Goal: Task Accomplishment & Management: Use online tool/utility

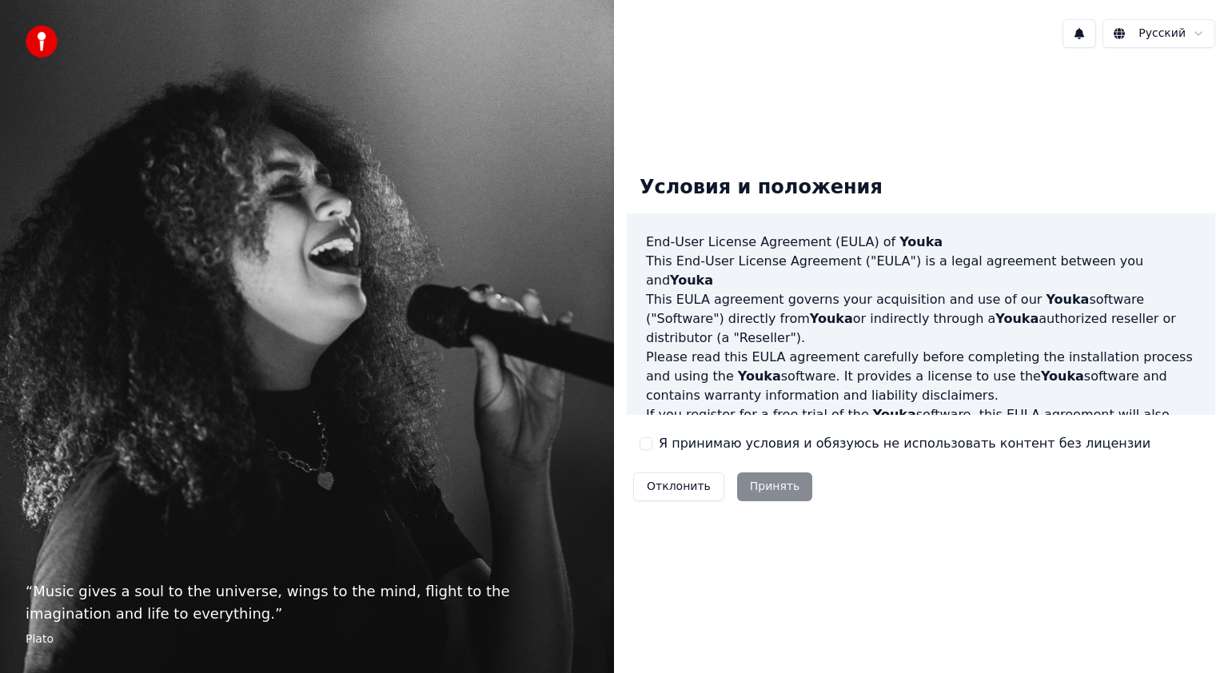
click at [648, 442] on button "Я принимаю условия и обязуюсь не использовать контент без лицензии" at bounding box center [645, 443] width 13 height 13
click at [758, 489] on button "Принять" at bounding box center [775, 486] width 76 height 29
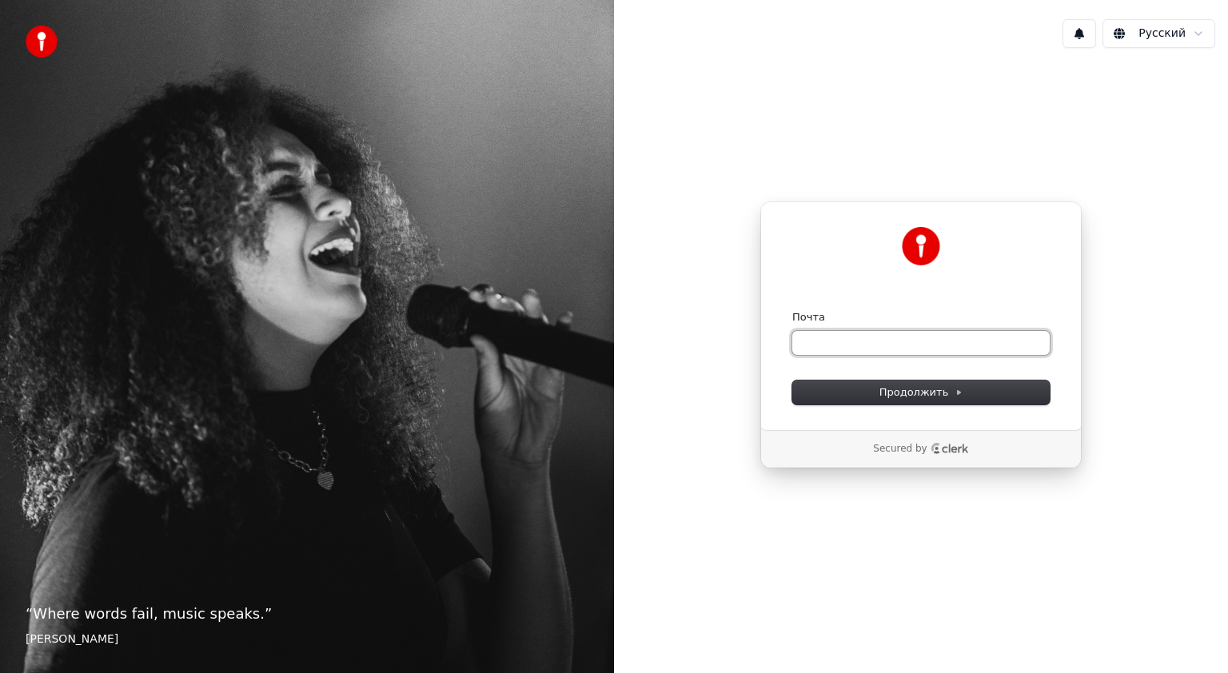
click at [898, 344] on input "Почта" at bounding box center [920, 343] width 257 height 24
click at [792, 310] on button "submit" at bounding box center [792, 310] width 0 height 0
type input "**********"
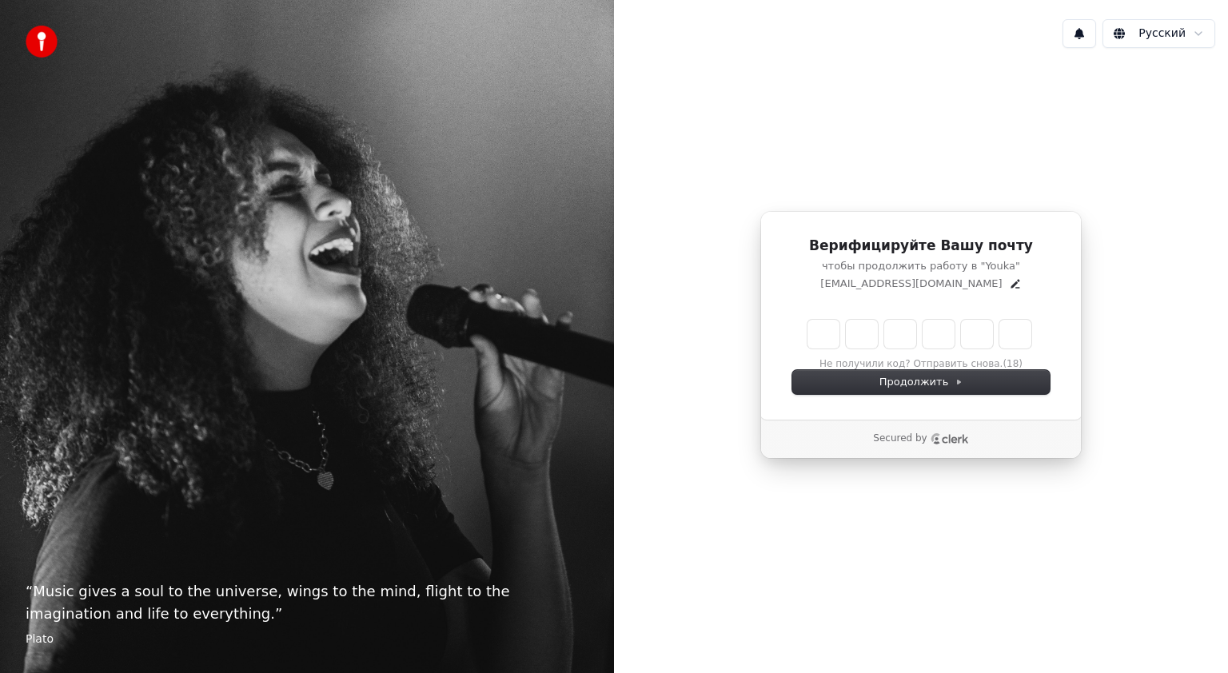
type input "*"
type input "**"
type input "*"
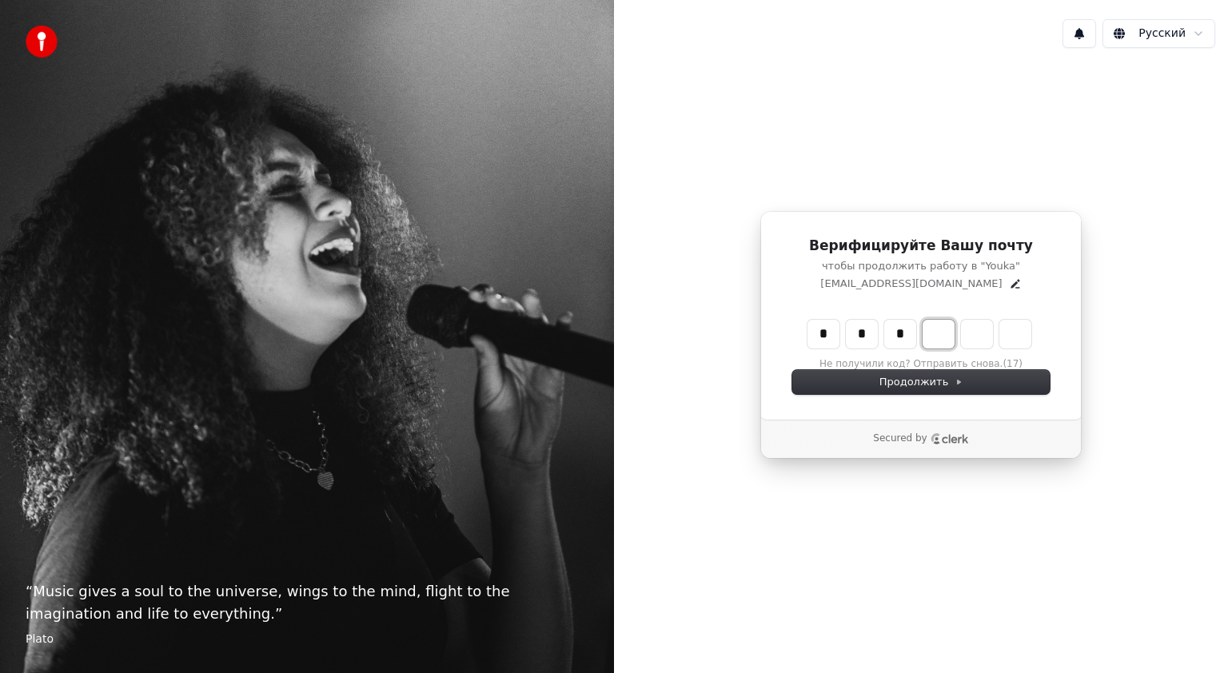
type input "***"
type input "*"
type input "****"
type input "*"
type input "******"
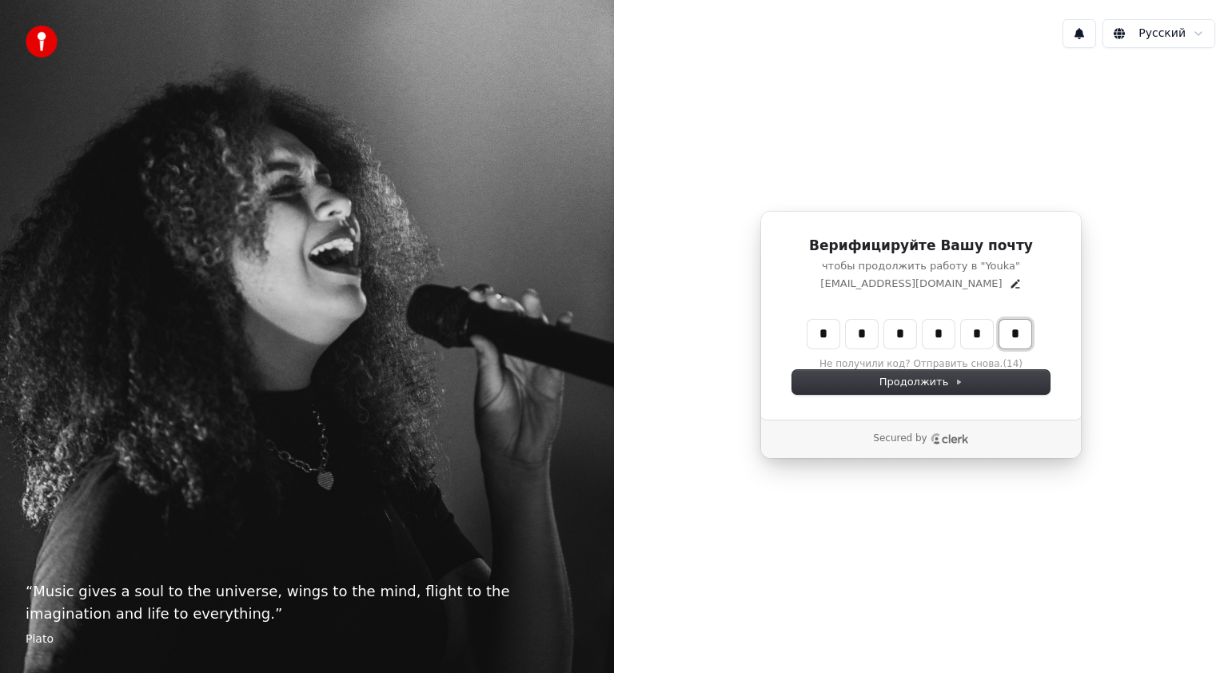
type input "*"
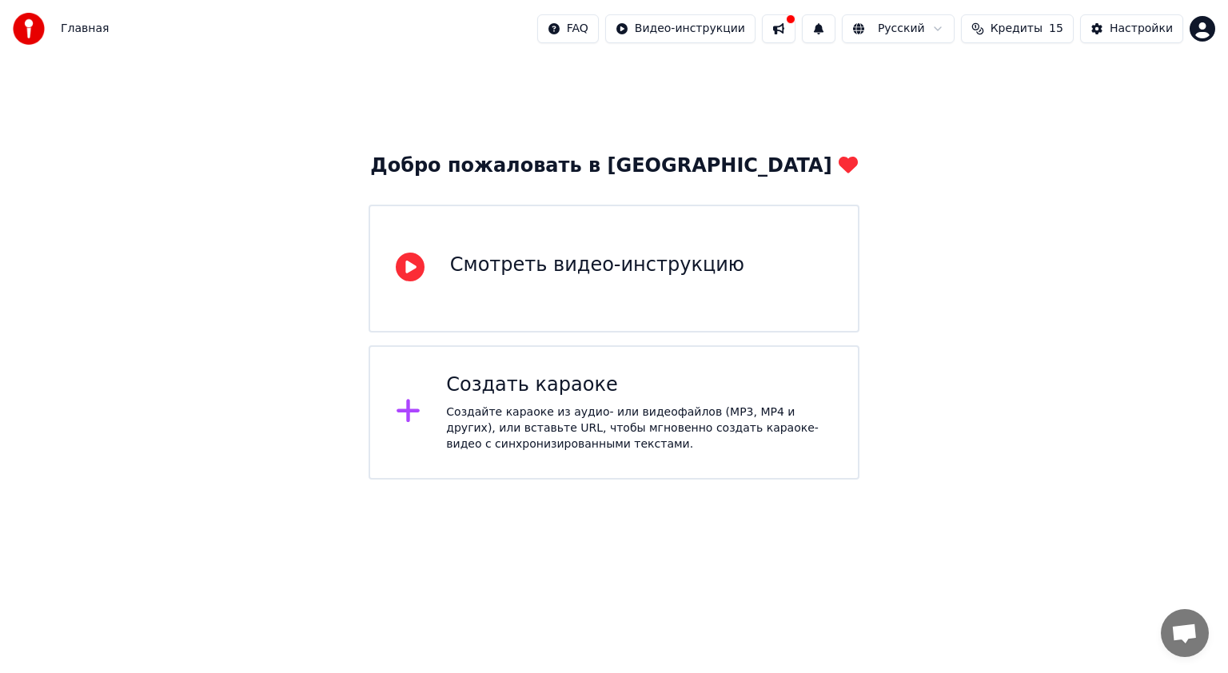
click at [941, 299] on div "Добро пожаловать в Youka Смотреть видео-инструкцию Создать караоке Создайте кар…" at bounding box center [614, 269] width 1228 height 422
click at [795, 261] on div "Смотреть видео-инструкцию" at bounding box center [613, 269] width 491 height 128
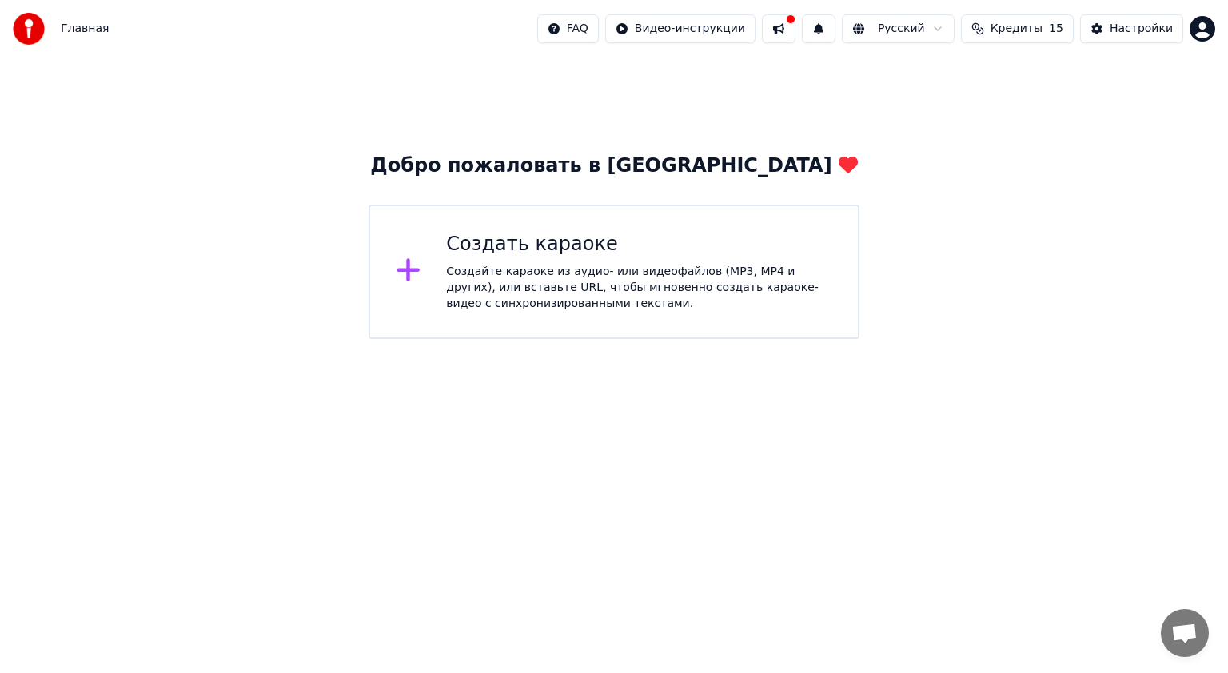
click at [580, 299] on div "Создайте караоке из аудио- или видеофайлов (MP3, MP4 и других), или вставьте UR…" at bounding box center [639, 288] width 386 height 48
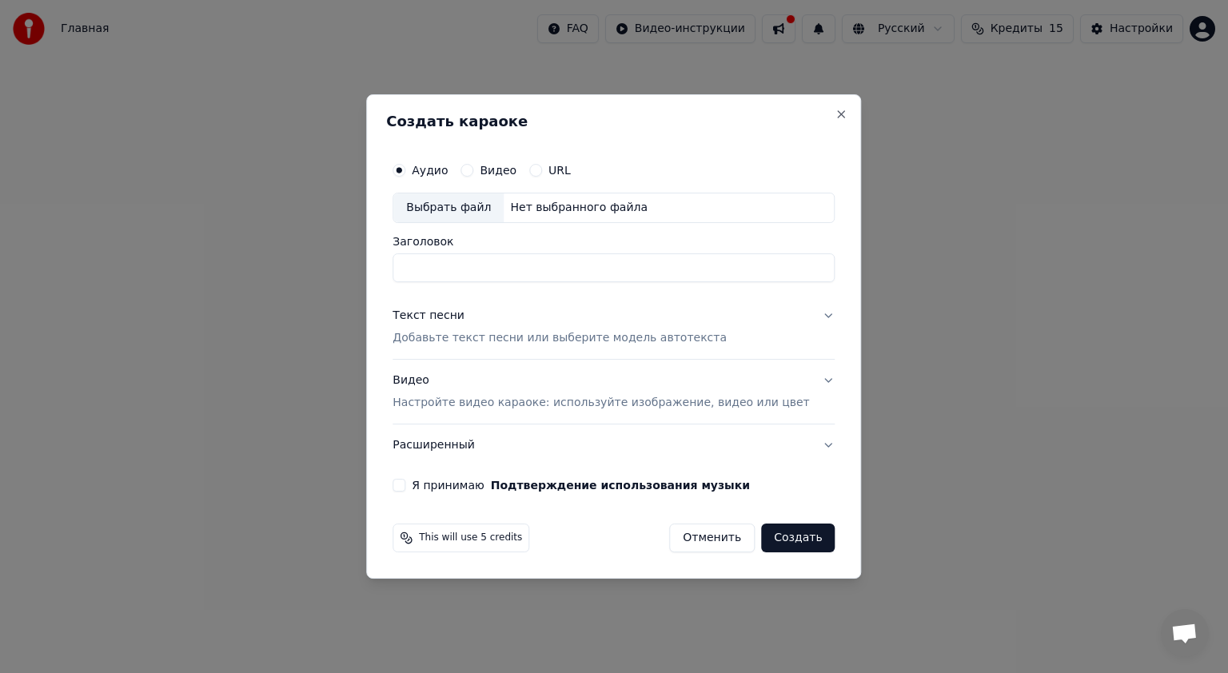
click at [561, 212] on div "Нет выбранного файла" at bounding box center [578, 208] width 150 height 16
click at [617, 274] on input "Заголовок" at bounding box center [613, 267] width 442 height 29
drag, startPoint x: 790, startPoint y: 267, endPoint x: 738, endPoint y: 269, distance: 51.2
click at [738, 269] on input "**********" at bounding box center [613, 267] width 442 height 29
drag, startPoint x: 677, startPoint y: 264, endPoint x: 554, endPoint y: 272, distance: 123.3
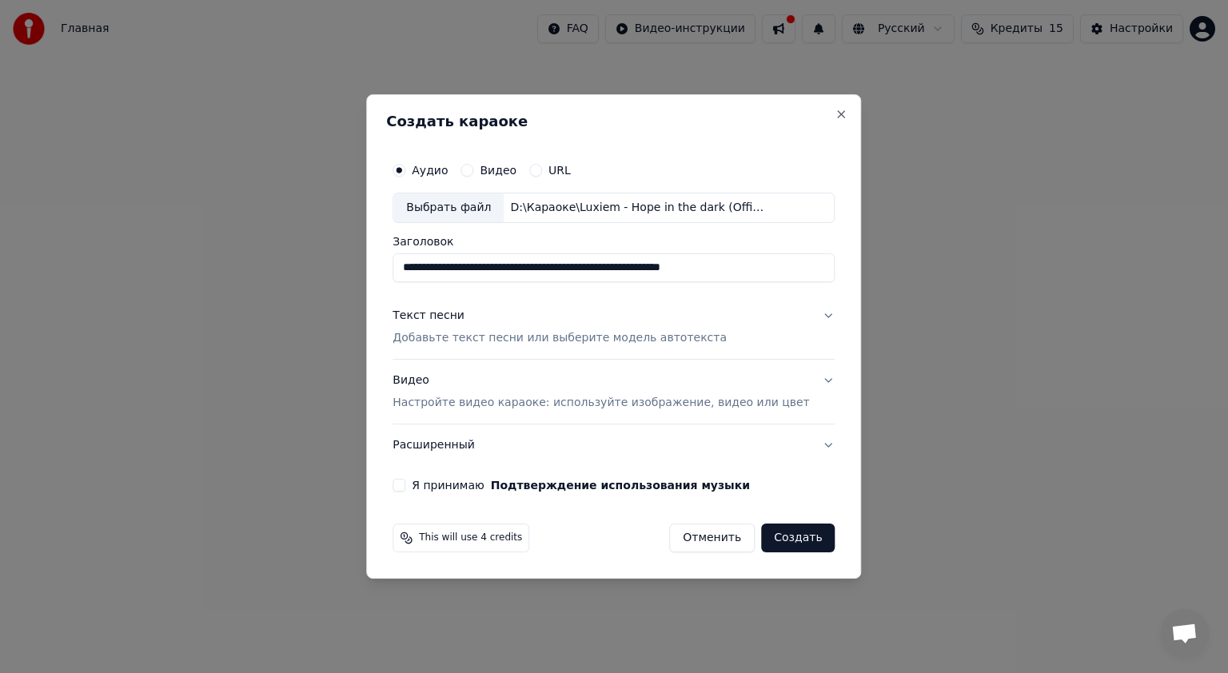
click at [554, 272] on input "**********" at bounding box center [613, 267] width 442 height 29
type input "**********"
click at [392, 295] on button "Текст песни Добавьте текст песни или выберите модель автотекста" at bounding box center [613, 327] width 442 height 64
drag, startPoint x: 595, startPoint y: 305, endPoint x: 606, endPoint y: 304, distance: 11.2
click at [606, 304] on button "Текст песни Добавьте текст песни или выберите модель автотекста" at bounding box center [613, 327] width 442 height 64
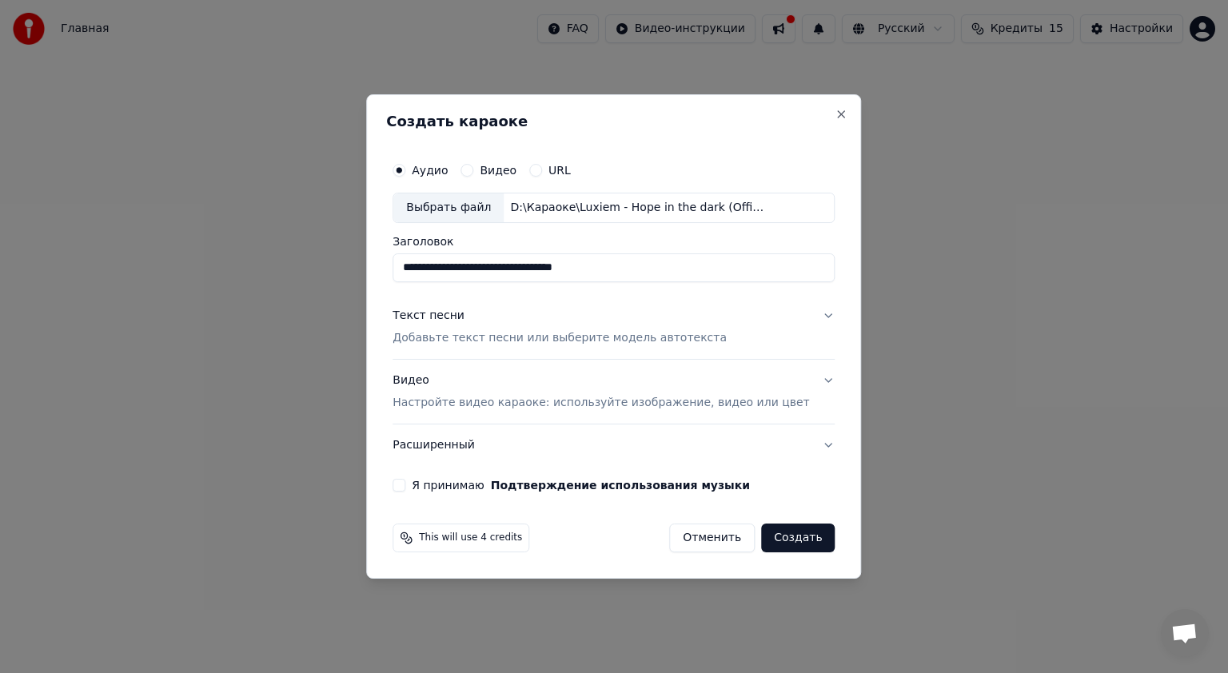
click at [545, 263] on input "**********" at bounding box center [613, 267] width 442 height 29
click at [555, 265] on input "**********" at bounding box center [613, 267] width 442 height 29
type input "**********"
click at [610, 314] on div "Текст песни Добавьте текст песни или выберите модель автотекста" at bounding box center [559, 327] width 334 height 38
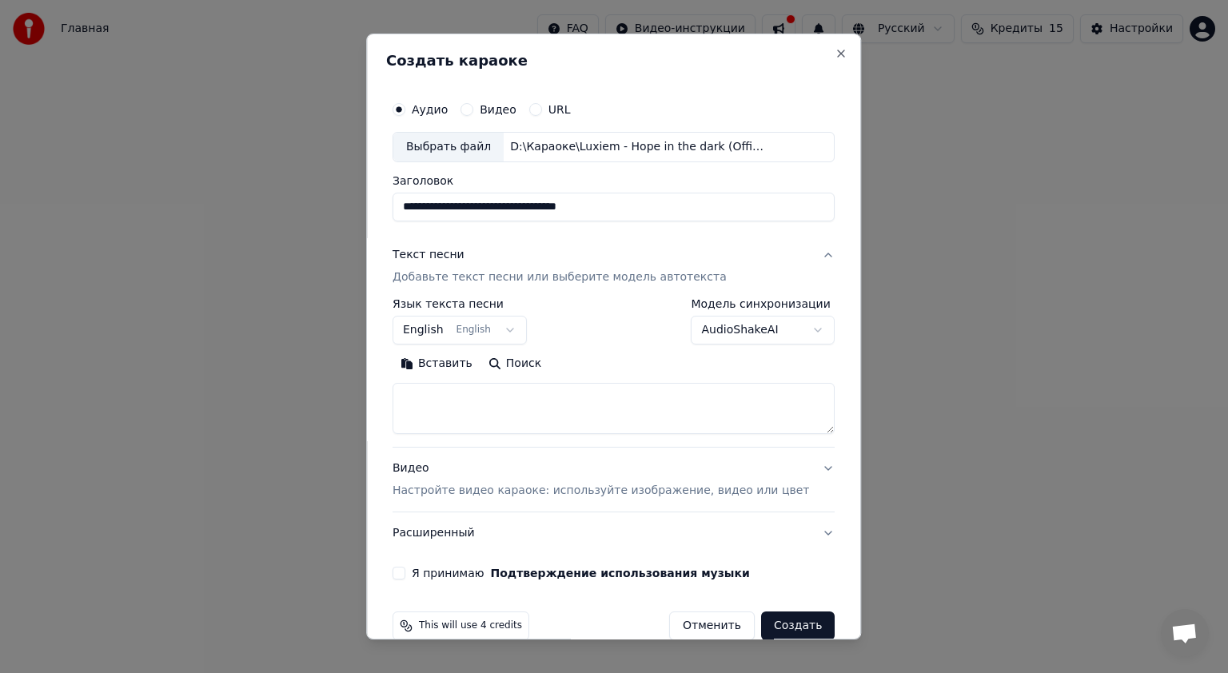
click at [706, 338] on body "**********" at bounding box center [614, 169] width 1228 height 339
click at [710, 331] on body "**********" at bounding box center [614, 169] width 1228 height 339
click at [499, 329] on button "English English" at bounding box center [459, 330] width 134 height 29
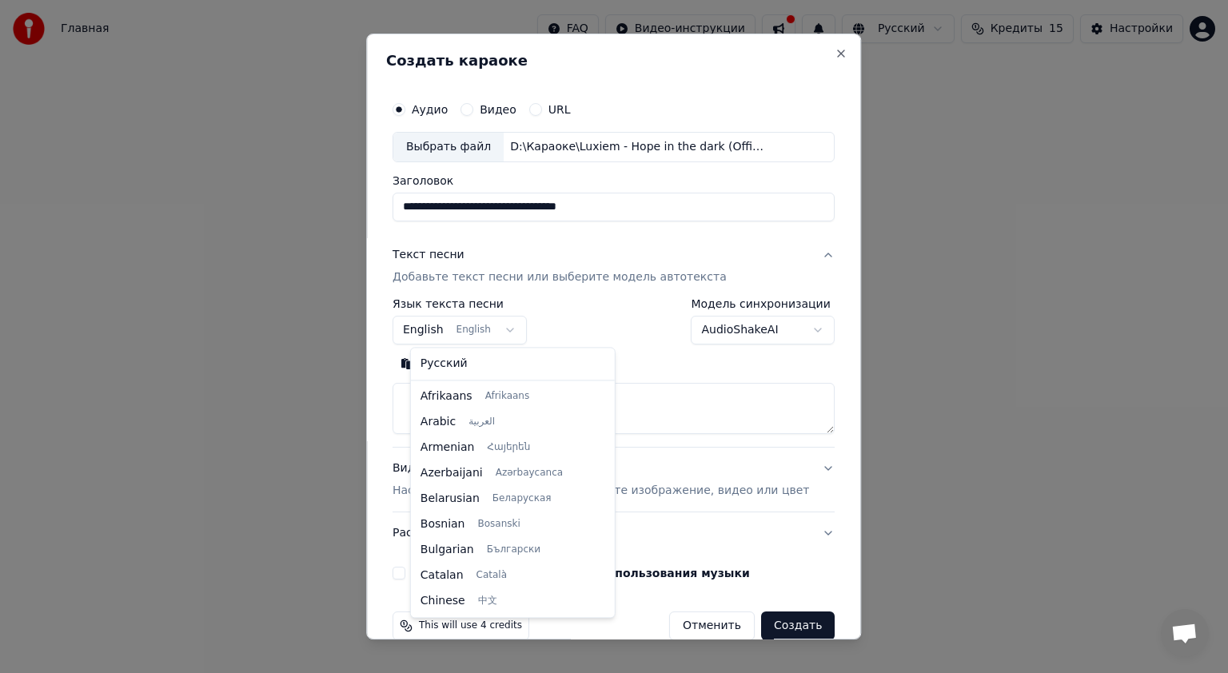
scroll to position [128, 0]
select select "**"
click at [478, 331] on body "**********" at bounding box center [614, 169] width 1228 height 339
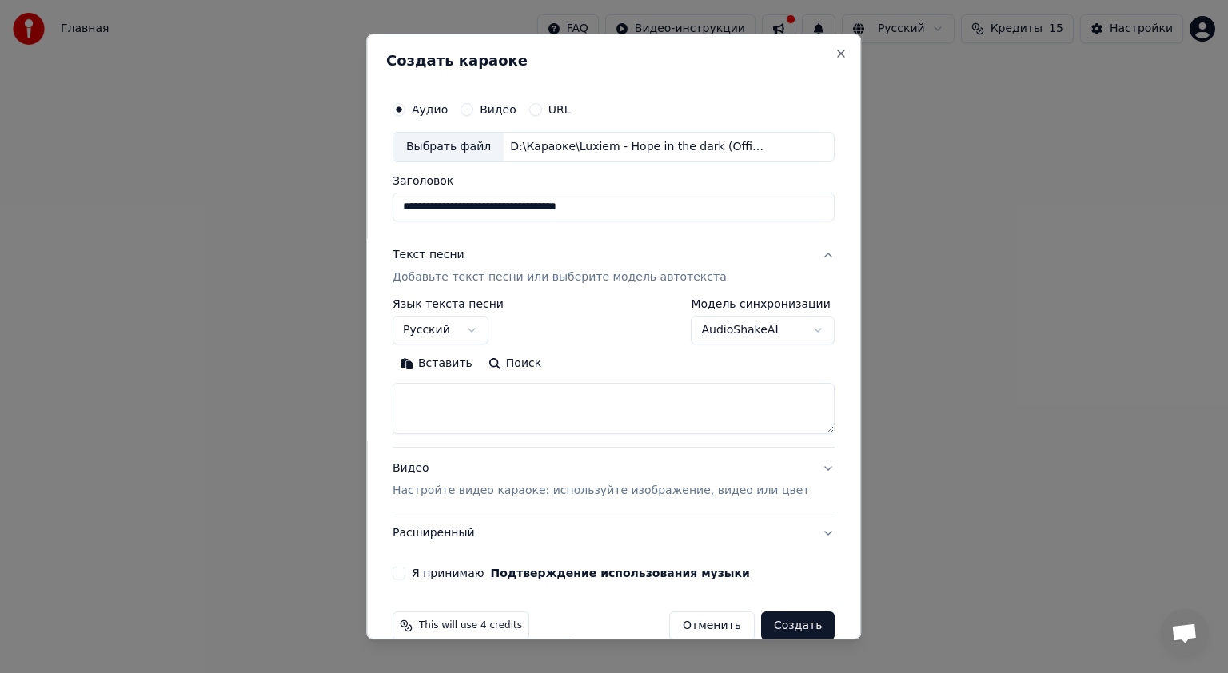
click at [563, 339] on body "**********" at bounding box center [614, 169] width 1228 height 339
click at [622, 413] on textarea at bounding box center [613, 408] width 442 height 51
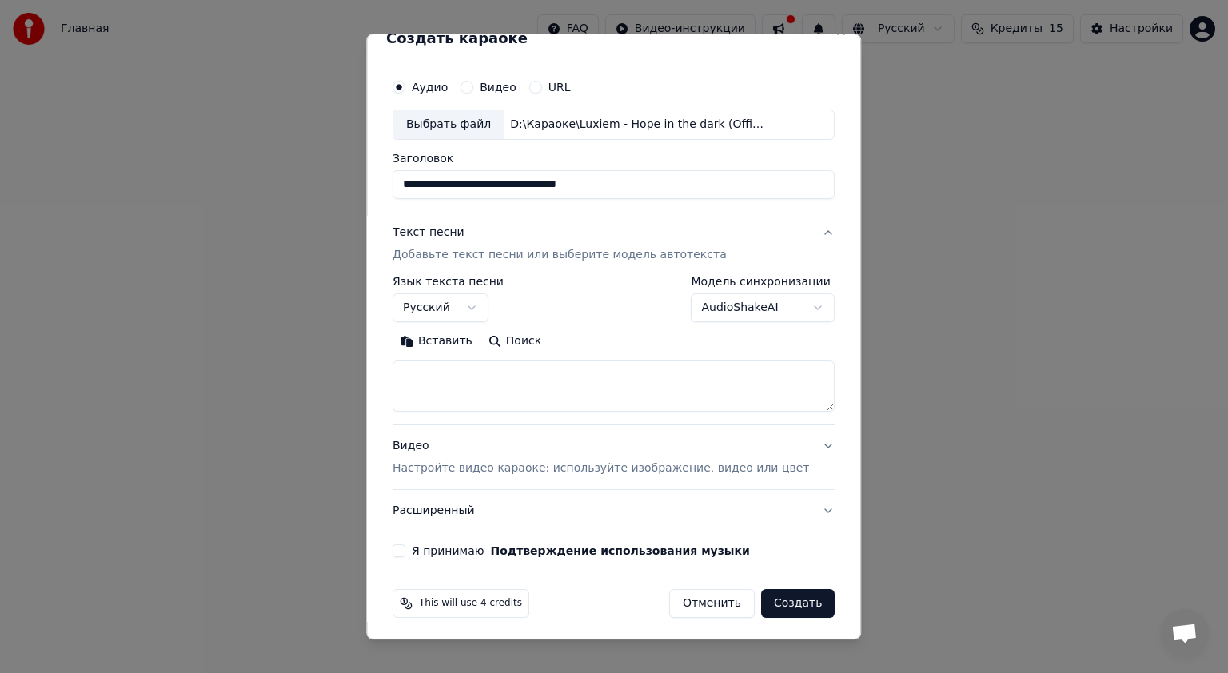
scroll to position [26, 0]
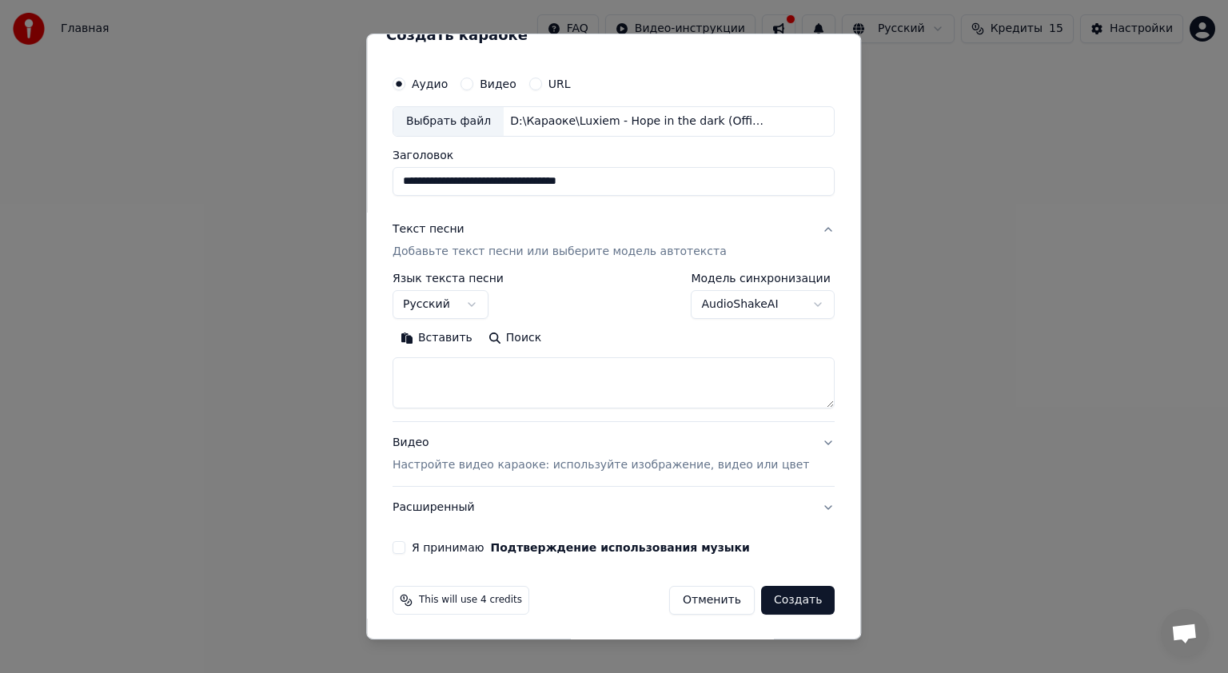
drag, startPoint x: 639, startPoint y: 384, endPoint x: 629, endPoint y: 384, distance: 10.4
click at [656, 444] on div "Видео Настройте видео караоке: используйте изображение, видео или цвет" at bounding box center [600, 454] width 416 height 38
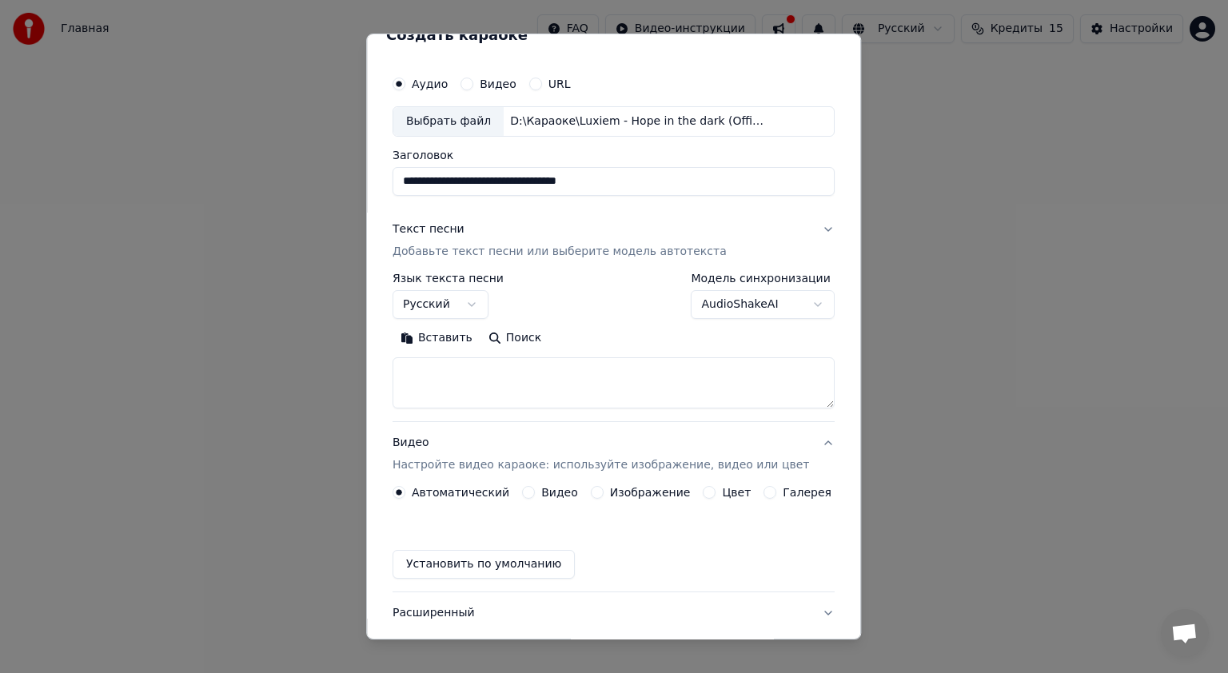
scroll to position [0, 0]
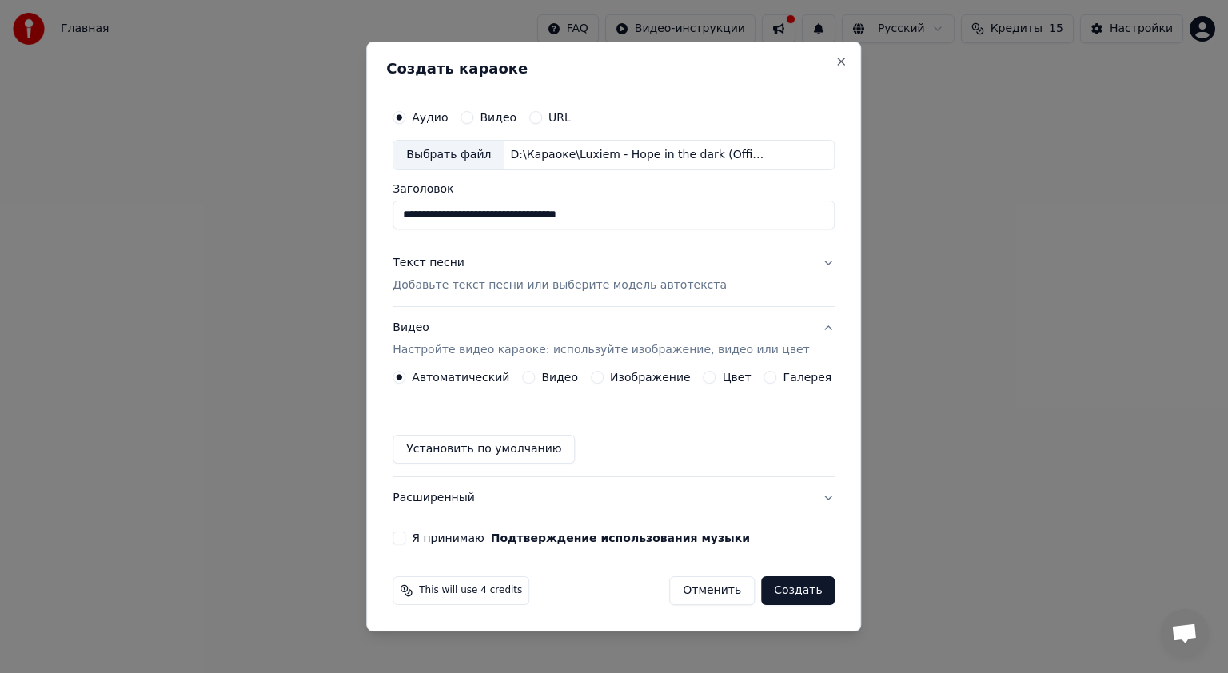
click at [674, 446] on div "Установить по умолчанию" at bounding box center [613, 449] width 442 height 29
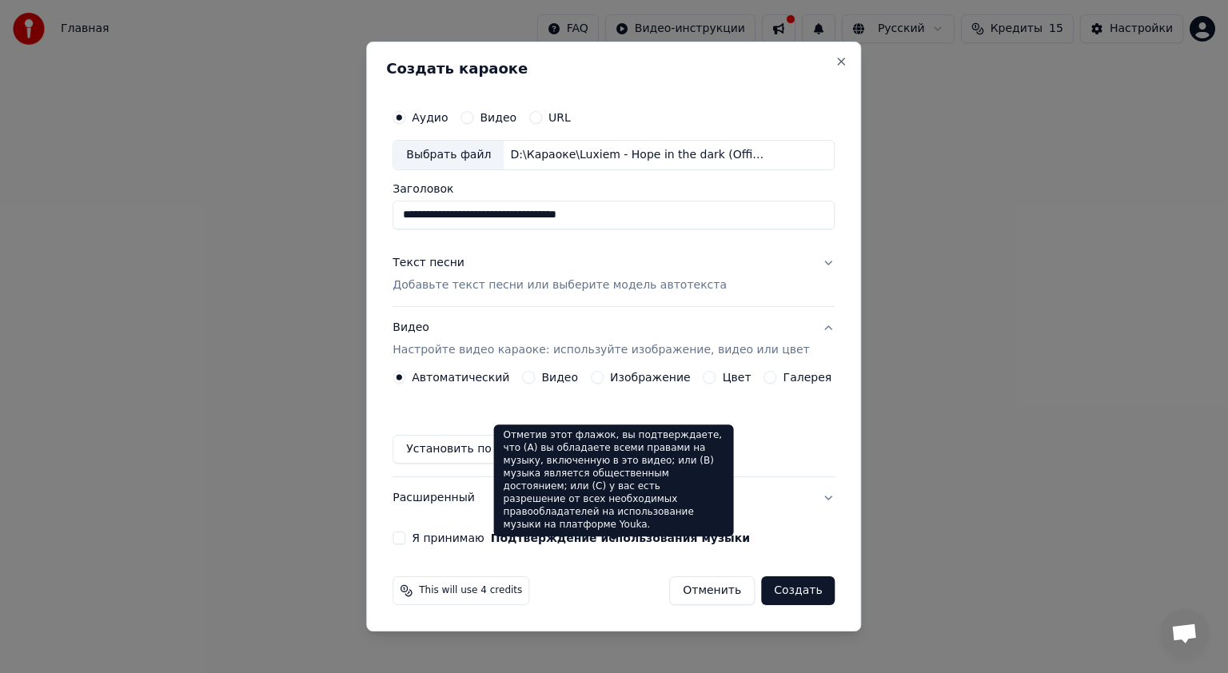
click at [470, 535] on label "Я принимаю Подтверждение использования музыки" at bounding box center [581, 537] width 338 height 11
click at [405, 535] on button "Я принимаю Подтверждение использования музыки" at bounding box center [398, 537] width 13 height 13
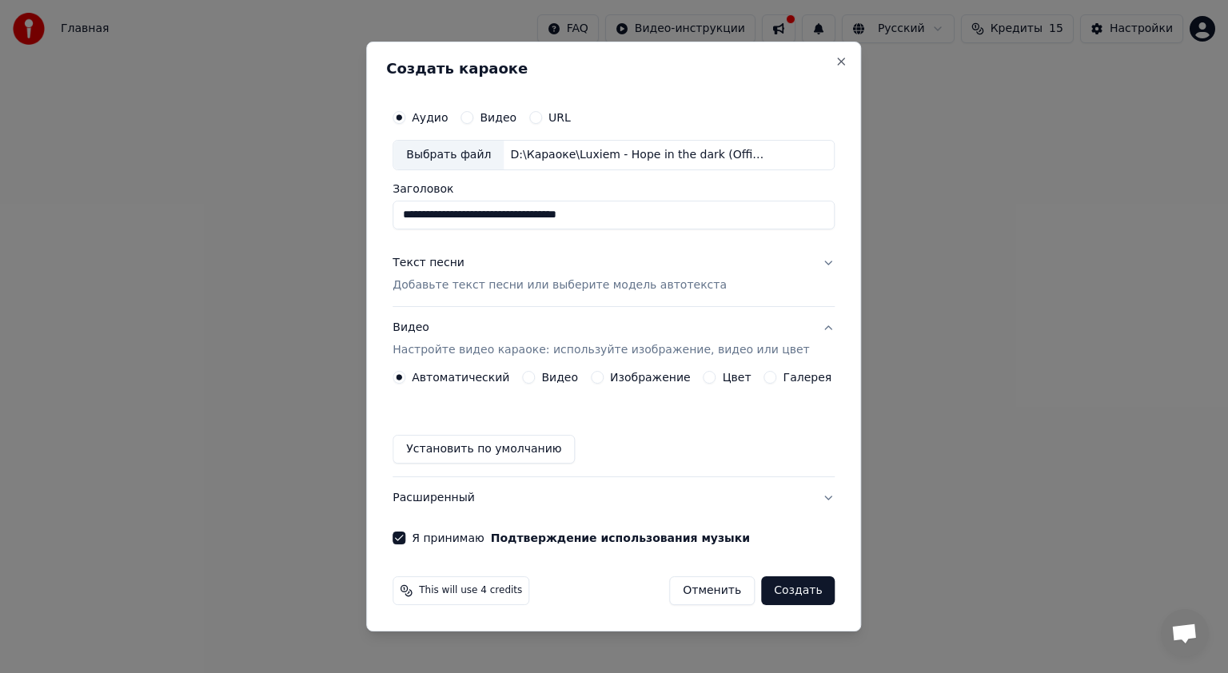
click at [790, 595] on button "Создать" at bounding box center [798, 590] width 74 height 29
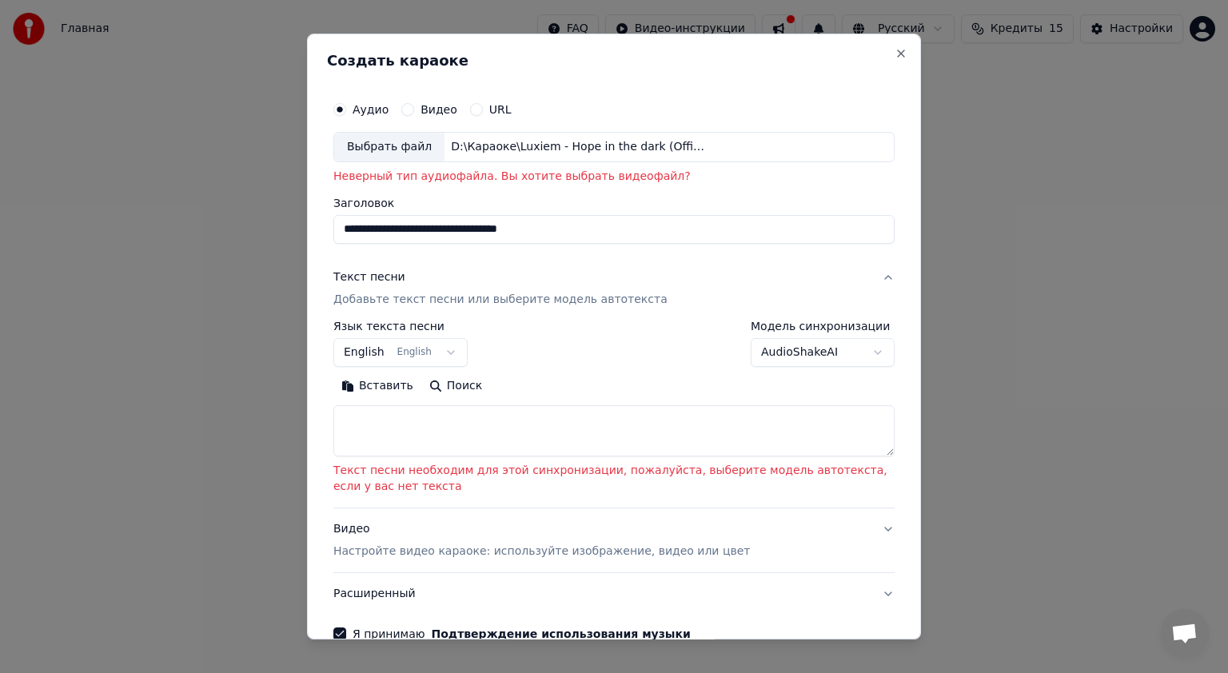
click at [659, 155] on div "Выбрать файл D:\Караоке\Luxiem - Hope in the dark (Official Music Video) _ NIJI…" at bounding box center [613, 147] width 561 height 30
click at [518, 395] on div "Вставить Поиск" at bounding box center [613, 386] width 561 height 26
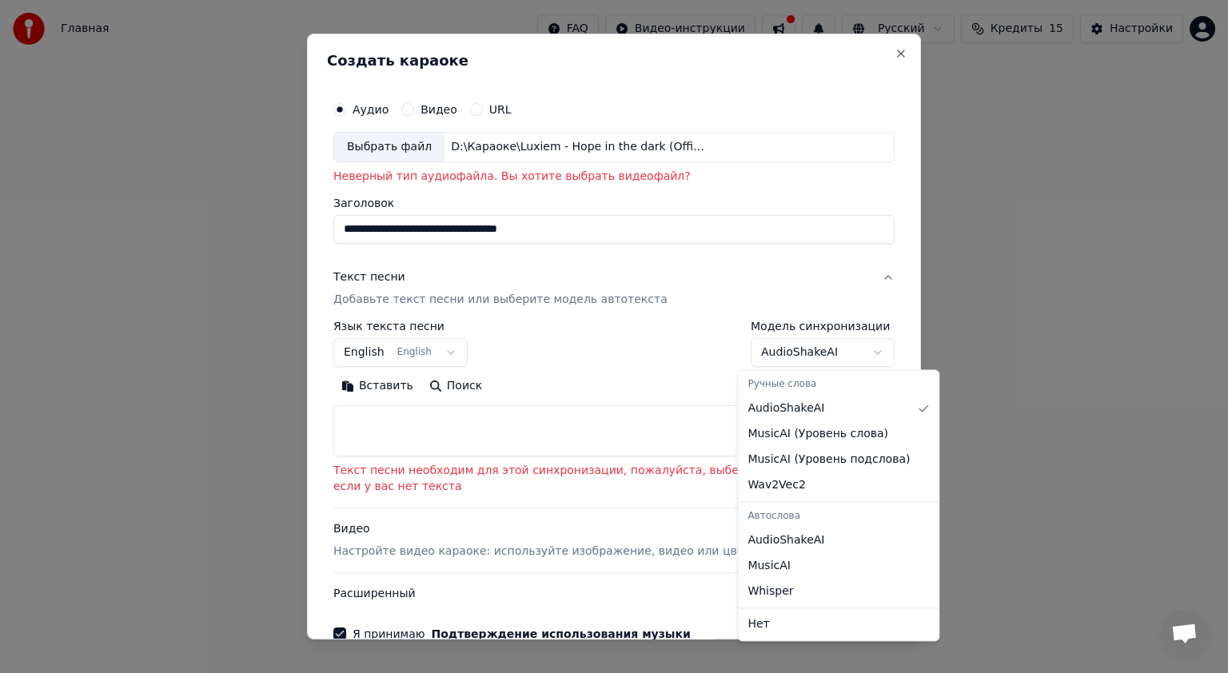
click at [799, 339] on body "**********" at bounding box center [614, 169] width 1228 height 339
select select "**********"
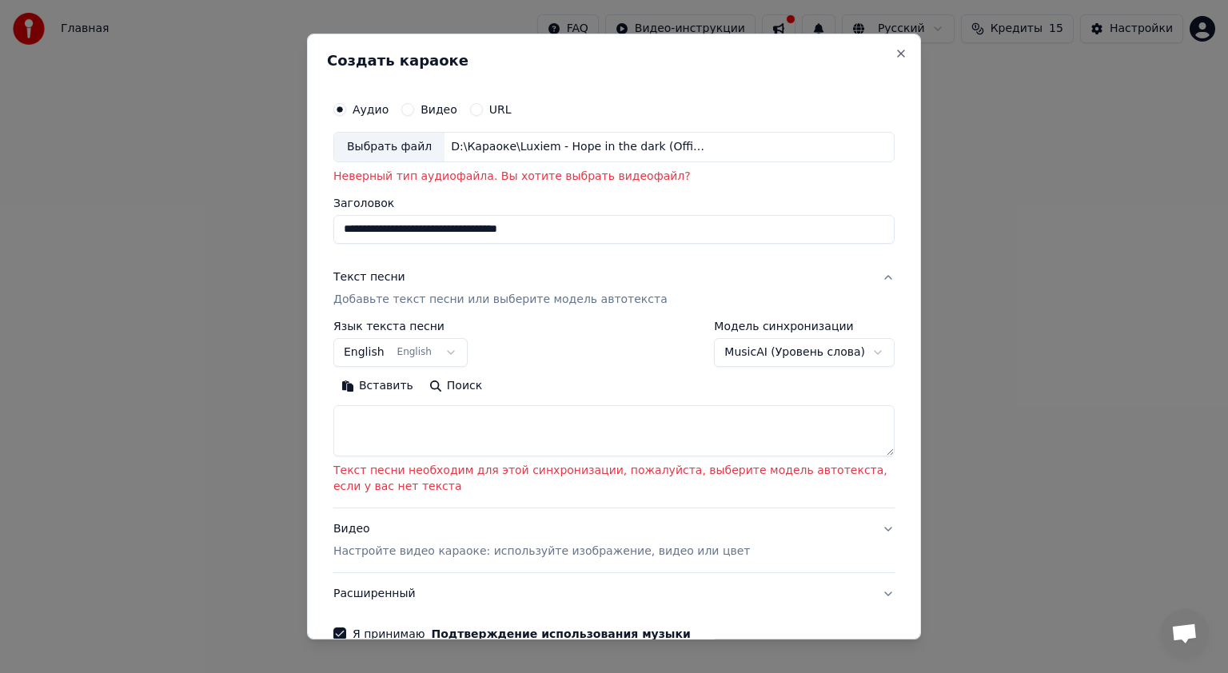
click at [455, 387] on button "Поиск" at bounding box center [455, 386] width 69 height 26
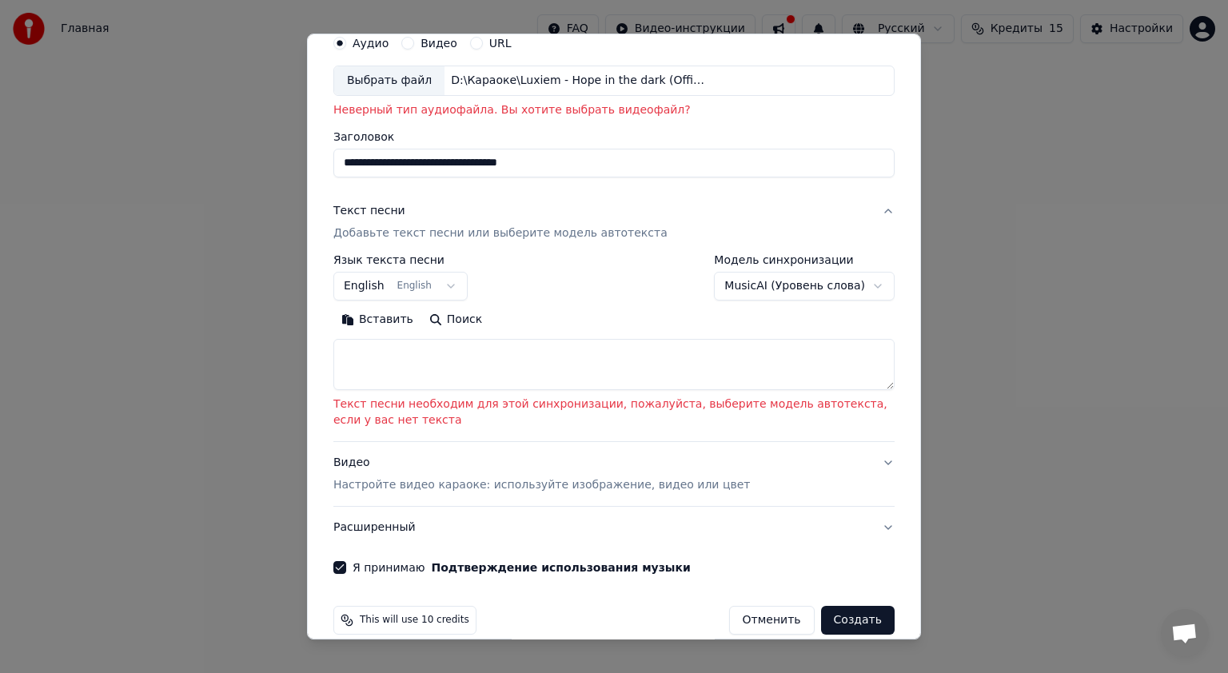
scroll to position [86, 0]
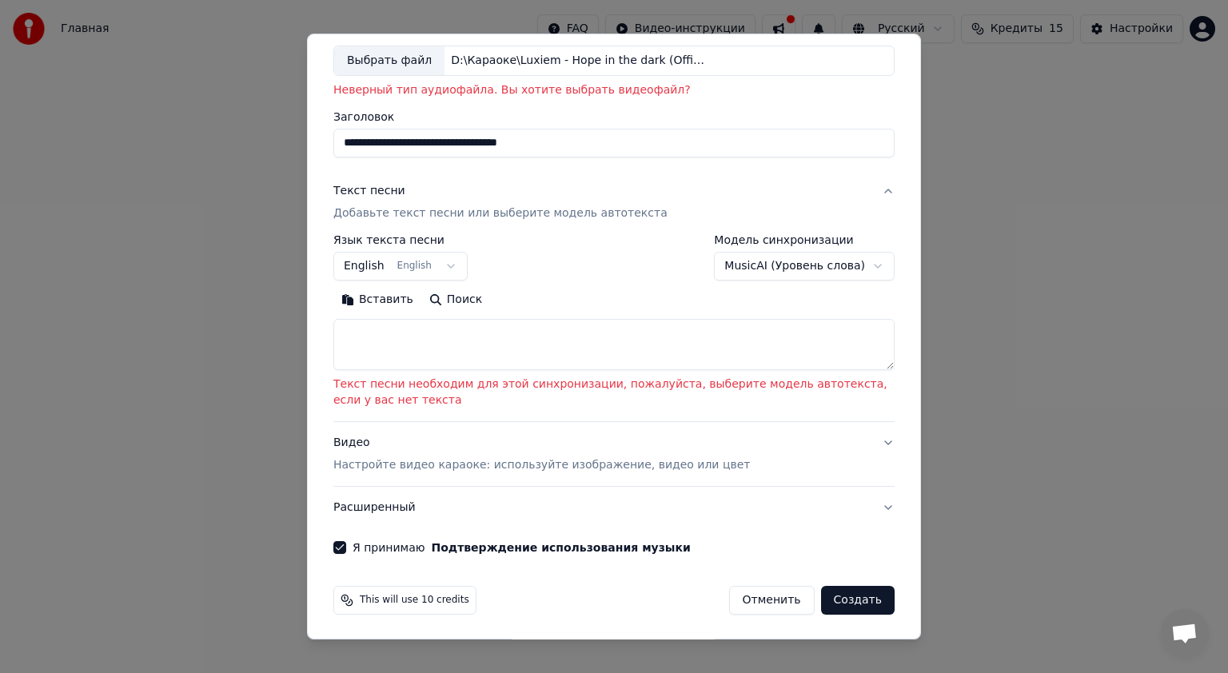
drag, startPoint x: 484, startPoint y: 429, endPoint x: 463, endPoint y: 417, distance: 24.7
click at [607, 454] on div "Видео Настройте видео караоке: используйте изображение, видео или цвет" at bounding box center [541, 454] width 416 height 38
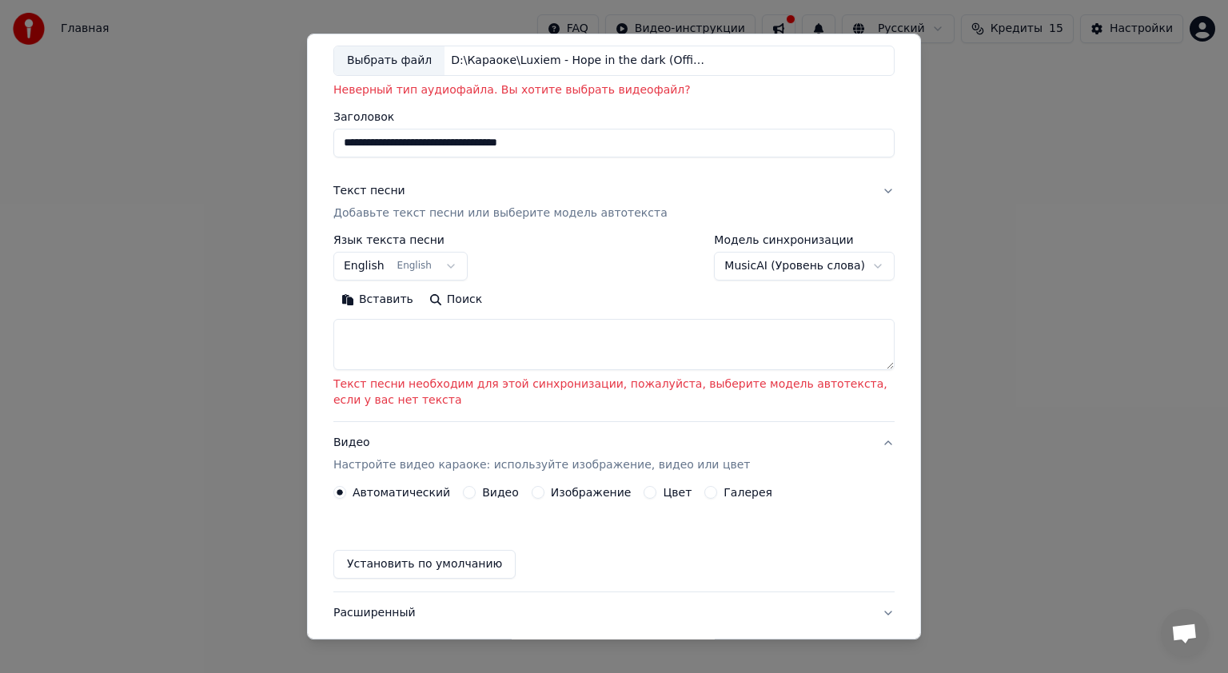
scroll to position [6, 0]
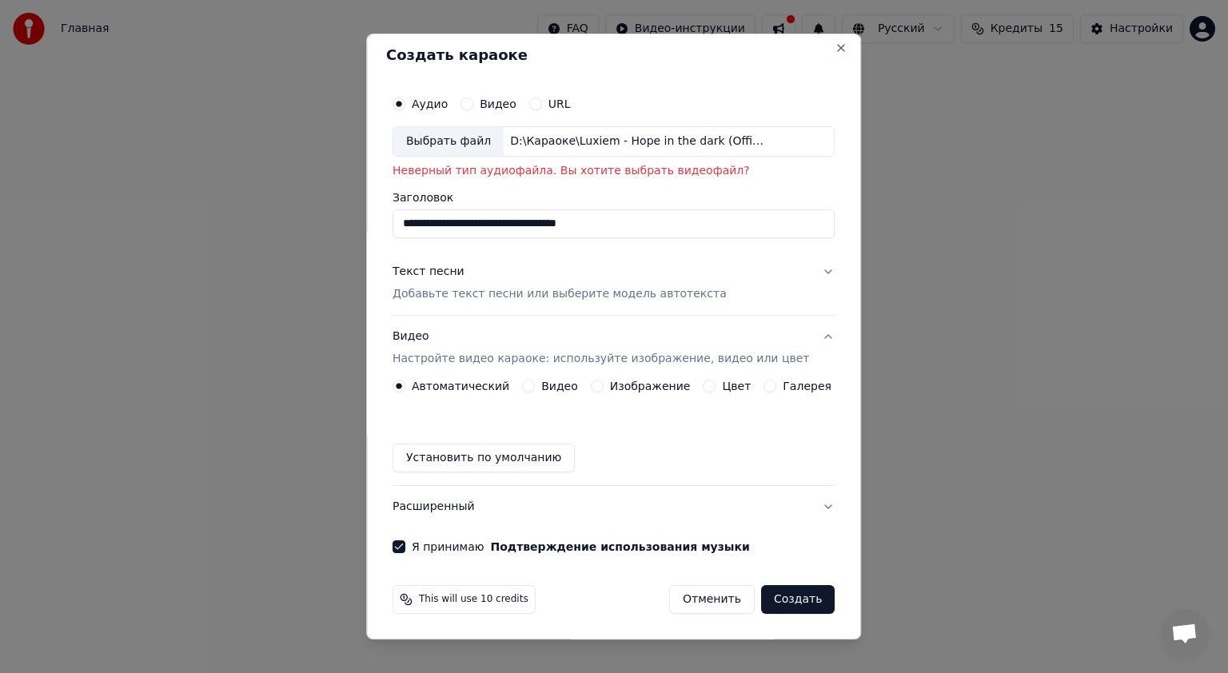
drag, startPoint x: 774, startPoint y: 603, endPoint x: 774, endPoint y: 588, distance: 14.4
click at [774, 598] on button "Создать" at bounding box center [798, 599] width 74 height 29
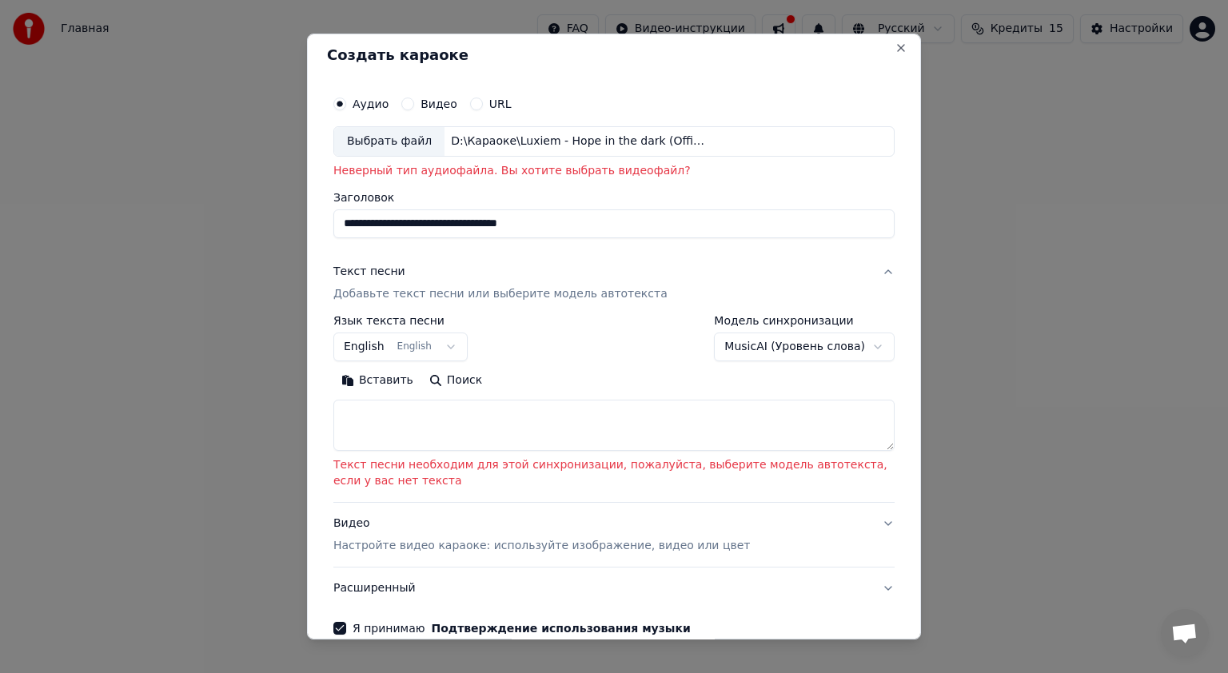
click at [434, 106] on label "Видео" at bounding box center [438, 103] width 37 height 11
click at [414, 106] on button "Видео" at bounding box center [407, 103] width 13 height 13
drag, startPoint x: 351, startPoint y: 94, endPoint x: 348, endPoint y: 103, distance: 9.1
click at [348, 102] on div "Аудио Видео URL" at bounding box center [613, 104] width 561 height 32
click at [348, 105] on div "Аудио" at bounding box center [360, 103] width 55 height 13
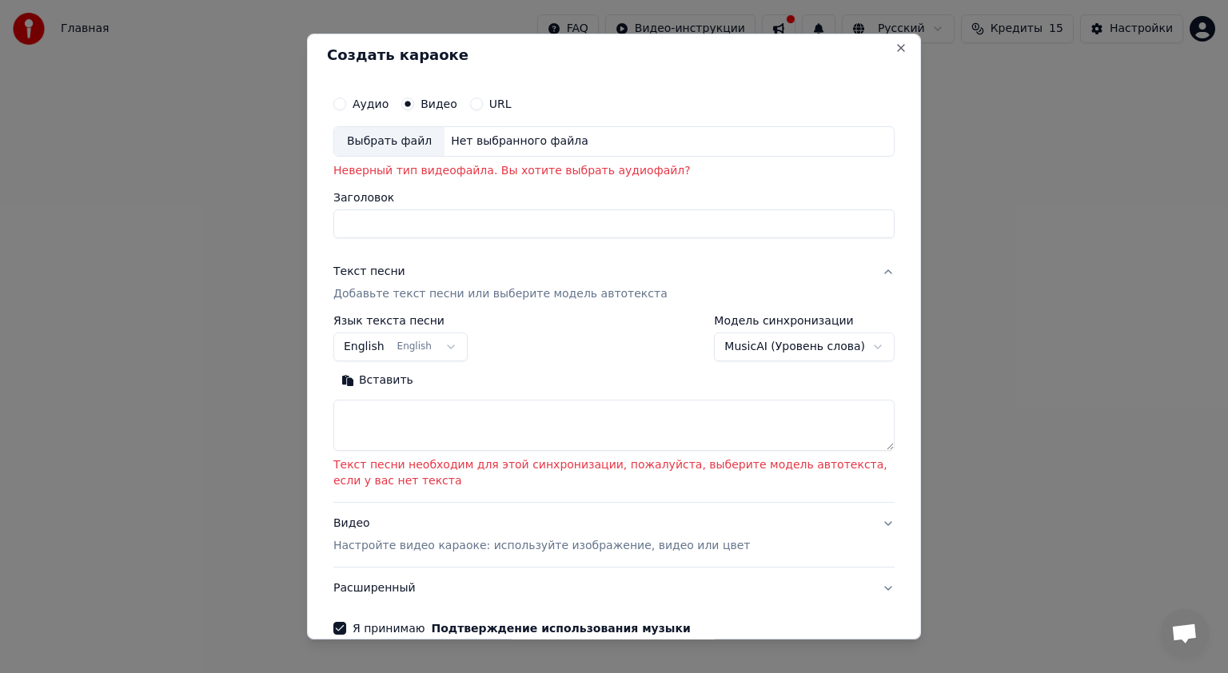
click at [349, 108] on div "Аудио" at bounding box center [360, 103] width 55 height 13
click at [345, 109] on div "Аудио" at bounding box center [360, 103] width 55 height 13
click at [345, 105] on button "Аудио" at bounding box center [339, 103] width 13 height 13
click at [428, 108] on label "Видео" at bounding box center [438, 103] width 37 height 11
click at [414, 108] on button "Видео" at bounding box center [407, 103] width 13 height 13
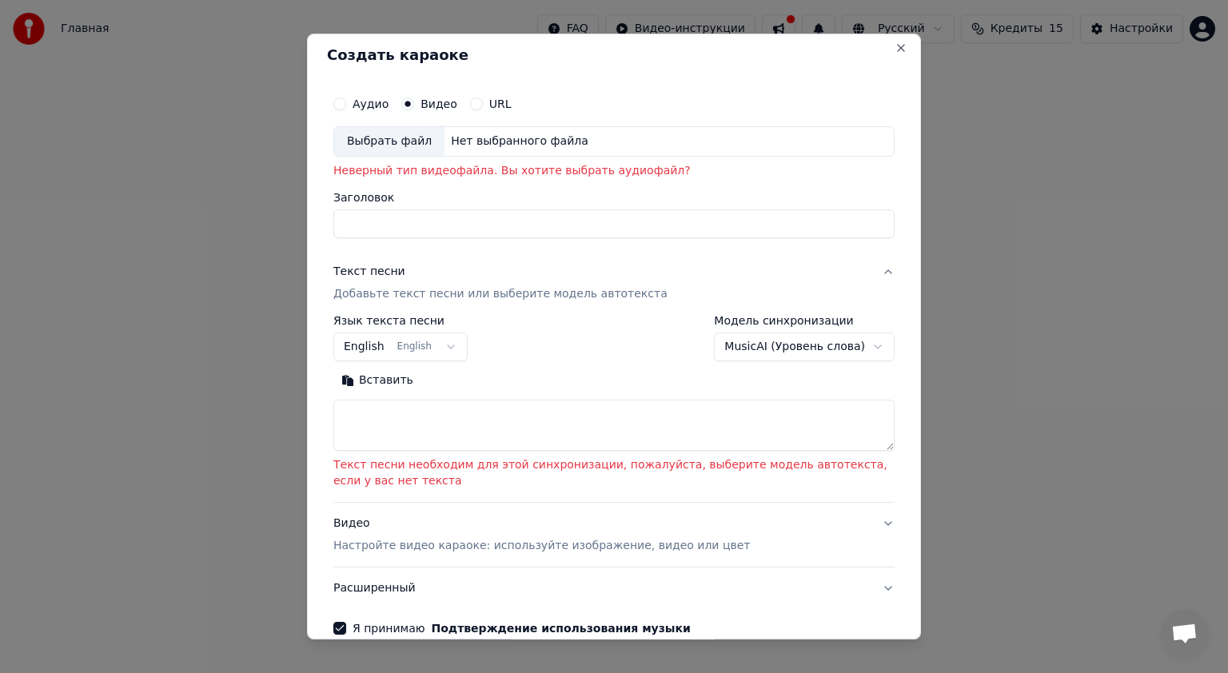
click at [512, 141] on div "Нет выбранного файла" at bounding box center [519, 141] width 150 height 16
click at [474, 102] on button "URL" at bounding box center [476, 103] width 13 height 13
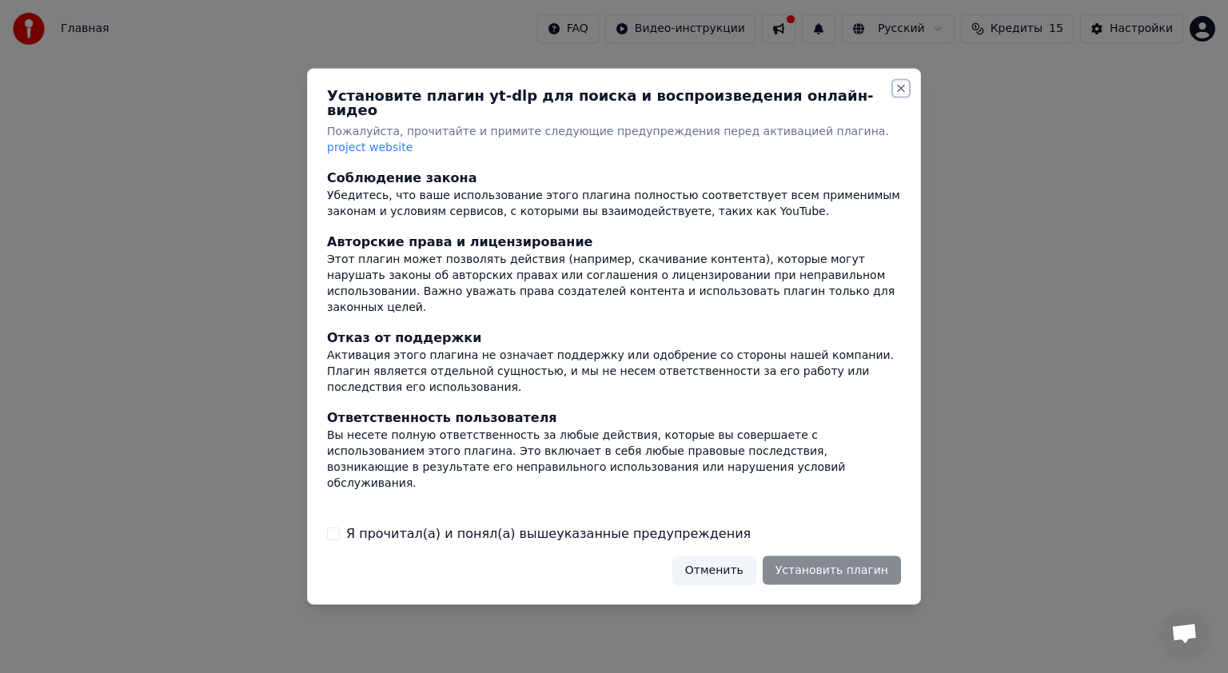
click at [901, 95] on button "Close" at bounding box center [900, 88] width 13 height 13
click at [718, 563] on button "Отменить" at bounding box center [714, 569] width 84 height 29
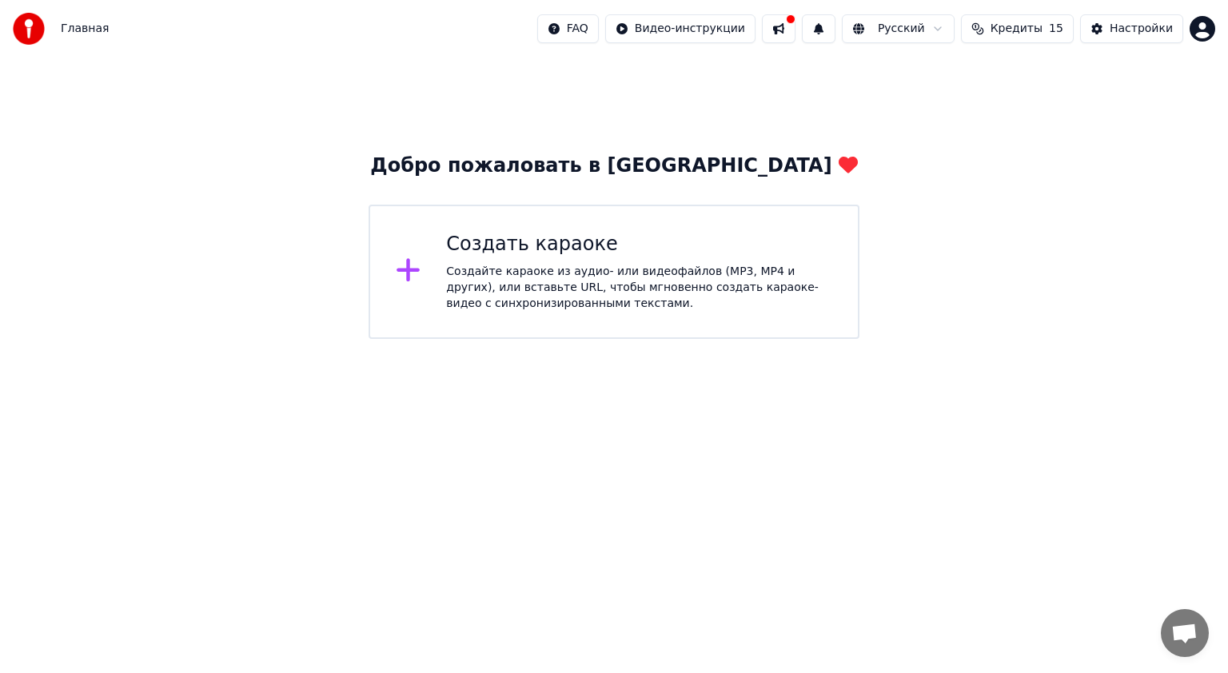
click at [782, 339] on html "Главная FAQ Видео-инструкции Русский Кредиты 15 Настройки Добро пожаловать в Yo…" at bounding box center [614, 169] width 1228 height 339
click at [766, 294] on div "Создайте караоке из аудио- или видеофайлов (MP3, MP4 и других), или вставьте UR…" at bounding box center [639, 288] width 386 height 48
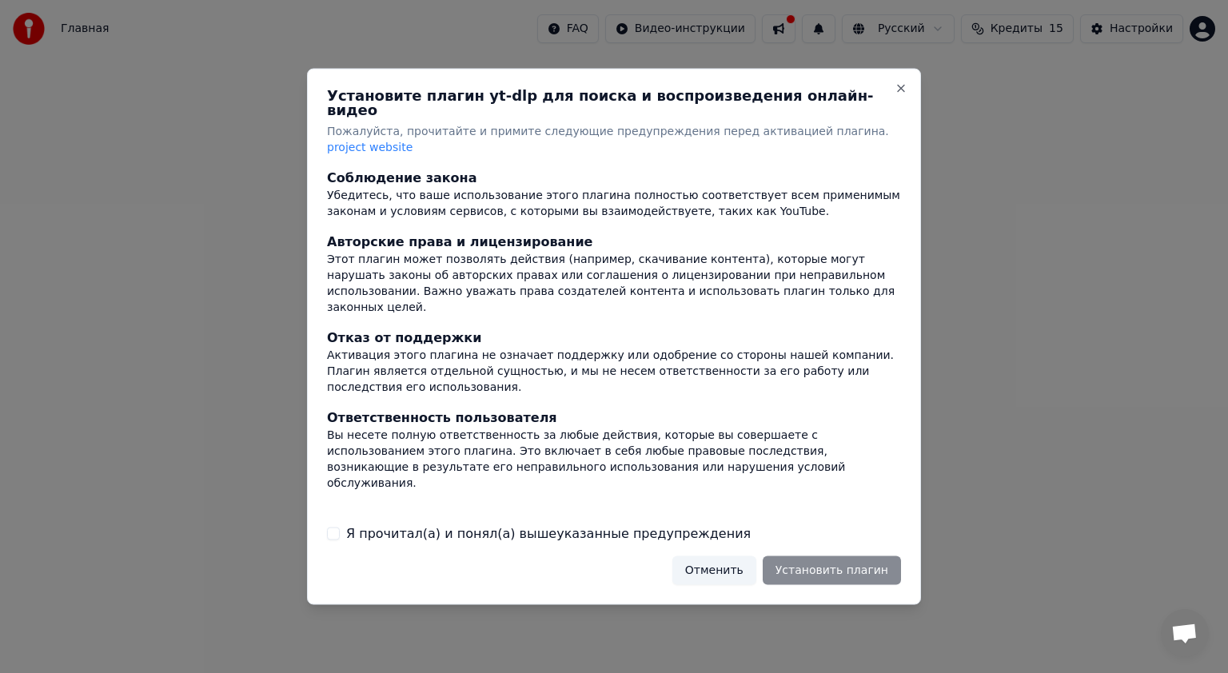
click at [440, 523] on label "Я прочитал(а) и понял(а) вышеуказанные предупреждения" at bounding box center [548, 532] width 404 height 19
click at [340, 527] on button "Я прочитал(а) и понял(а) вышеуказанные предупреждения" at bounding box center [333, 533] width 13 height 13
click at [871, 555] on button "Установить плагин" at bounding box center [831, 569] width 138 height 29
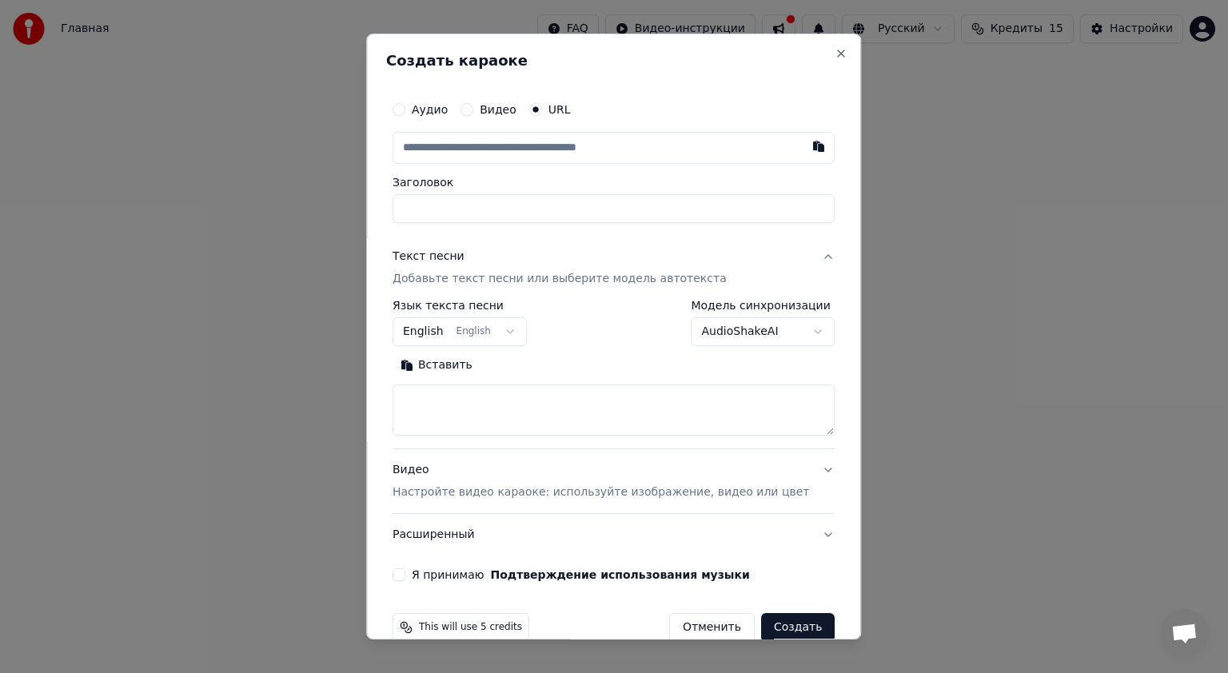
click at [515, 110] on label "Видео" at bounding box center [498, 109] width 37 height 11
click at [473, 110] on button "Видео" at bounding box center [466, 109] width 13 height 13
click at [595, 149] on div "Нет выбранного файла" at bounding box center [578, 147] width 150 height 16
type input "**********"
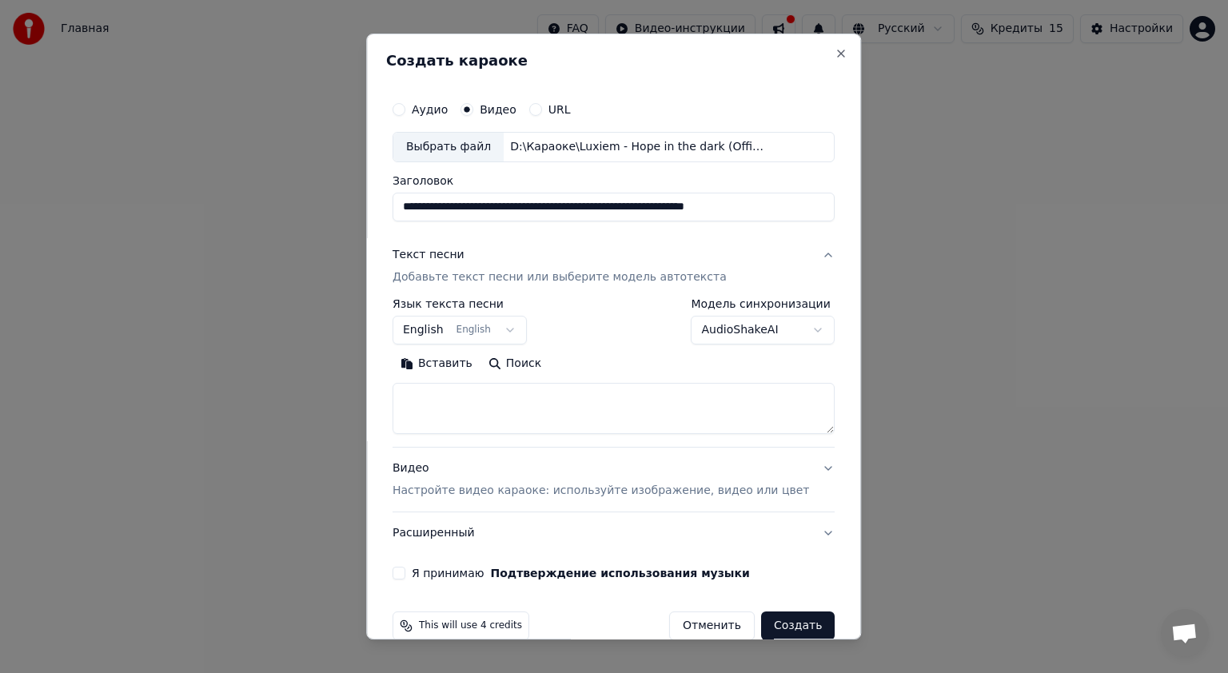
click at [771, 623] on button "Создать" at bounding box center [798, 625] width 74 height 29
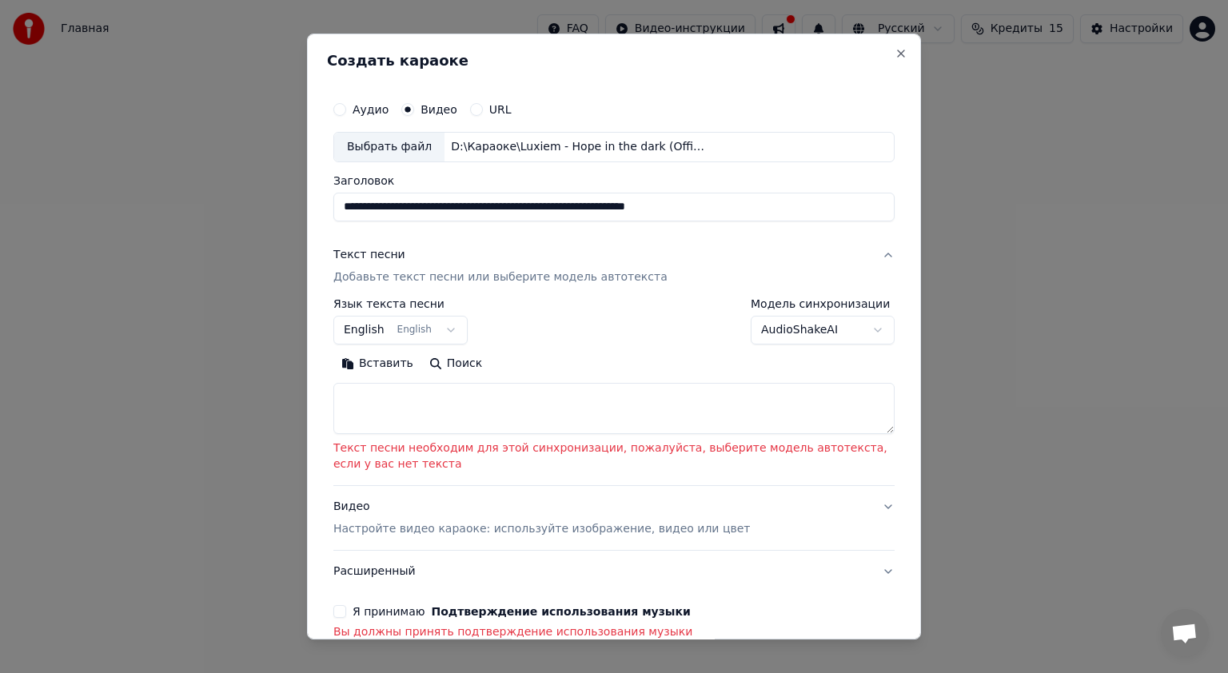
click at [843, 421] on textarea at bounding box center [613, 408] width 561 height 51
click at [526, 273] on p "Добавьте текст песни или выберите модель автотекста" at bounding box center [500, 277] width 334 height 16
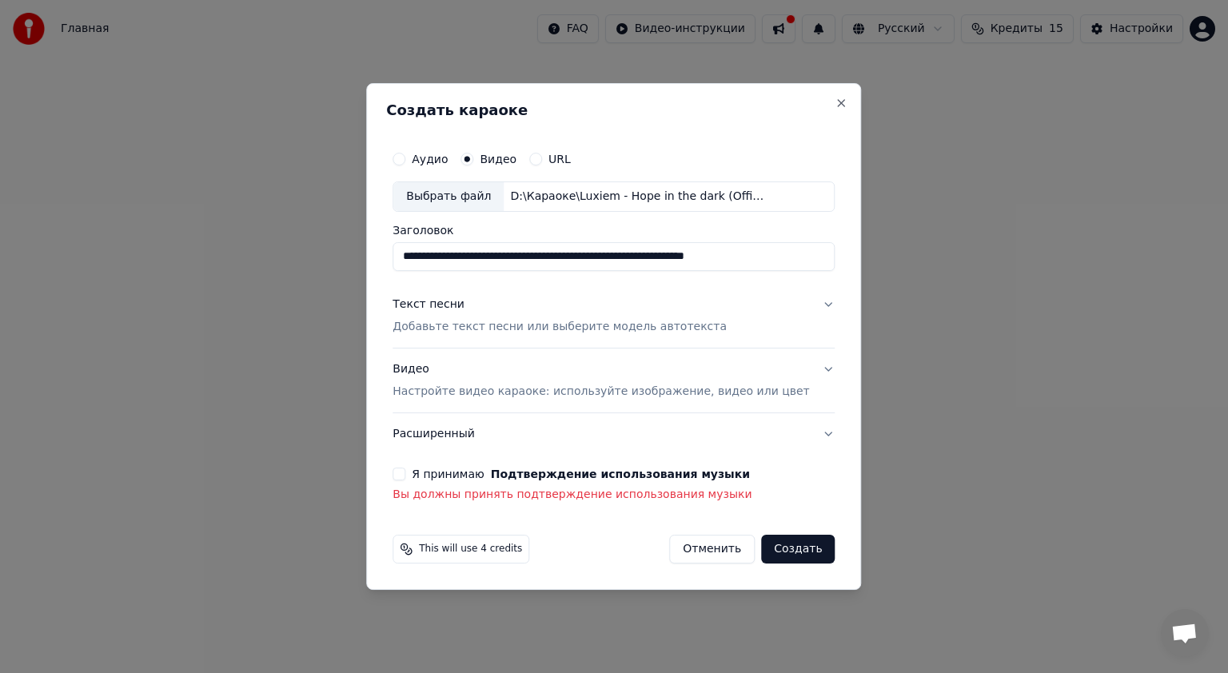
click at [405, 475] on button "Я принимаю Подтверждение использования музыки" at bounding box center [398, 474] width 13 height 13
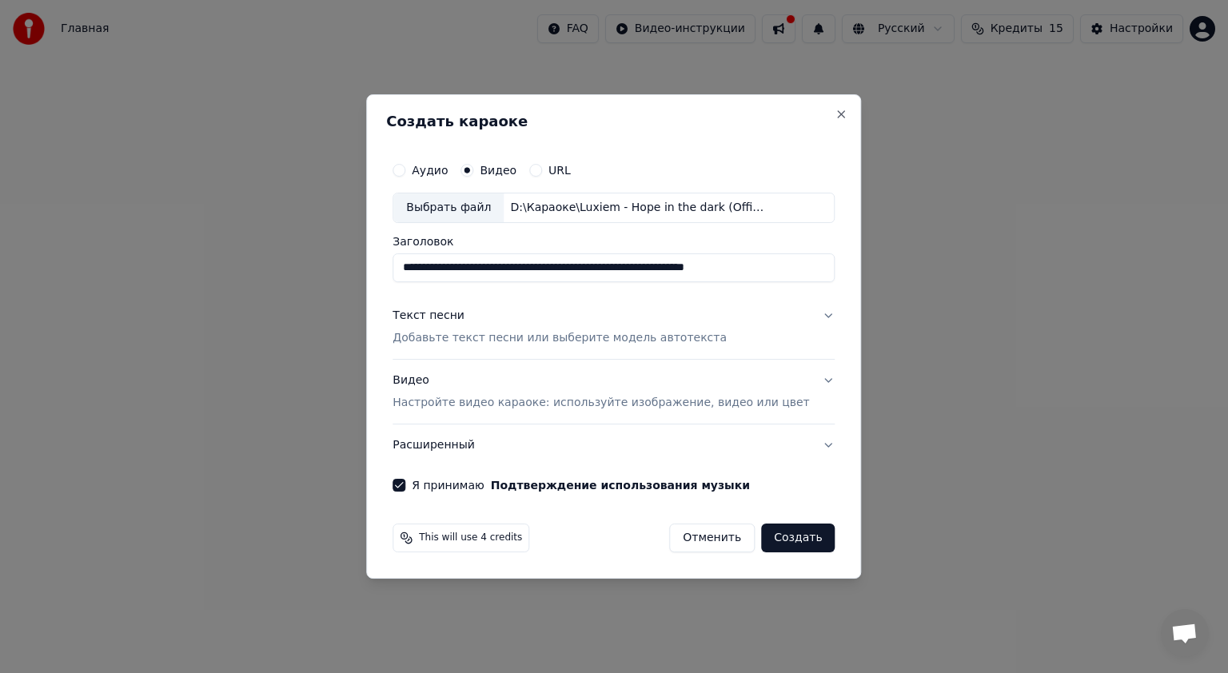
click at [763, 540] on button "Создать" at bounding box center [798, 537] width 74 height 29
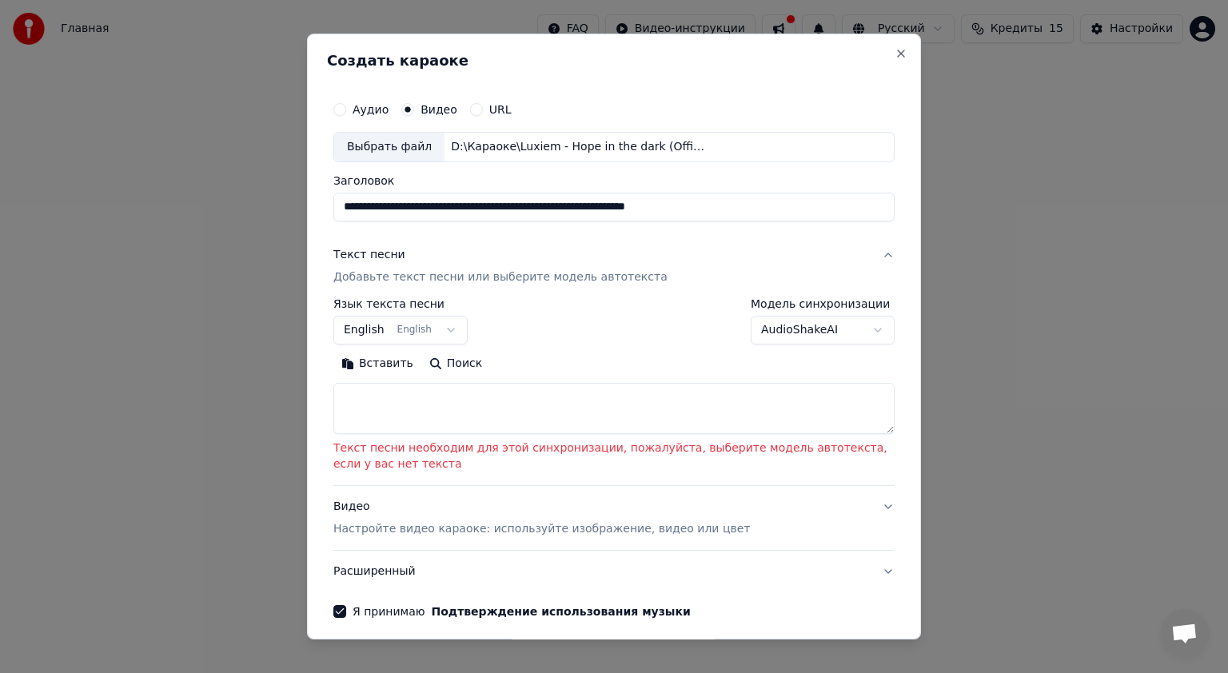
click at [661, 420] on textarea at bounding box center [613, 408] width 561 height 51
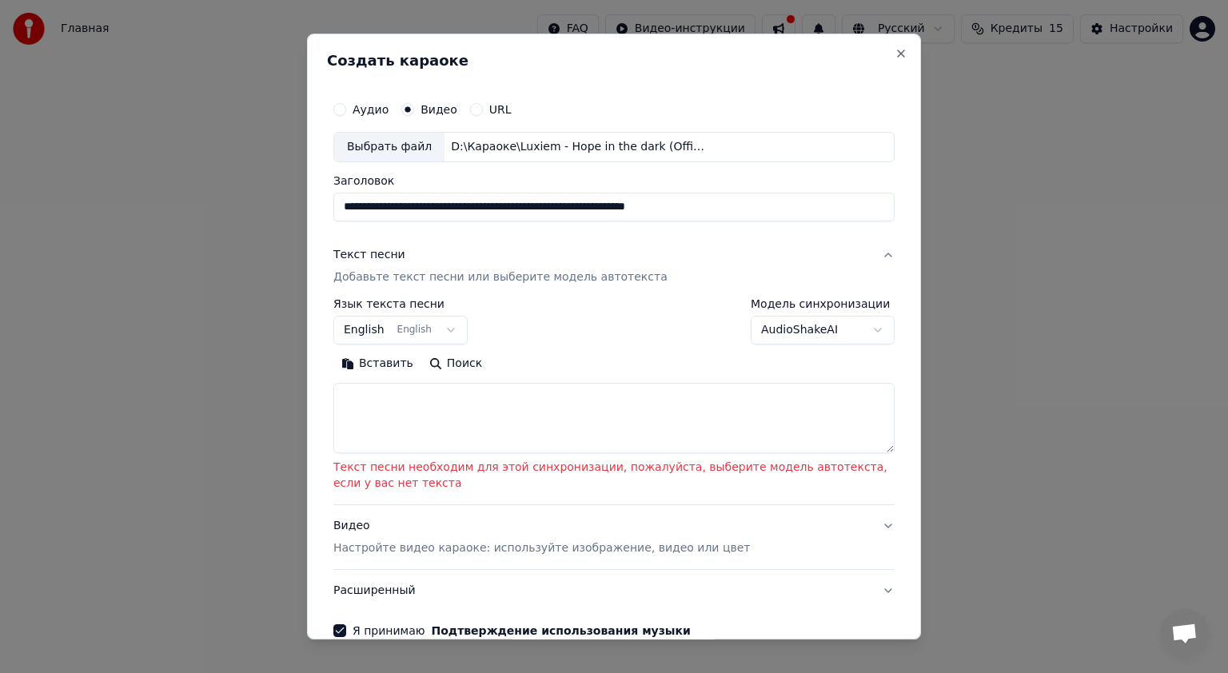
drag, startPoint x: 874, startPoint y: 428, endPoint x: 872, endPoint y: 452, distance: 24.1
click at [873, 450] on textarea at bounding box center [613, 418] width 561 height 70
click at [502, 278] on p "Добавьте текст песни или выберите модель автотекста" at bounding box center [500, 277] width 334 height 16
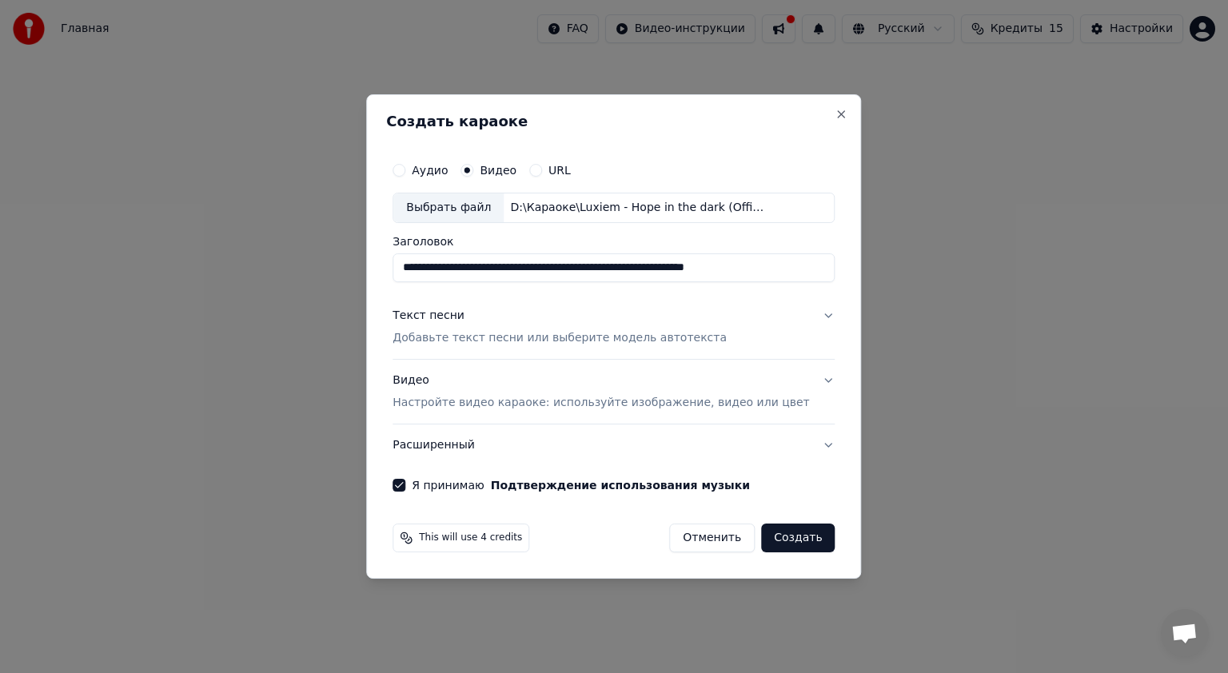
click at [521, 320] on div "Текст песни Добавьте текст песни или выберите модель автотекста" at bounding box center [559, 327] width 334 height 38
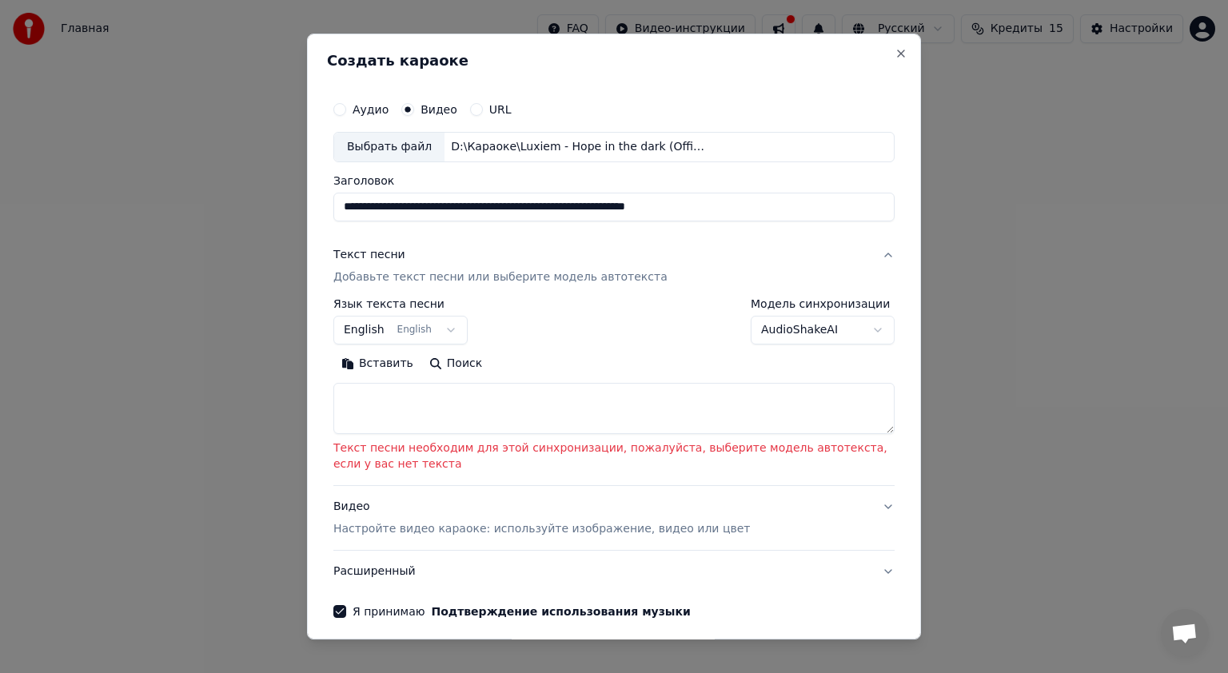
click at [509, 410] on textarea at bounding box center [613, 408] width 561 height 51
paste textarea "**********"
type textarea "**********"
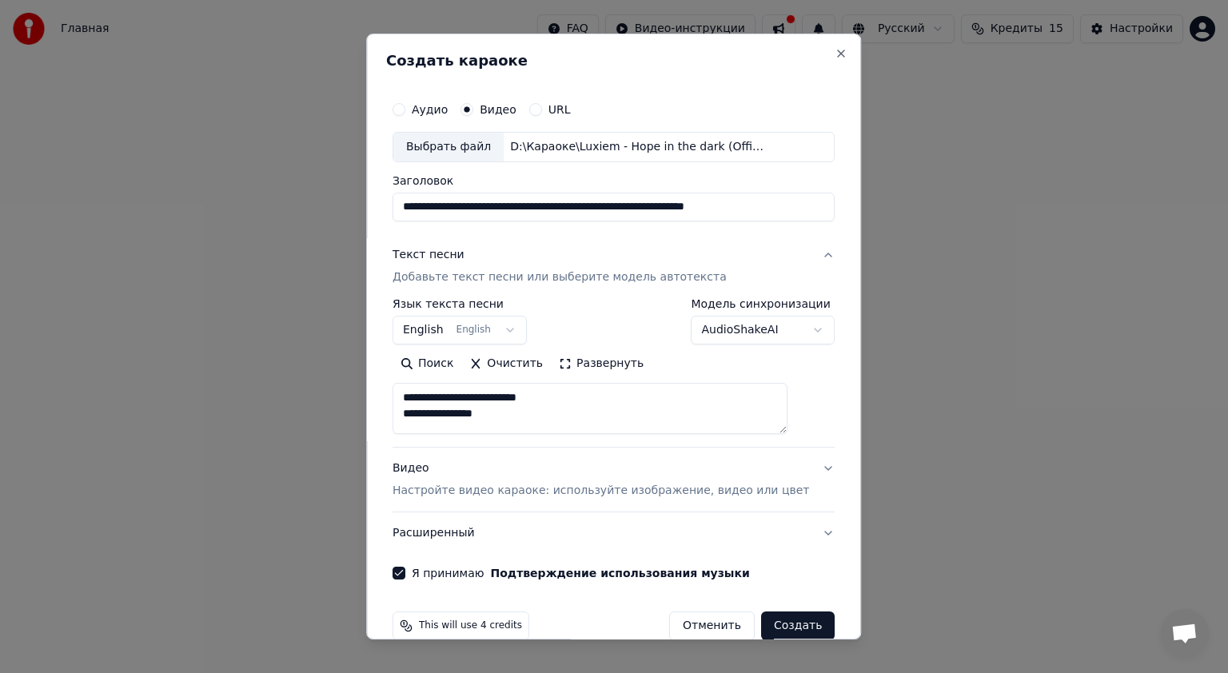
scroll to position [1217, 0]
click at [541, 424] on textarea at bounding box center [589, 408] width 395 height 51
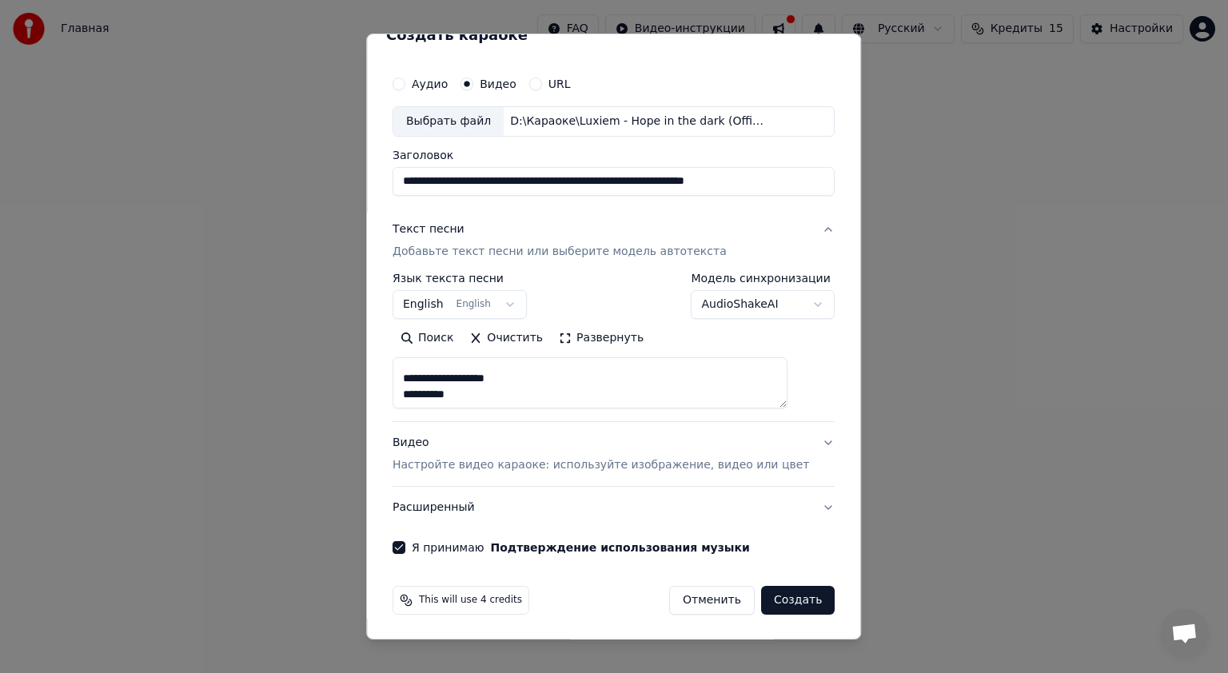
scroll to position [1224, 0]
click at [582, 467] on p "Настройте видео караоке: используйте изображение, видео или цвет" at bounding box center [600, 465] width 416 height 16
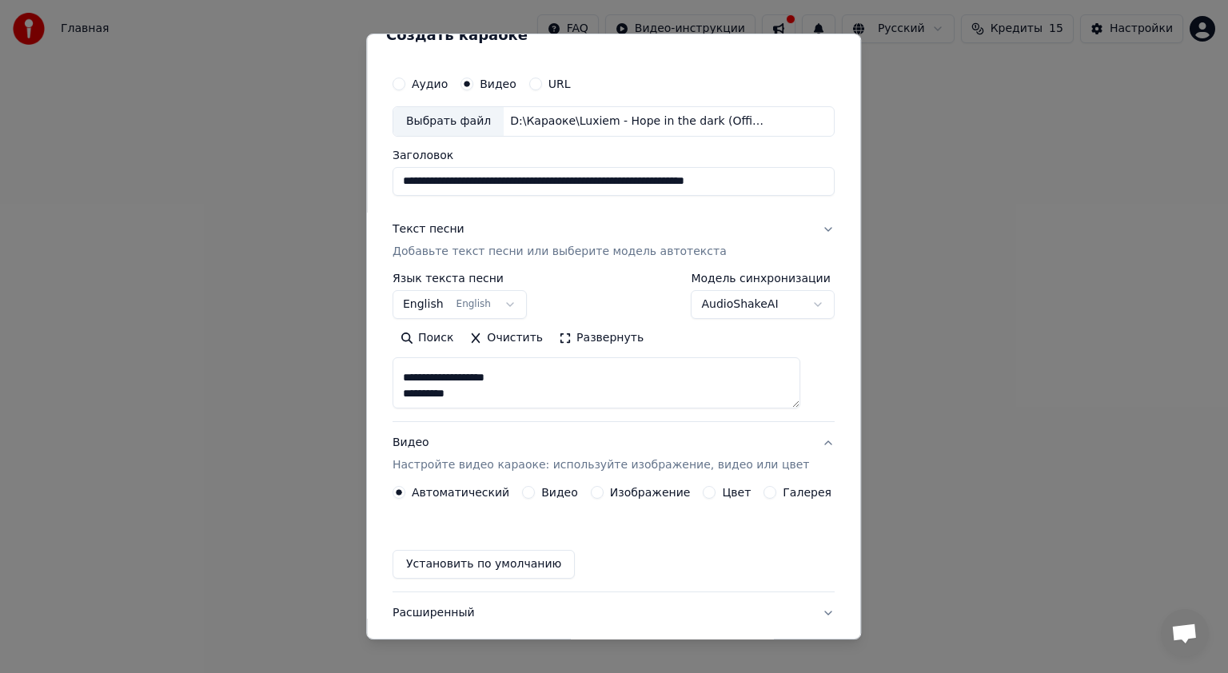
scroll to position [0, 0]
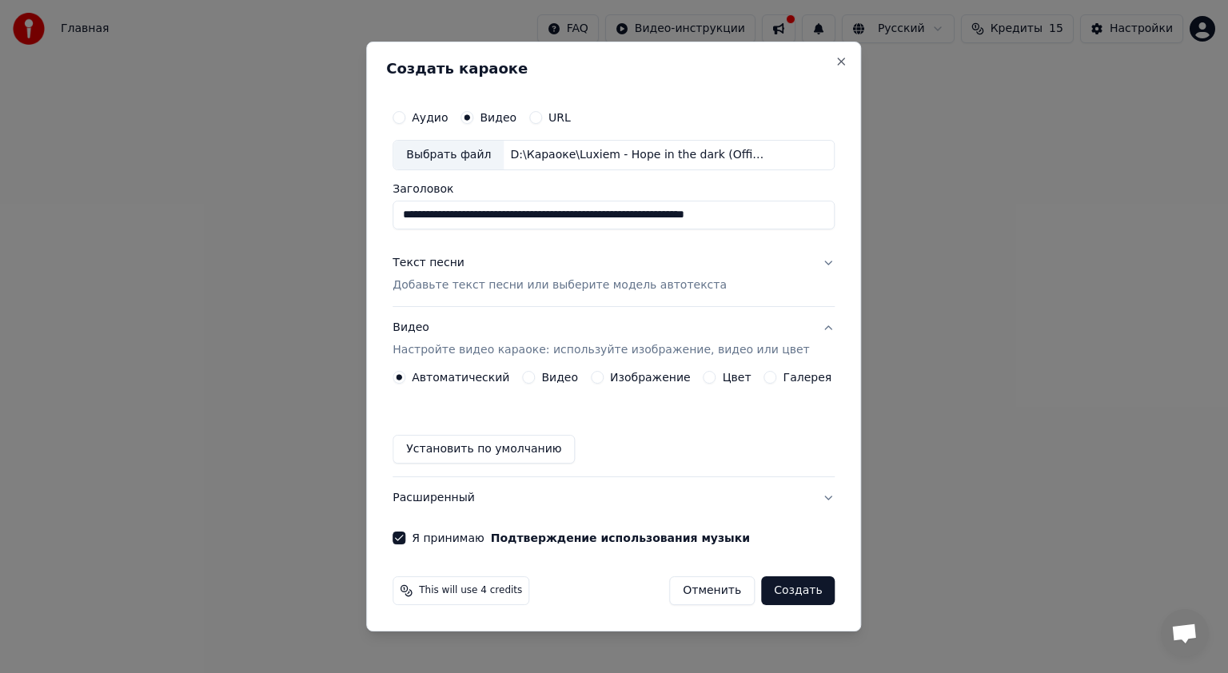
click at [484, 448] on button "Установить по умолчанию" at bounding box center [483, 449] width 182 height 29
click at [774, 591] on button "Создать" at bounding box center [798, 590] width 74 height 29
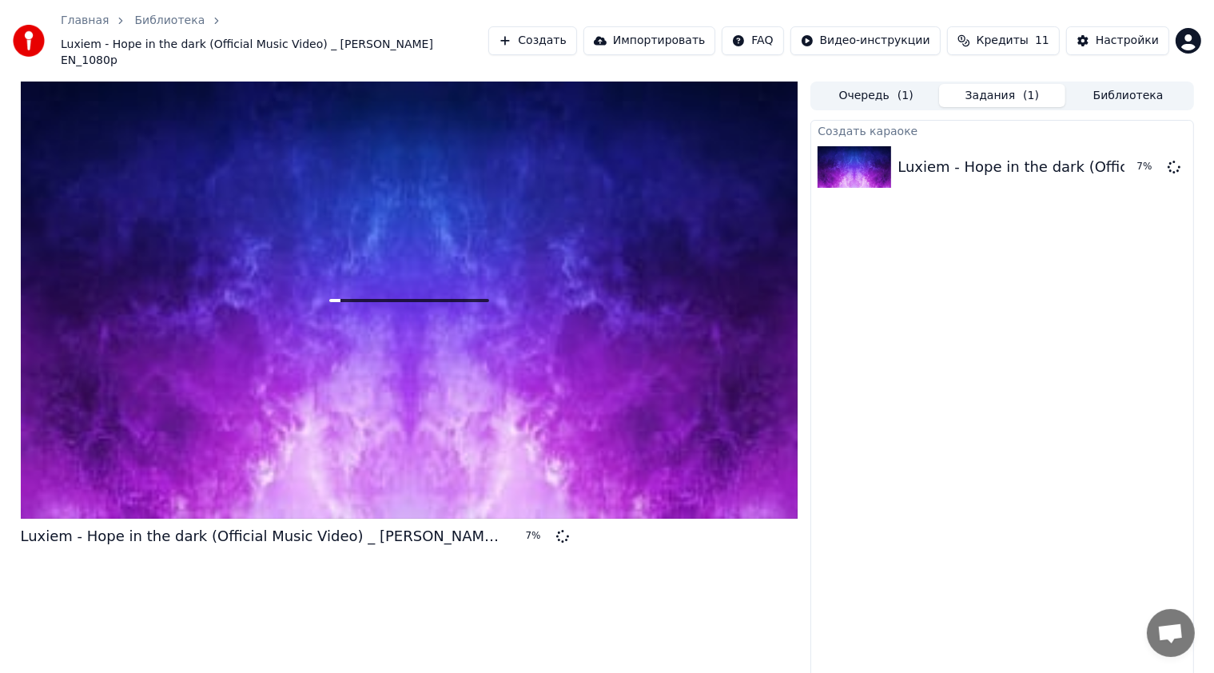
click at [1045, 32] on button "Кредиты 11" at bounding box center [1003, 40] width 113 height 29
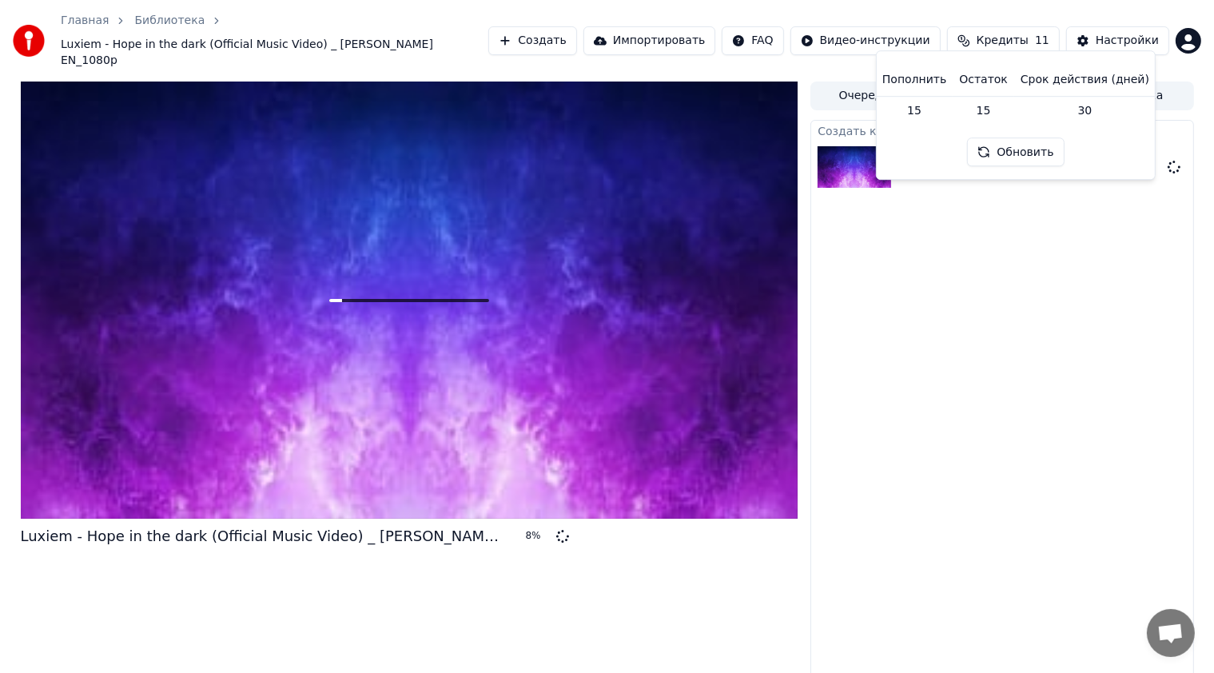
click at [1048, 2] on div "Главная Библиотека Luxiem - Hope in the dark (Official Music Video) _ NIJISANJI…" at bounding box center [607, 41] width 1214 height 82
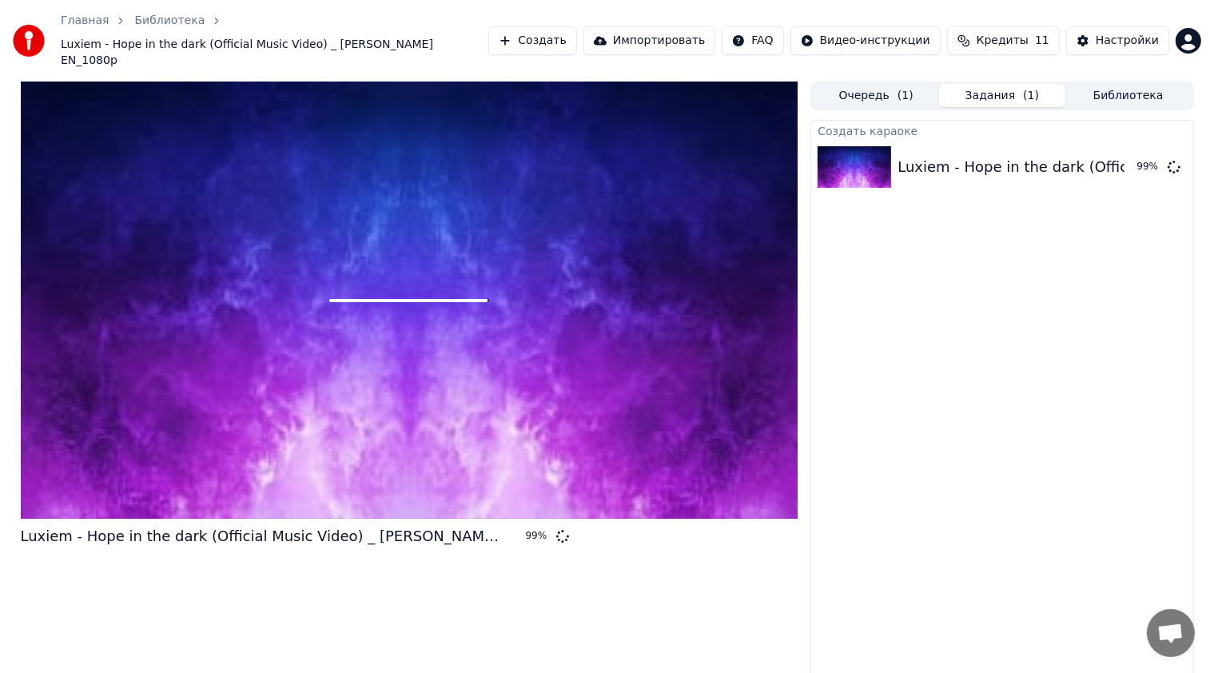
click at [1027, 33] on span "Кредиты" at bounding box center [1003, 41] width 52 height 16
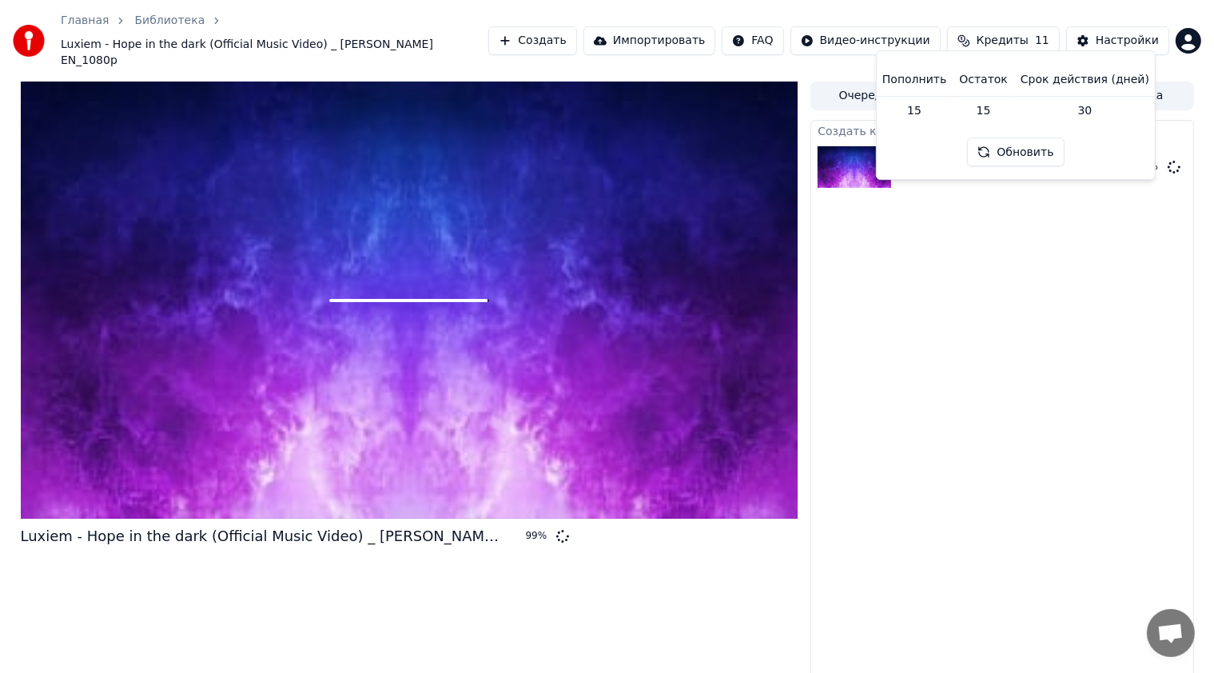
click at [1016, 153] on button "Обновить" at bounding box center [1015, 152] width 97 height 29
click at [937, 82] on th "Пополнить" at bounding box center [913, 80] width 77 height 32
click at [917, 115] on td "15" at bounding box center [913, 110] width 77 height 29
click at [868, 121] on div "Создать караоке" at bounding box center [1001, 130] width 381 height 19
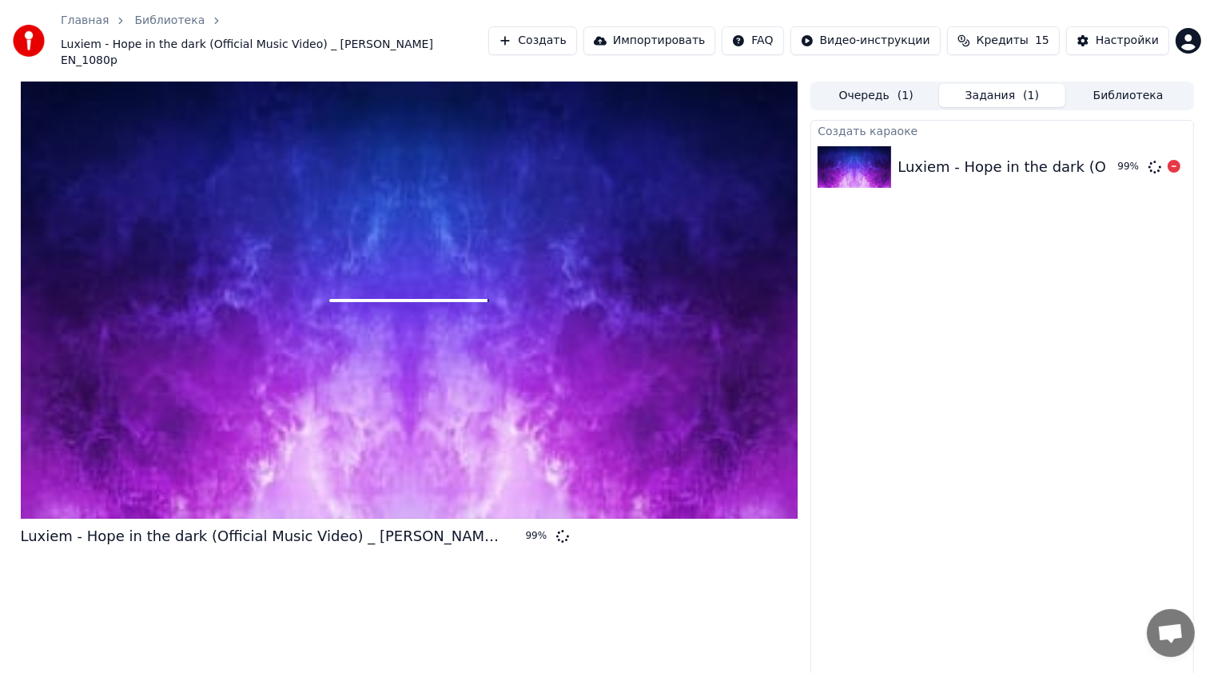
click at [904, 156] on div "Luxiem - Hope in the dark (Official Music Video) _ NIJISANJI EN_1080p" at bounding box center [1175, 167] width 556 height 22
click at [767, 192] on div at bounding box center [410, 300] width 778 height 437
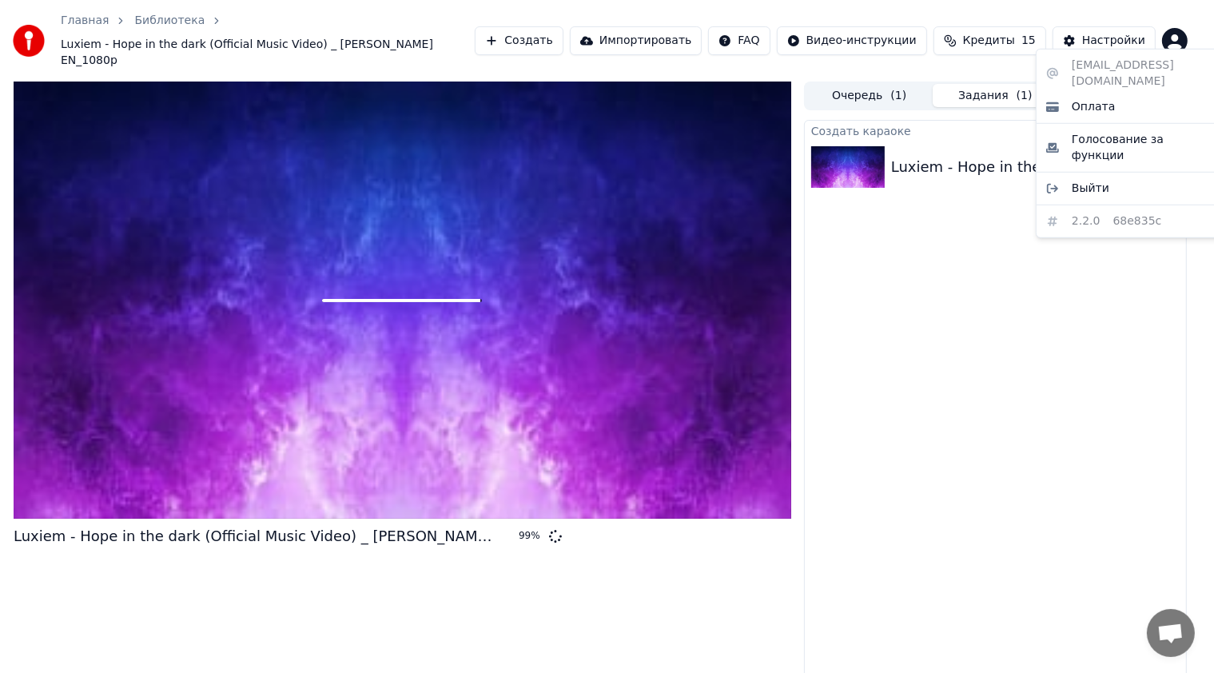
click at [1190, 29] on html "Главная Библиотека Luxiem - Hope in the dark (Official Music Video) _ NIJISANJI…" at bounding box center [607, 336] width 1214 height 673
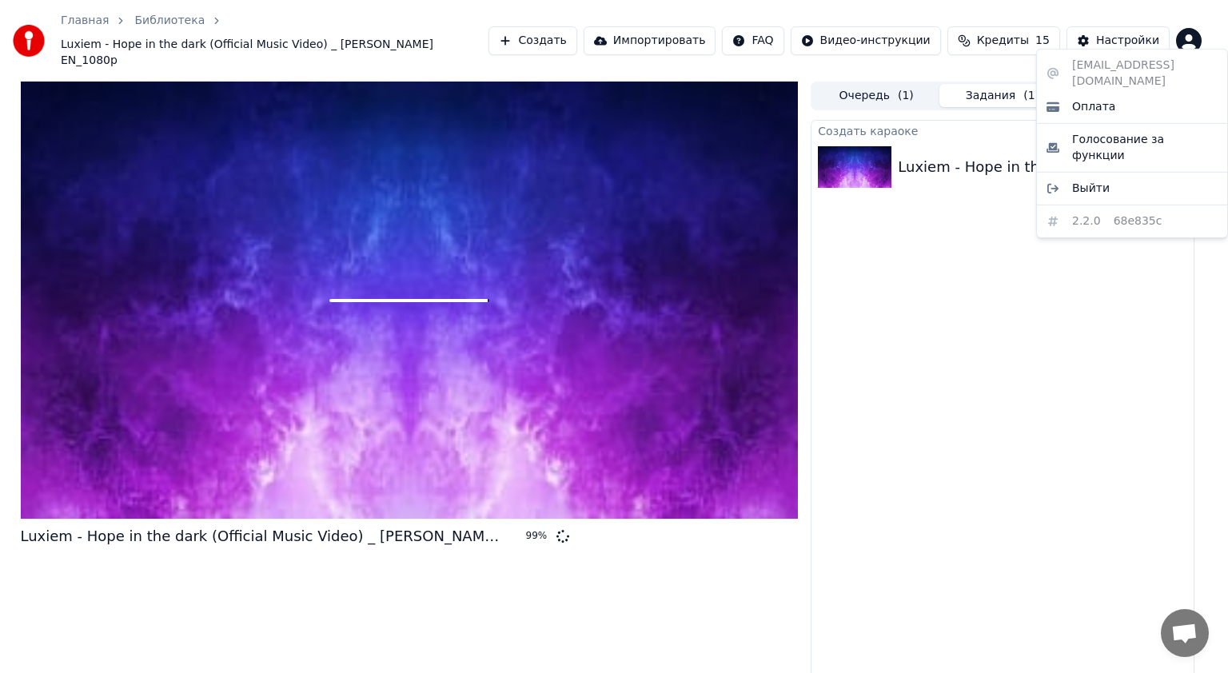
click at [1141, 40] on html "Главная Библиотека Luxiem - Hope in the dark (Official Music Video) _ NIJISANJI…" at bounding box center [614, 336] width 1228 height 673
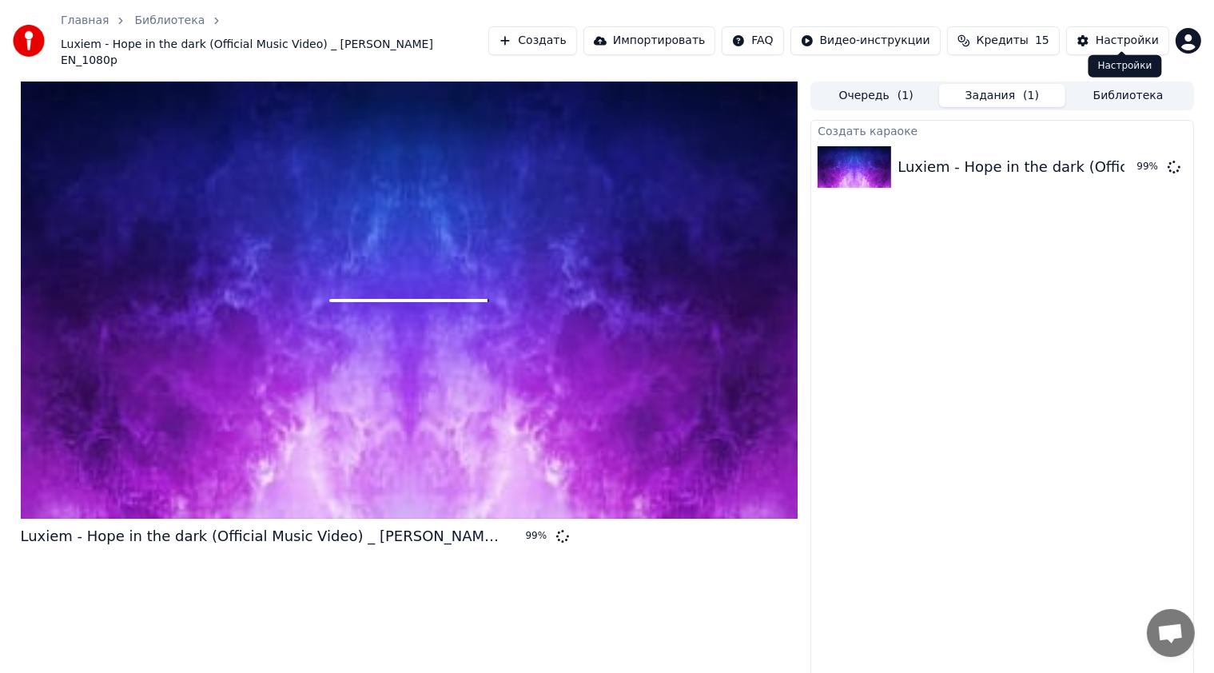
click at [1143, 40] on div "Настройки" at bounding box center [1127, 41] width 63 height 16
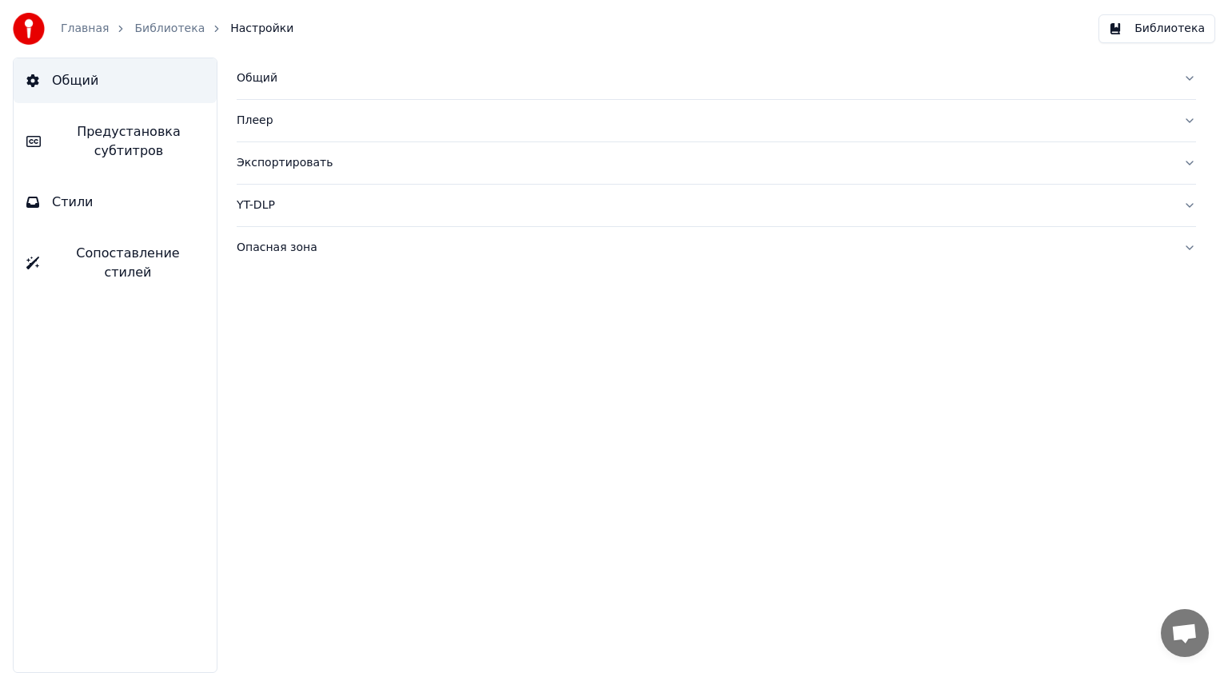
click at [165, 23] on link "Библиотека" at bounding box center [169, 29] width 70 height 16
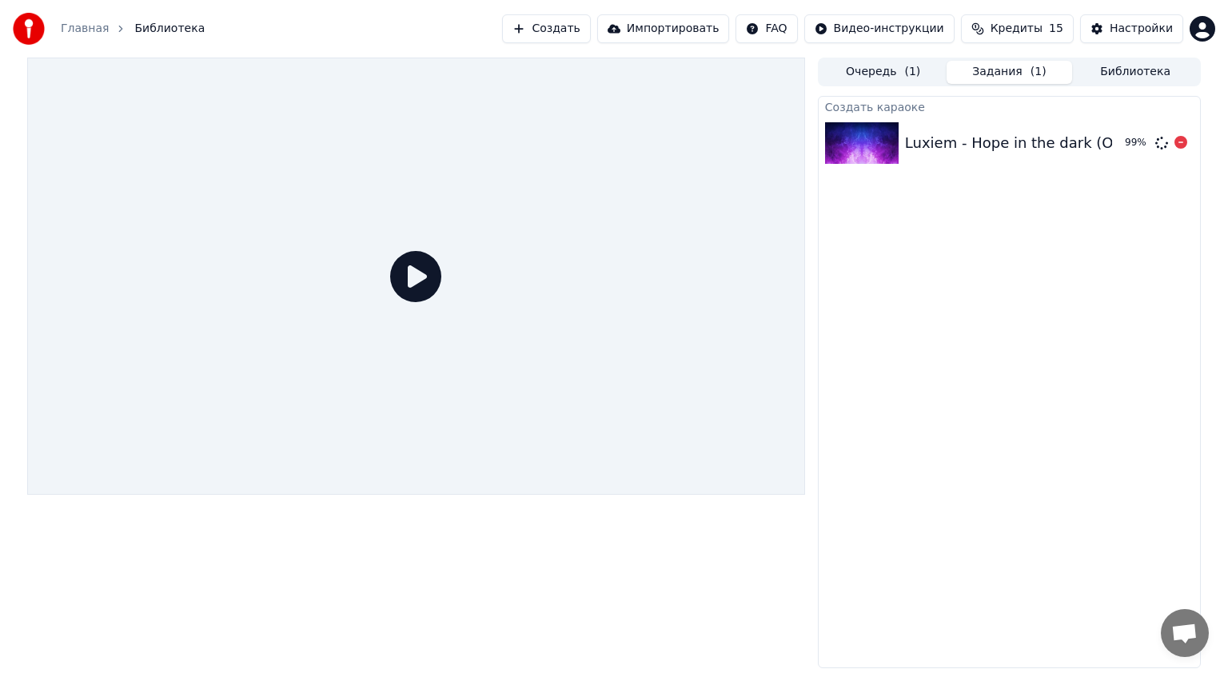
click at [913, 149] on div "Luxiem - Hope in the dark (Official Music Video) _ NIJISANJI EN_1080p" at bounding box center [1183, 143] width 556 height 22
drag, startPoint x: 887, startPoint y: 185, endPoint x: 877, endPoint y: 201, distance: 18.0
click at [877, 201] on div "Создать караоке Luxiem - Hope in the dark (Official Music Video) _ NIJISANJI EN…" at bounding box center [1009, 382] width 383 height 572
click at [933, 153] on div "Luxiem - Hope in the dark (Official Music Video) _ NIJISANJI EN_1080p 99 %" at bounding box center [1008, 143] width 381 height 54
click at [952, 239] on div "Создать караоке Luxiem - Hope in the dark (Official Music Video) _ NIJISANJI EN…" at bounding box center [1009, 382] width 383 height 572
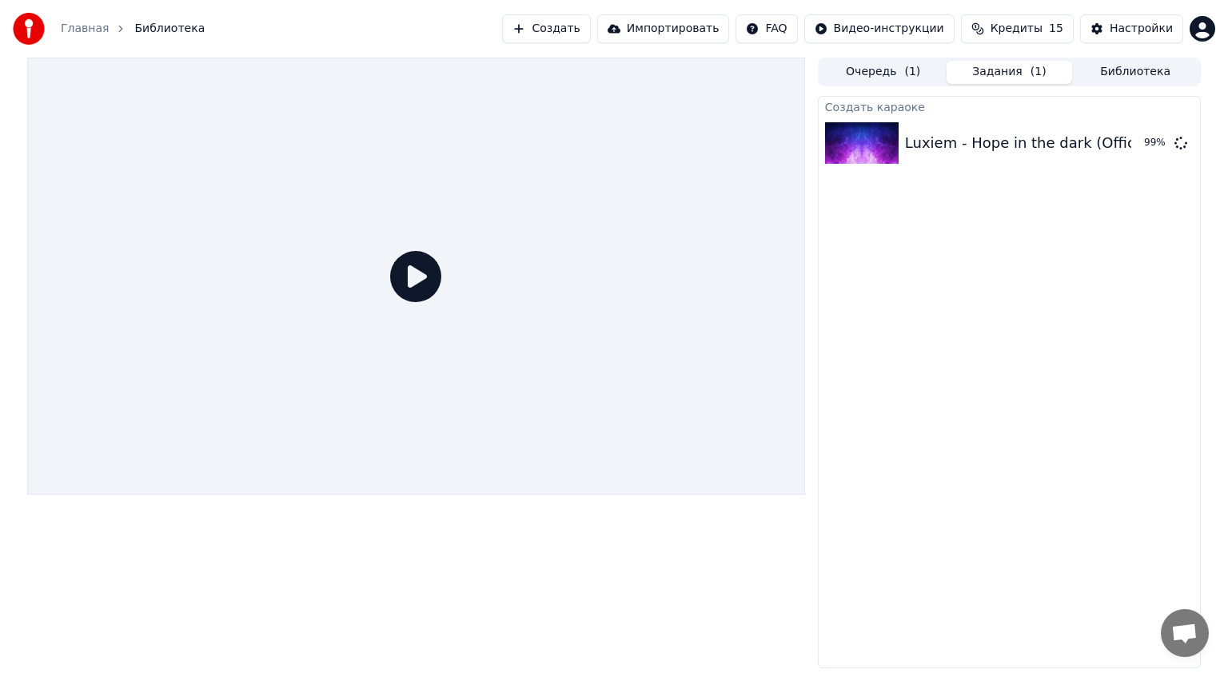
click at [897, 30] on html "Главная Библиотека Создать Импортировать FAQ Видео-инструкции Кредиты 15 Настро…" at bounding box center [614, 336] width 1228 height 673
click at [931, 205] on html "Главная Библиотека Создать Импортировать FAQ Видео-инструкции Кредиты 15 Настро…" at bounding box center [614, 336] width 1228 height 673
click at [982, 161] on div "Luxiem - Hope in the dark (Official Music Video) _ NIJISANJI EN_1080p 99 %" at bounding box center [1008, 143] width 381 height 54
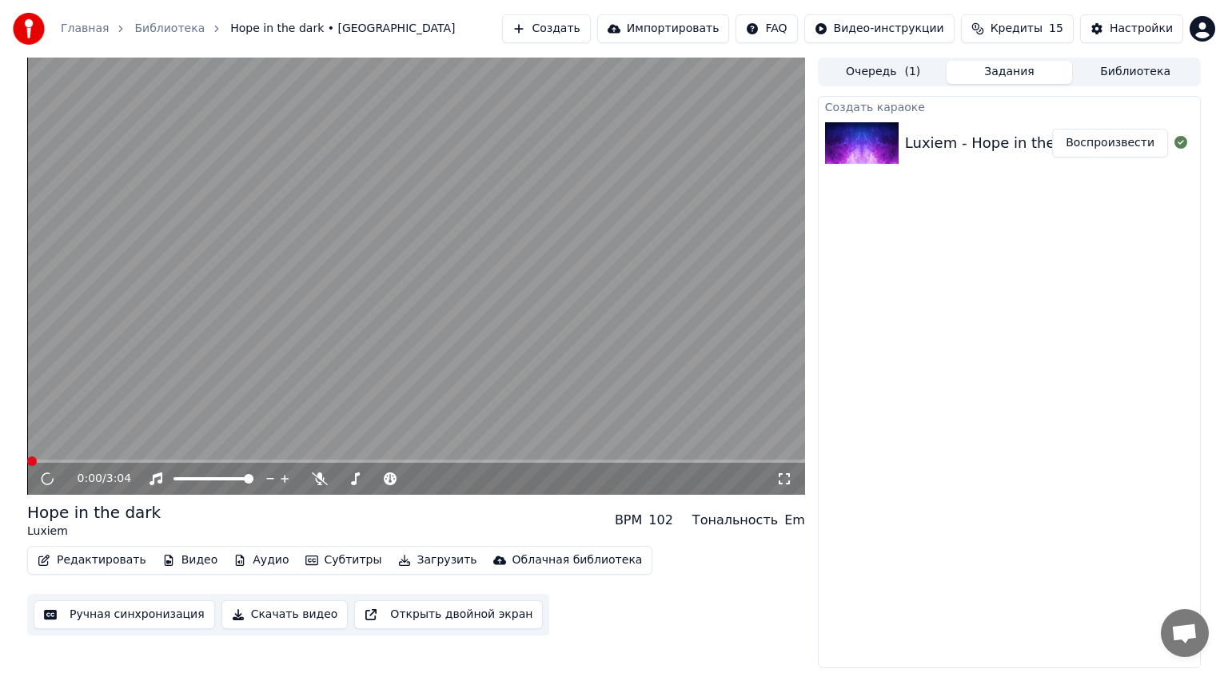
click at [1124, 137] on button "Воспроизвести" at bounding box center [1110, 143] width 116 height 29
click at [700, 269] on video at bounding box center [416, 276] width 778 height 437
click at [571, 402] on video at bounding box center [416, 276] width 778 height 437
click at [786, 484] on icon at bounding box center [783, 478] width 11 height 11
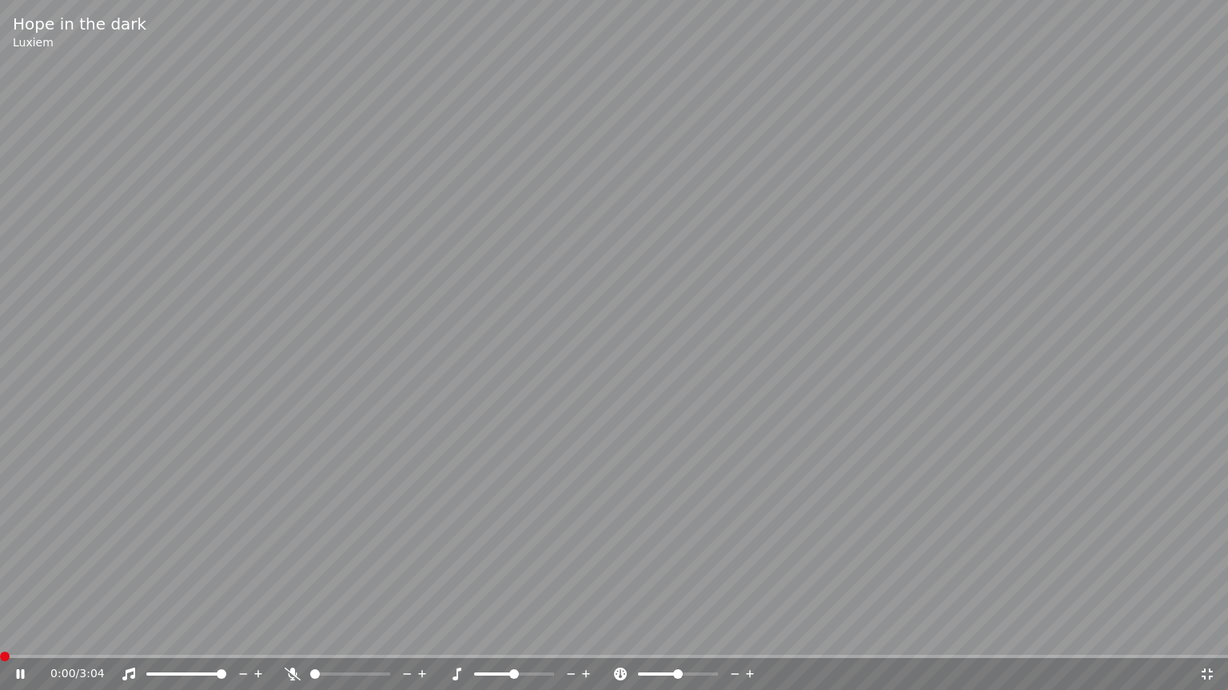
click at [831, 408] on video at bounding box center [614, 345] width 1228 height 690
click at [649, 466] on video at bounding box center [614, 345] width 1228 height 690
click at [650, 465] on video at bounding box center [614, 345] width 1228 height 690
click at [649, 465] on video at bounding box center [614, 345] width 1228 height 690
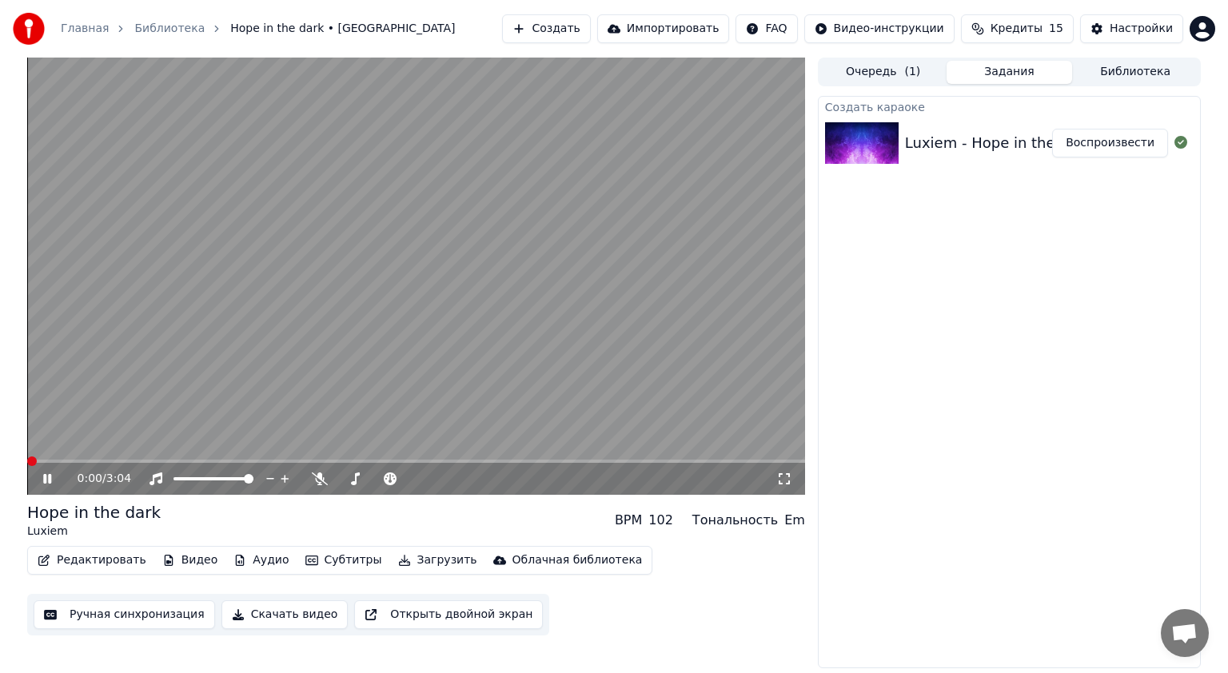
click at [748, 390] on video at bounding box center [416, 276] width 778 height 437
click at [1109, 140] on button "Воспроизвести" at bounding box center [1110, 143] width 116 height 29
click at [722, 392] on video at bounding box center [416, 276] width 778 height 437
click at [884, 92] on div "Очередь ( 1 ) Задания Библиотека Создать караоке Luxiem - Hope in the dark (Off…" at bounding box center [1009, 363] width 383 height 611
click at [878, 76] on button "Очередь ( 1 )" at bounding box center [883, 72] width 126 height 23
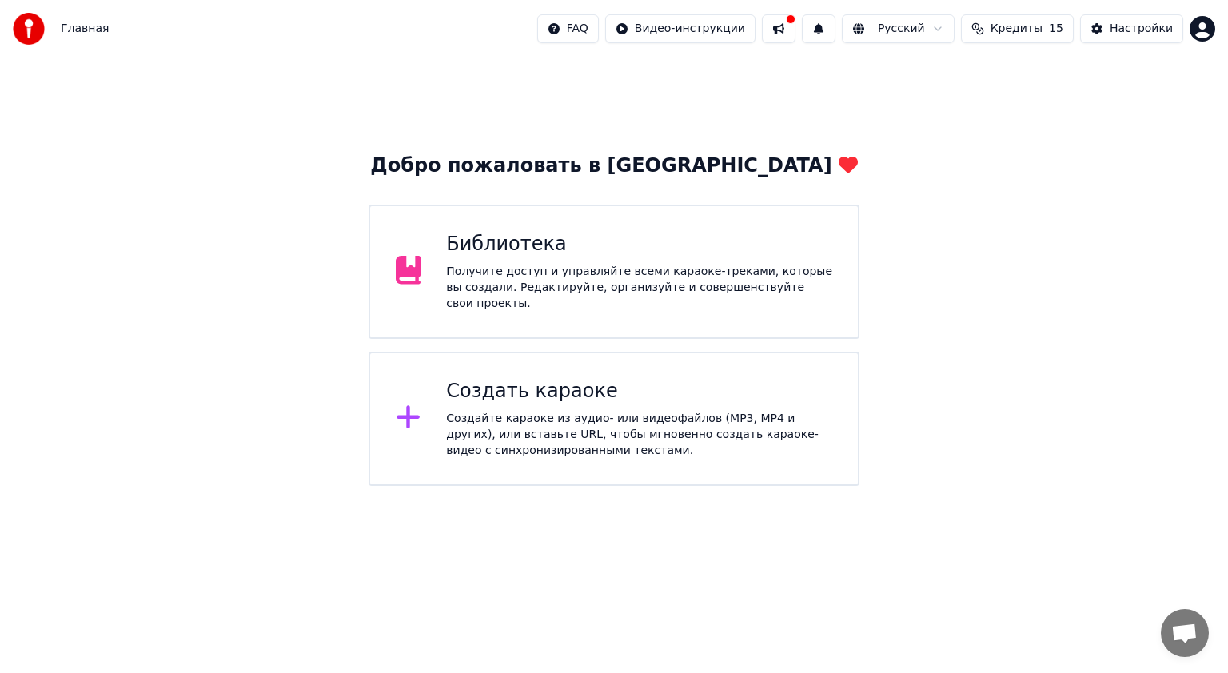
click at [34, 31] on img at bounding box center [29, 29] width 32 height 32
click at [515, 253] on div "Библиотека" at bounding box center [639, 245] width 386 height 26
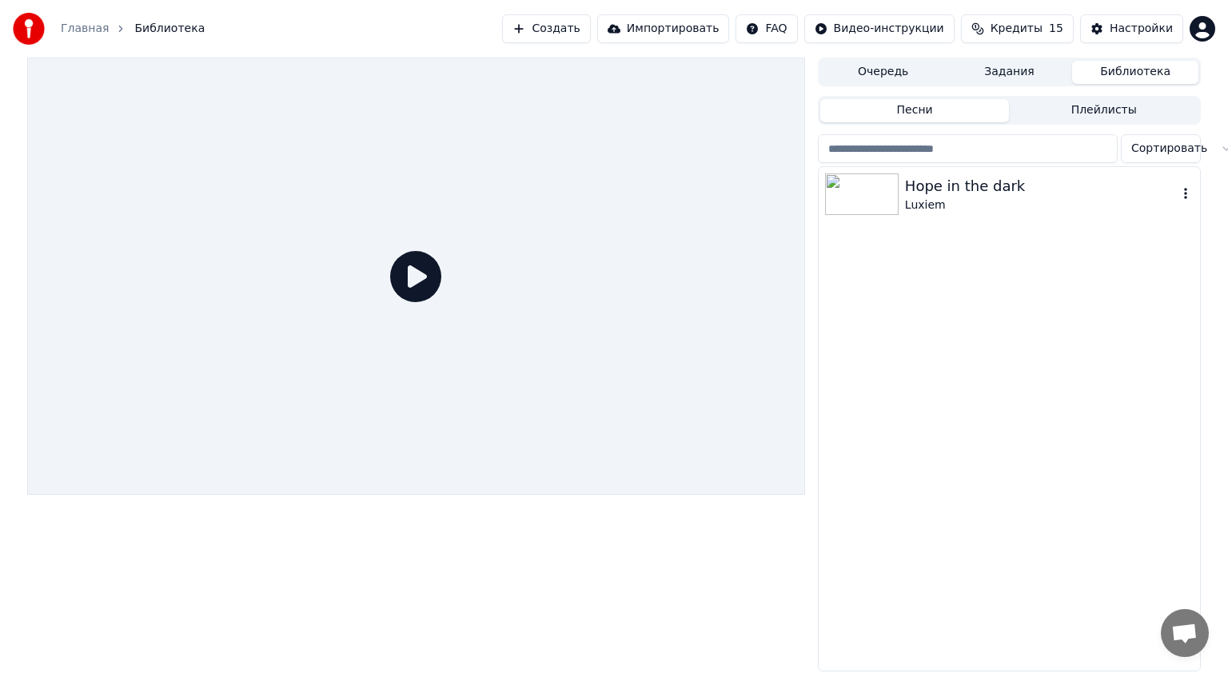
click at [1001, 192] on div "Hope in the dark" at bounding box center [1041, 186] width 273 height 22
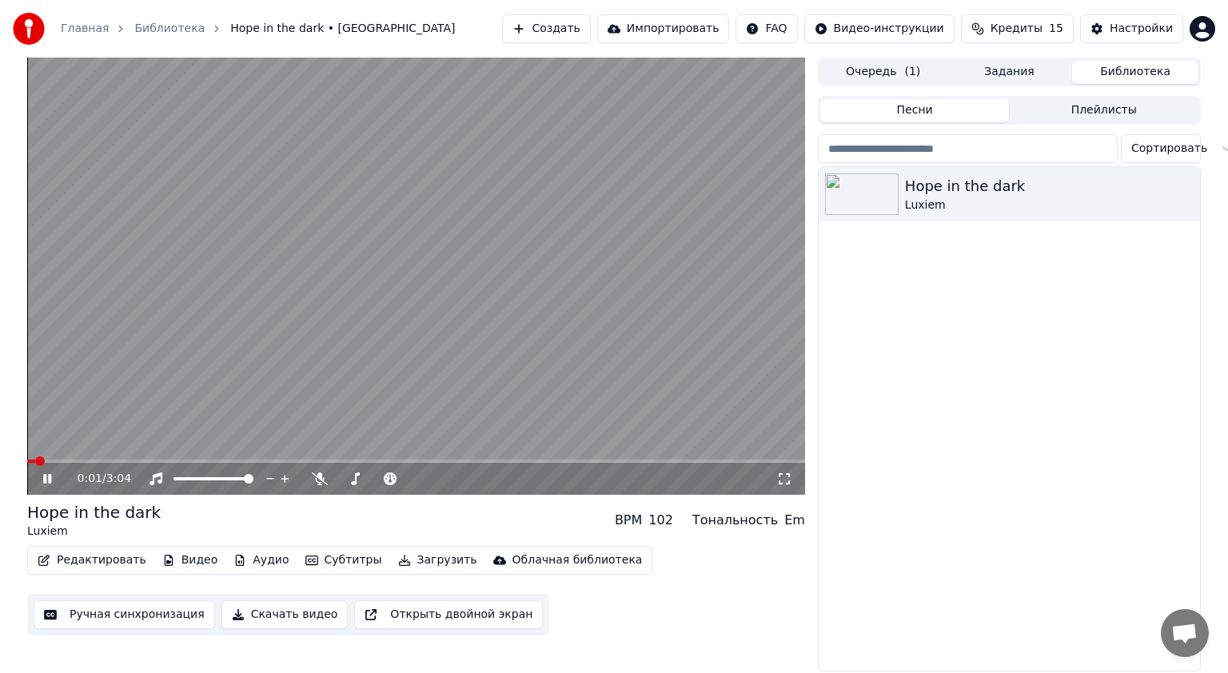
click at [786, 487] on div "0:01 / 3:04" at bounding box center [416, 479] width 778 height 32
click at [622, 297] on video at bounding box center [416, 276] width 778 height 437
click at [27, 456] on span at bounding box center [32, 461] width 10 height 10
click at [779, 476] on icon at bounding box center [784, 478] width 16 height 13
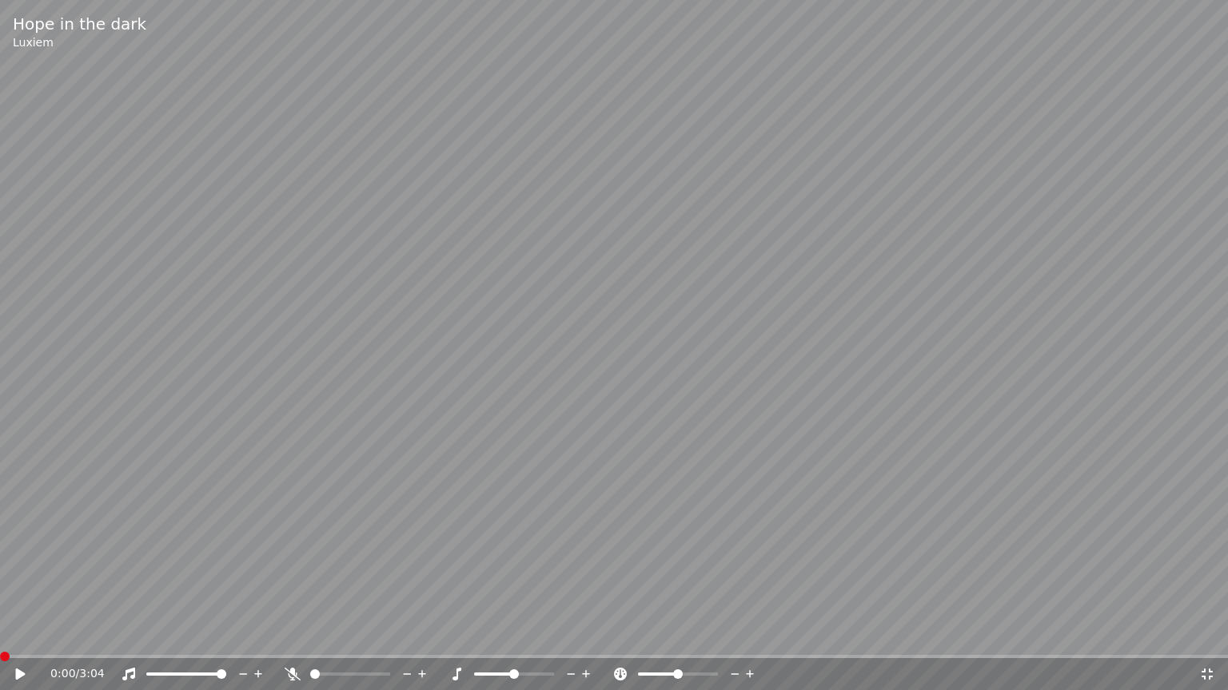
click at [778, 482] on video at bounding box center [614, 345] width 1228 height 690
click at [1204, 389] on video at bounding box center [614, 345] width 1228 height 690
click at [1205, 388] on video at bounding box center [614, 345] width 1228 height 690
click at [909, 436] on video at bounding box center [614, 345] width 1228 height 690
click at [921, 406] on video at bounding box center [614, 345] width 1228 height 690
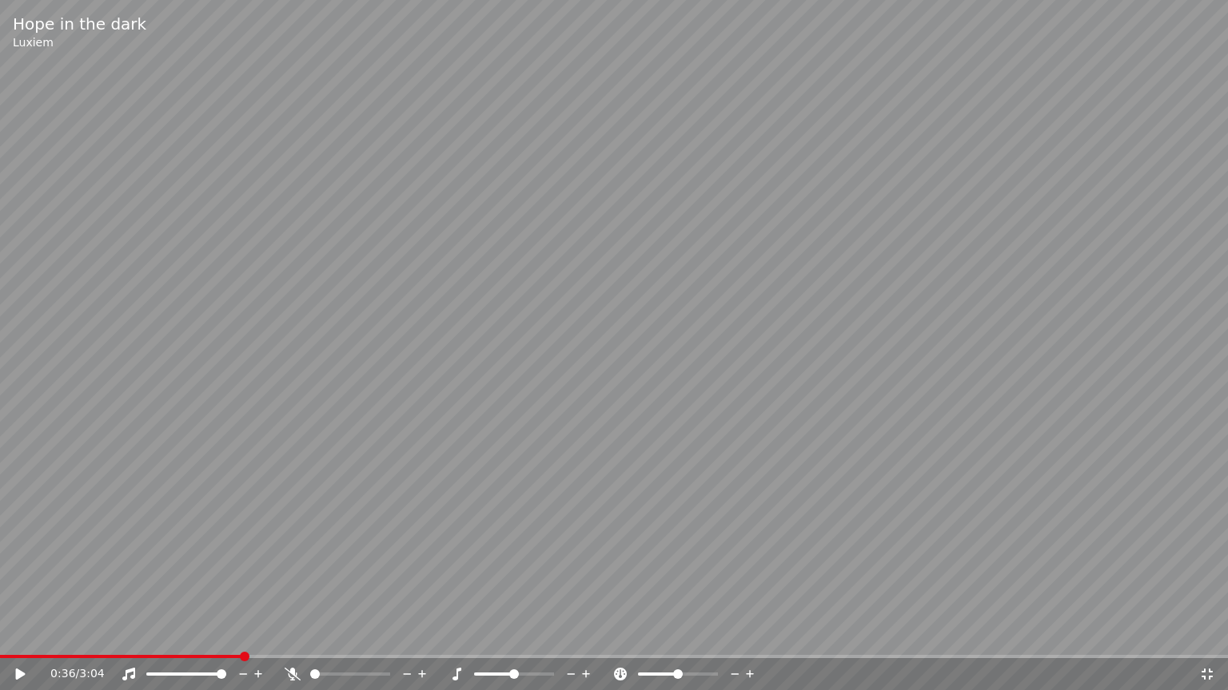
click at [925, 403] on video at bounding box center [614, 345] width 1228 height 690
click at [1004, 428] on video at bounding box center [614, 345] width 1228 height 690
click at [886, 450] on video at bounding box center [614, 345] width 1228 height 690
click at [849, 464] on video at bounding box center [614, 345] width 1228 height 690
click at [812, 468] on video at bounding box center [614, 345] width 1228 height 690
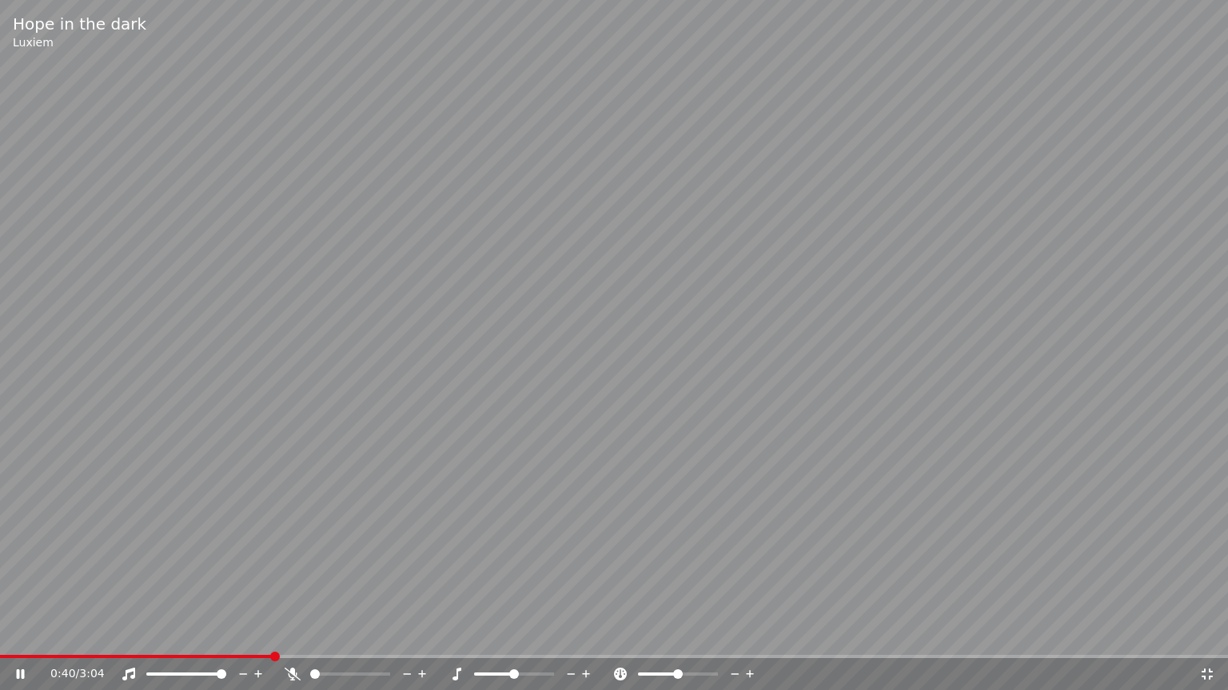
click at [810, 466] on video at bounding box center [614, 345] width 1228 height 690
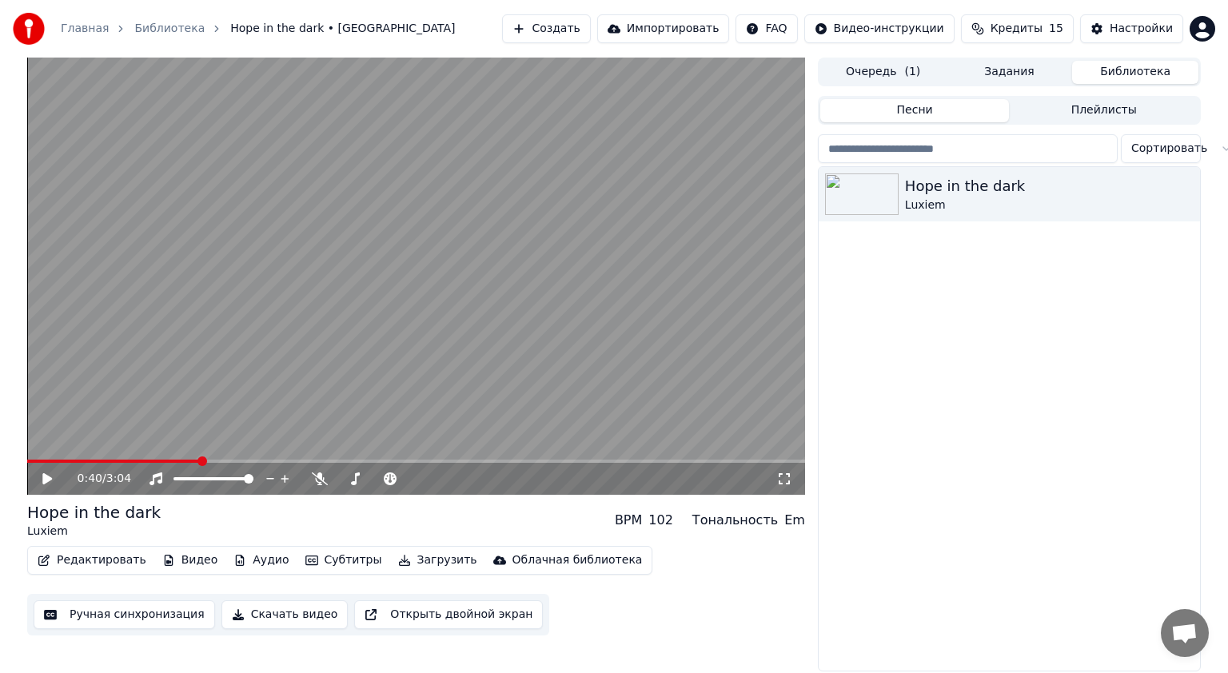
click at [675, 356] on video at bounding box center [416, 276] width 778 height 437
click at [678, 344] on video at bounding box center [416, 276] width 778 height 437
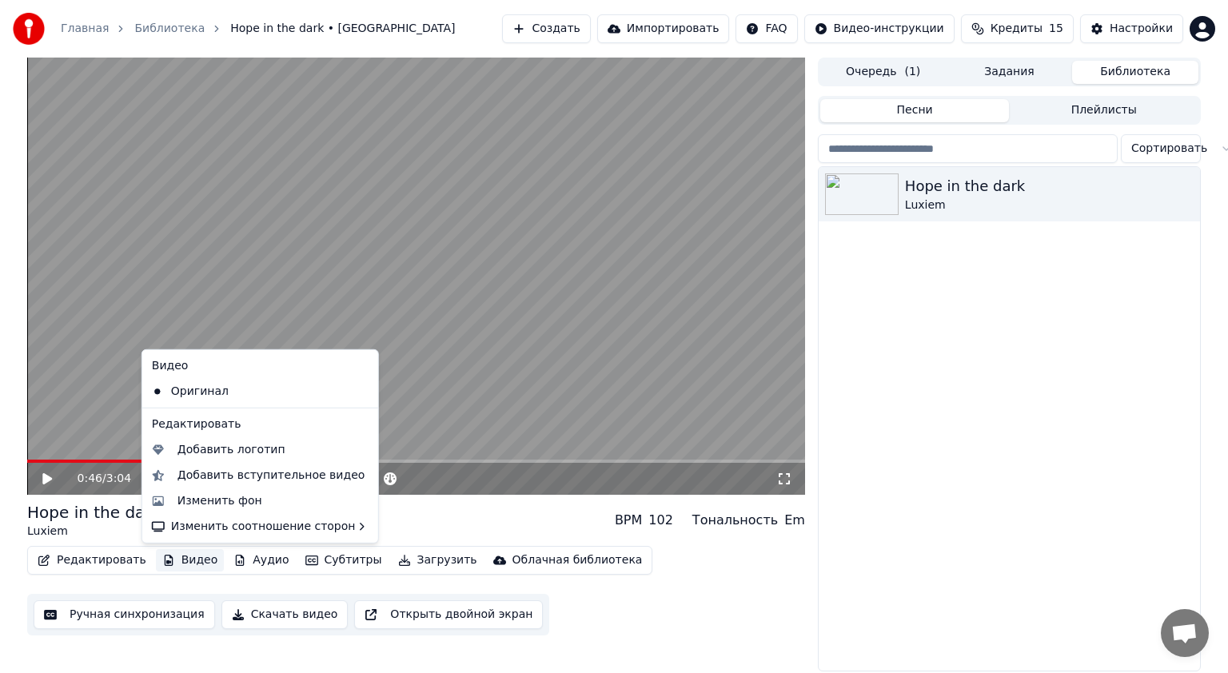
click at [182, 559] on button "Видео" at bounding box center [190, 560] width 69 height 22
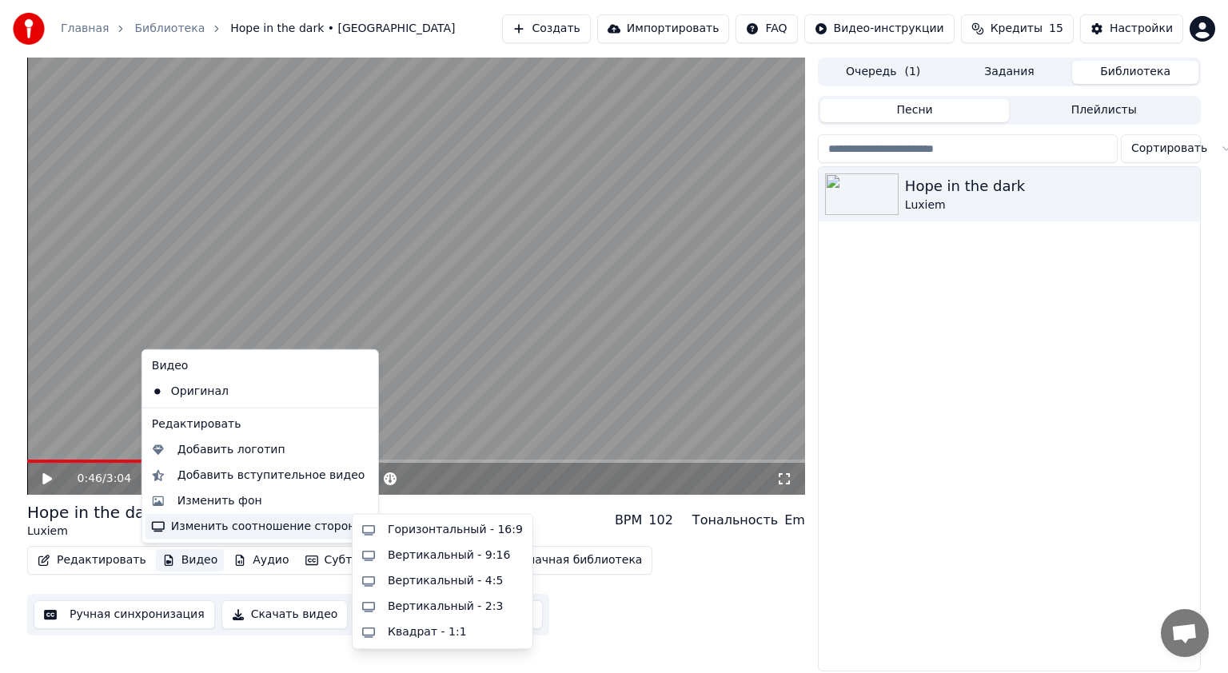
click at [217, 529] on div "Изменить соотношение сторон" at bounding box center [259, 527] width 229 height 26
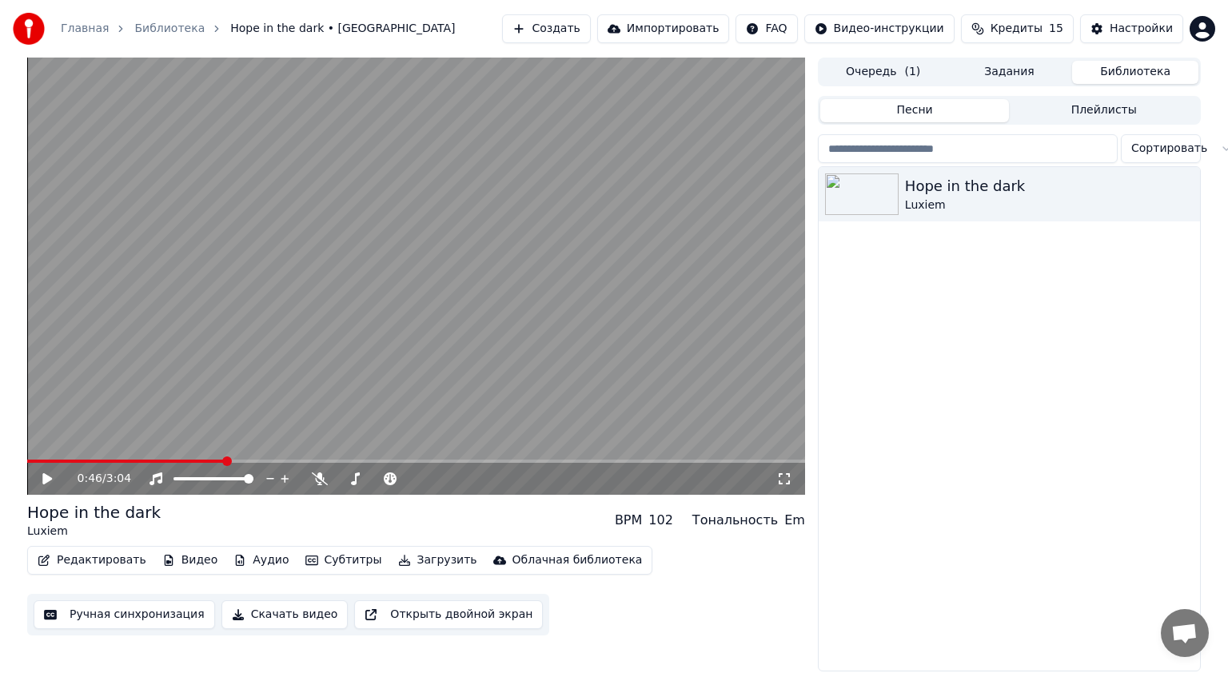
click at [145, 582] on div "Редактировать Видео Аудио Субтитры Загрузить Облачная библиотека Ручная синхрон…" at bounding box center [416, 591] width 778 height 90
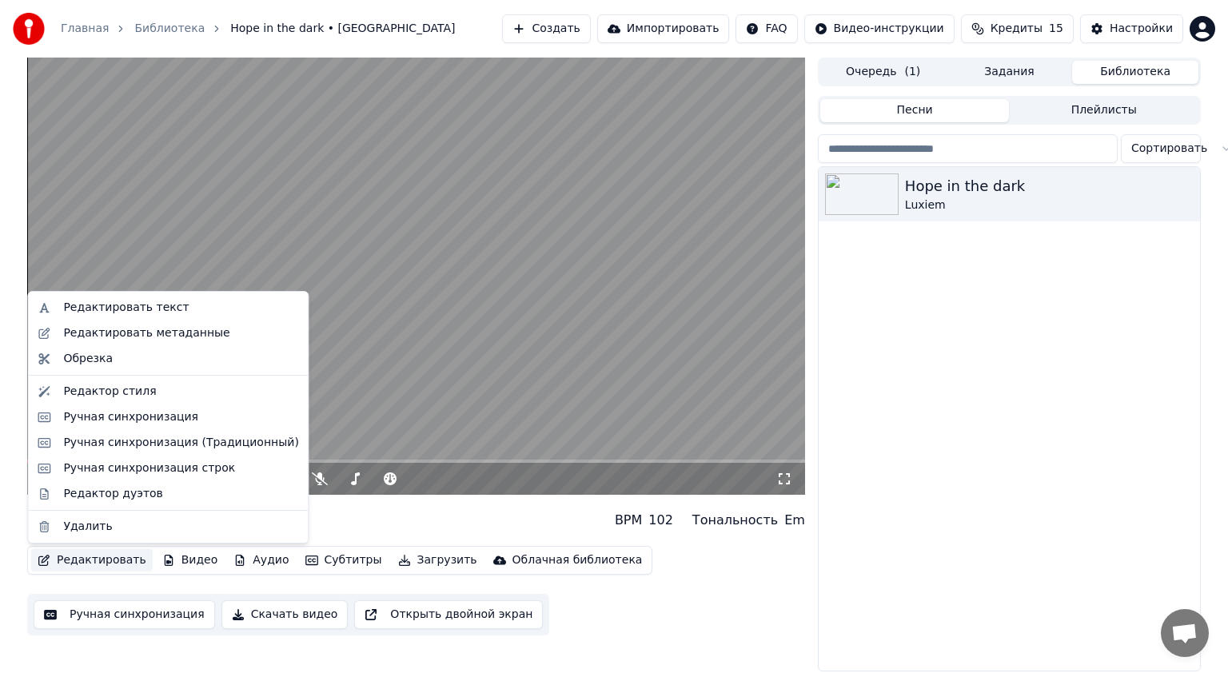
click at [118, 562] on button "Редактировать" at bounding box center [91, 560] width 121 height 22
click at [133, 417] on div "Ручная синхронизация" at bounding box center [130, 417] width 135 height 16
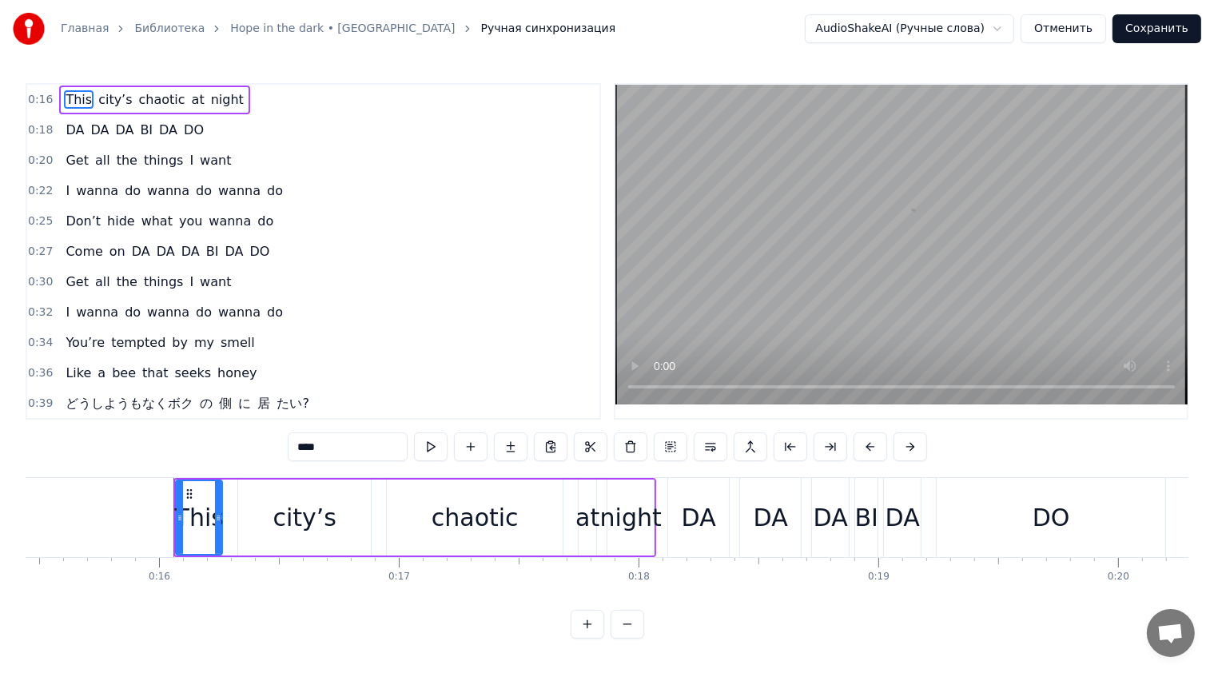
scroll to position [0, 3770]
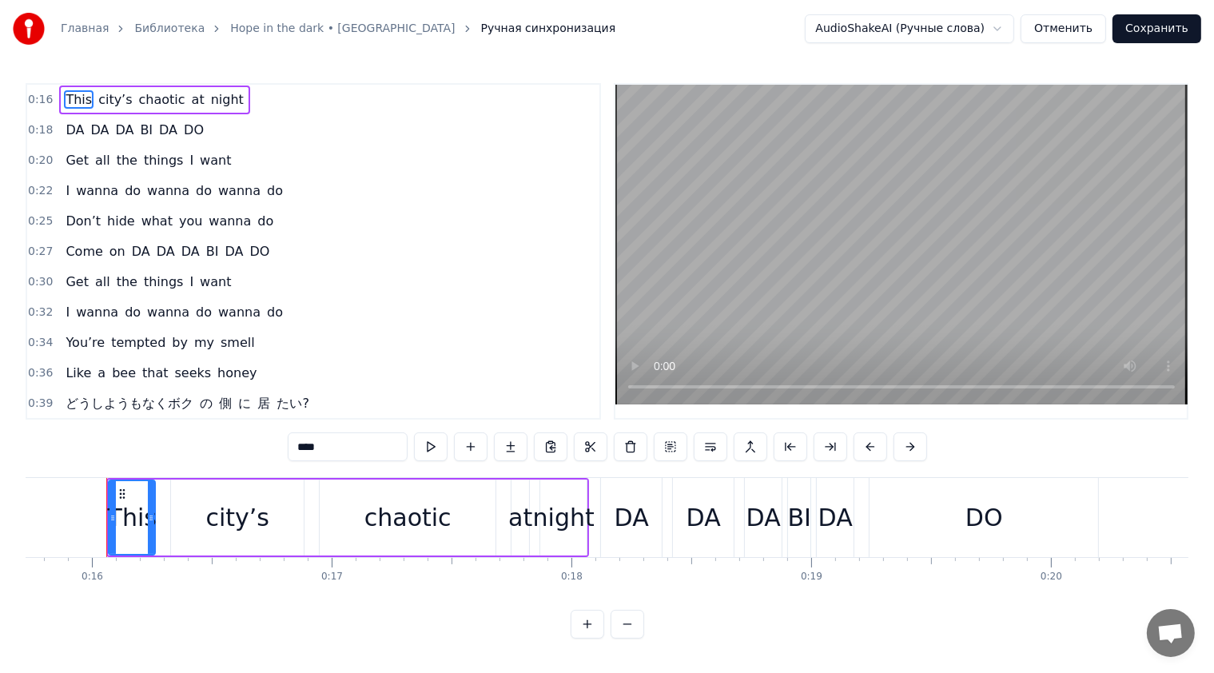
click at [736, 244] on video at bounding box center [901, 245] width 572 height 320
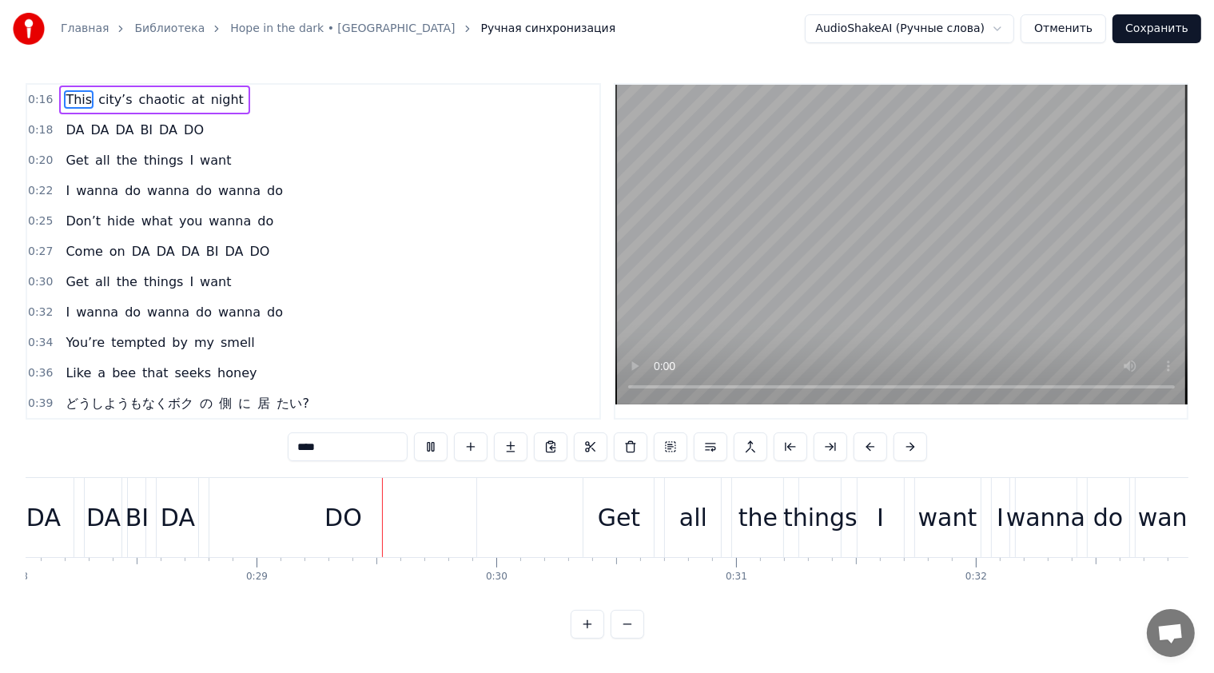
scroll to position [0, 6851]
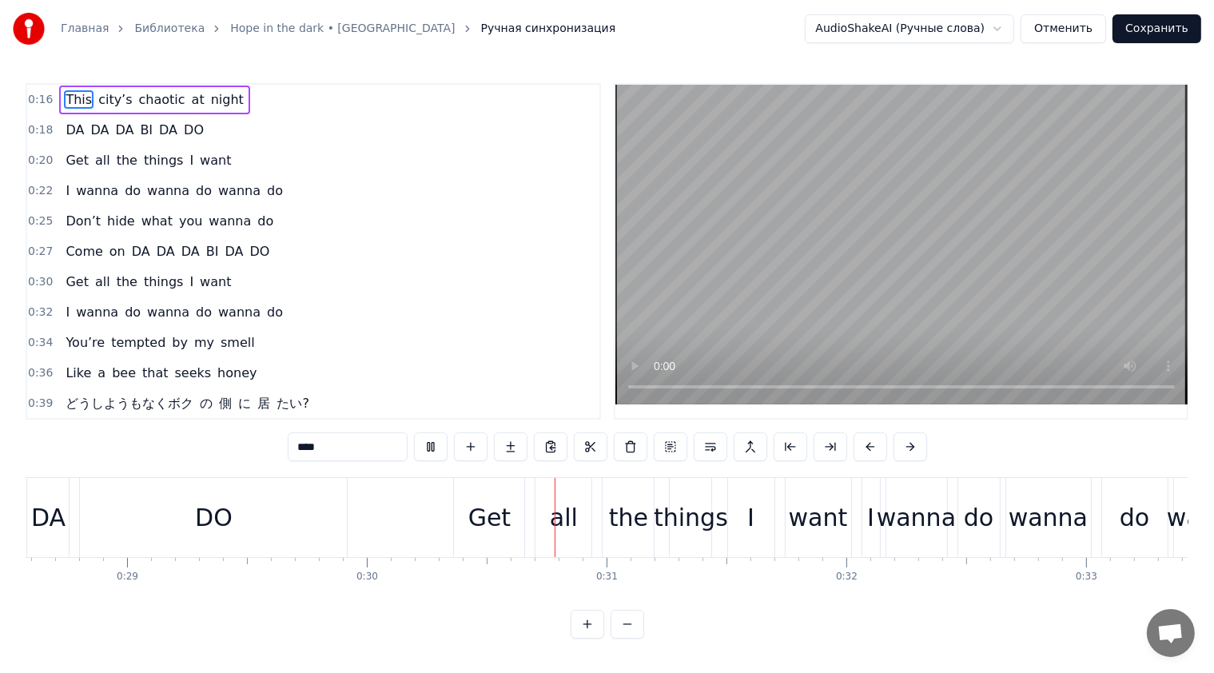
click at [778, 243] on video at bounding box center [901, 245] width 572 height 320
drag, startPoint x: 663, startPoint y: 253, endPoint x: 669, endPoint y: 238, distance: 15.4
click at [664, 249] on video at bounding box center [901, 245] width 572 height 320
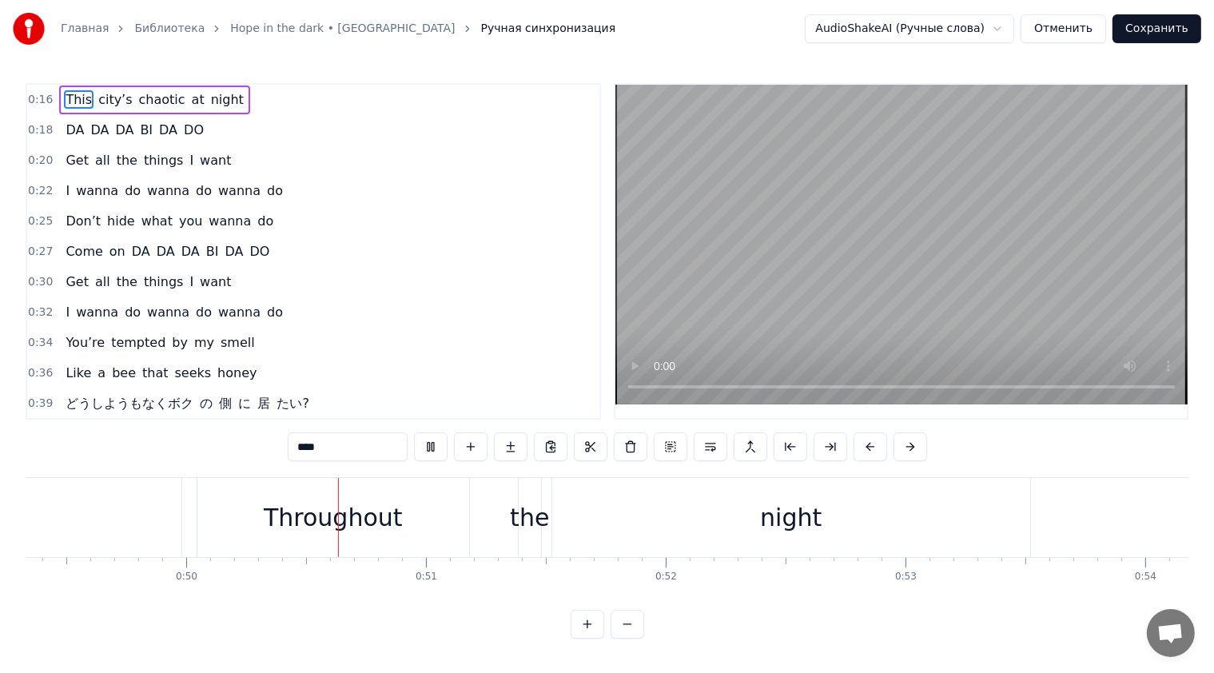
scroll to position [0, 11949]
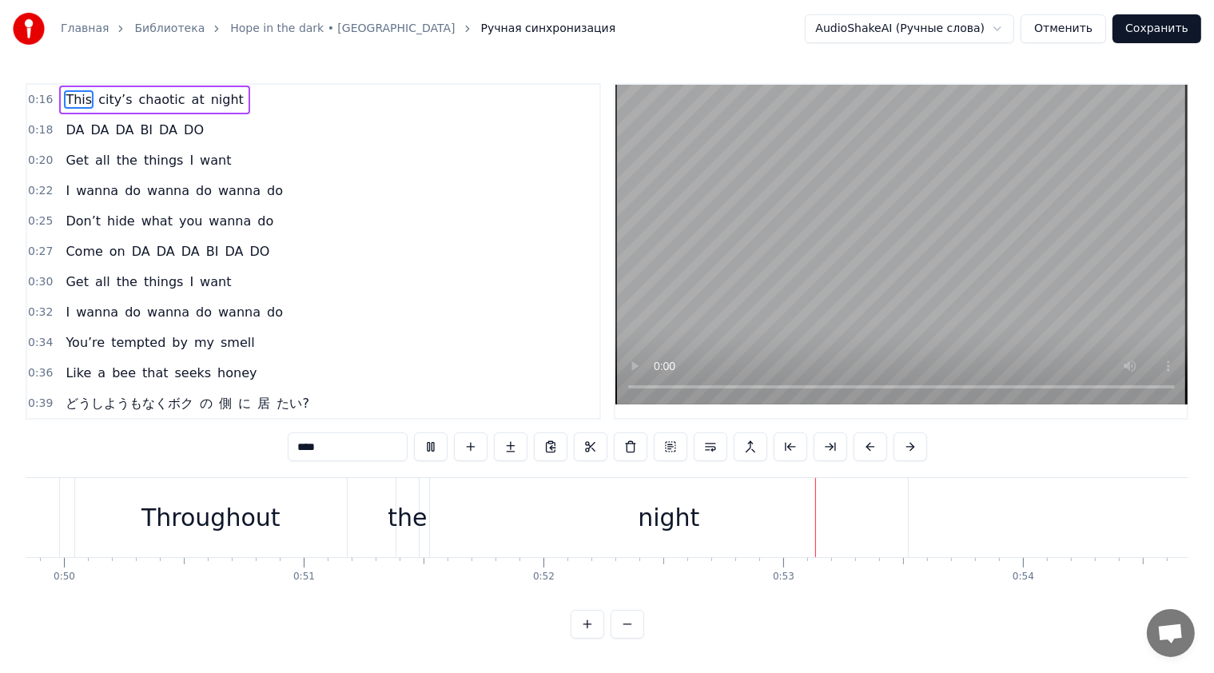
click at [830, 285] on video at bounding box center [901, 245] width 572 height 320
click at [831, 283] on video at bounding box center [901, 245] width 572 height 320
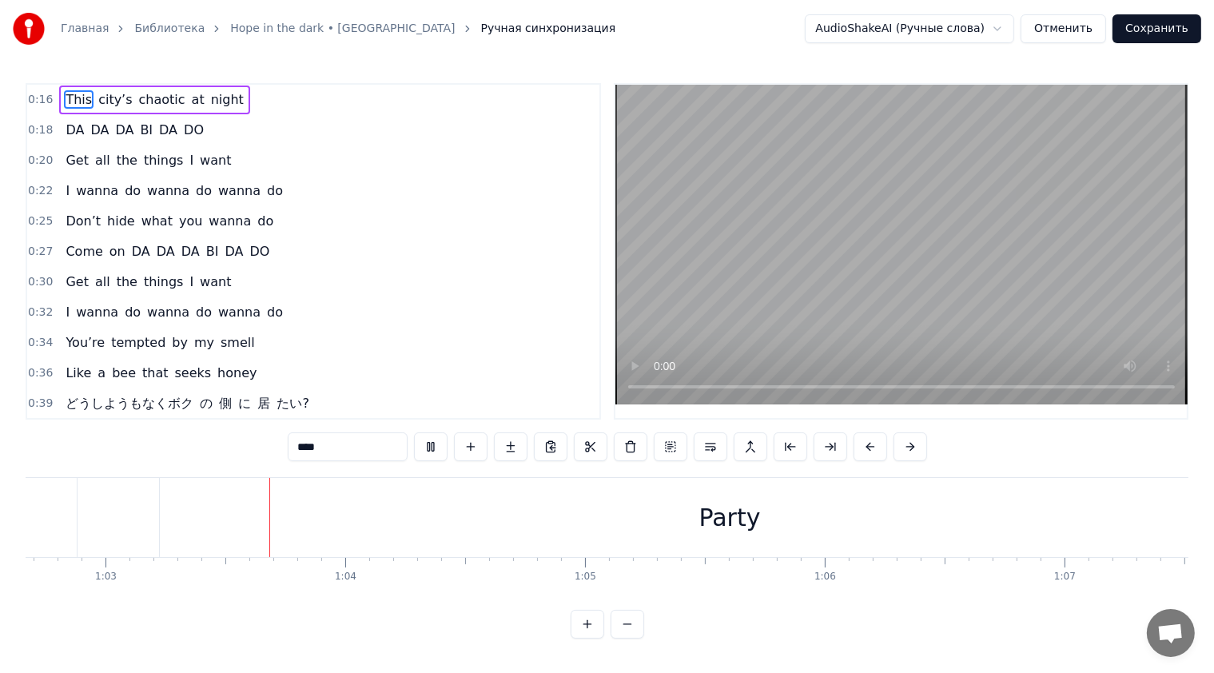
scroll to position [0, 15049]
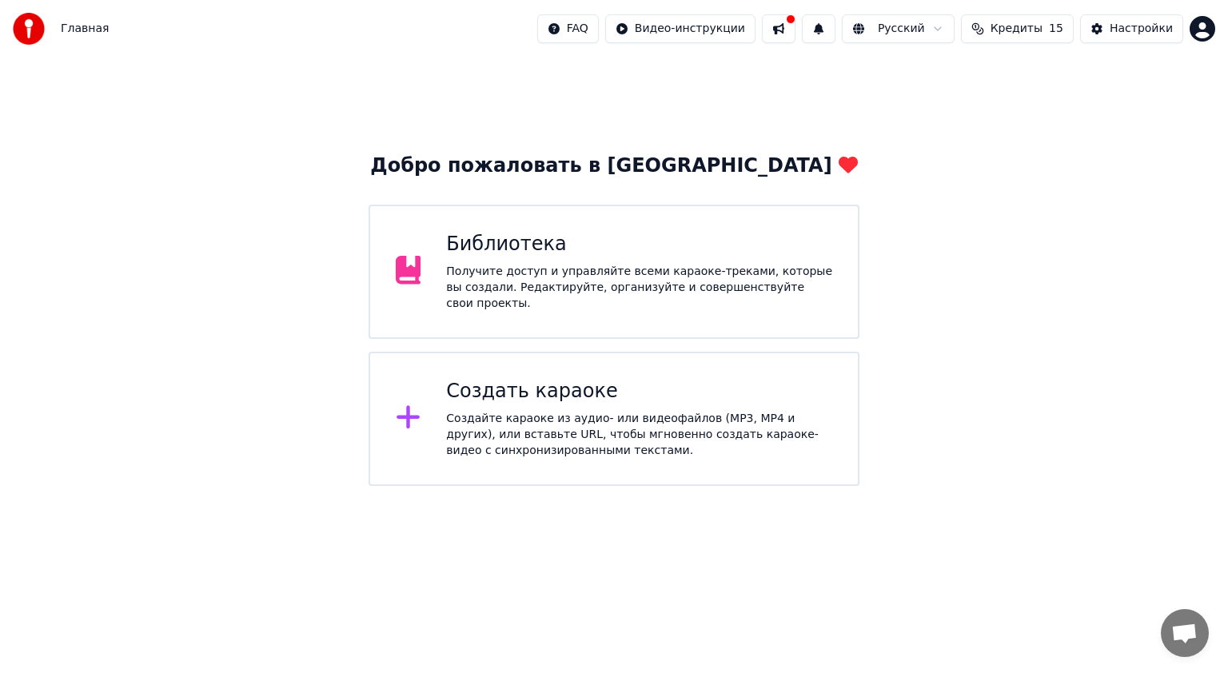
drag, startPoint x: 734, startPoint y: 267, endPoint x: 727, endPoint y: 262, distance: 8.6
click at [727, 262] on div "Библиотека Получите доступ и управляйте всеми караоке-треками, которые вы созда…" at bounding box center [639, 272] width 386 height 80
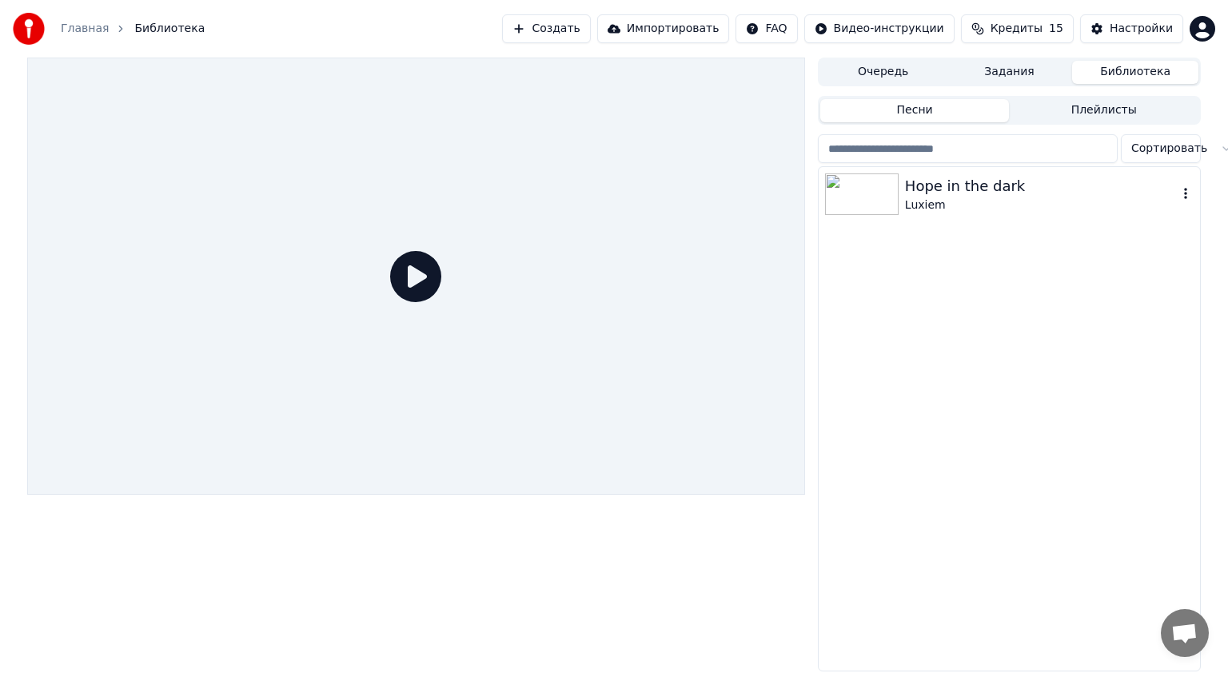
click at [899, 190] on div at bounding box center [865, 194] width 80 height 42
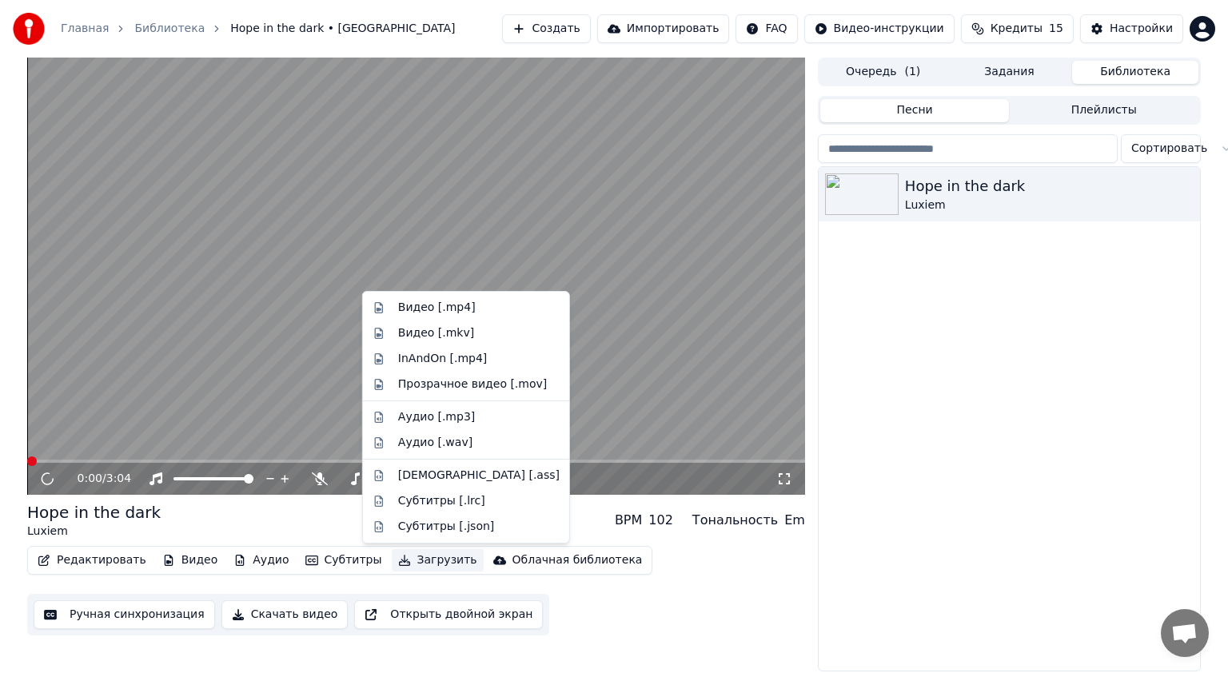
click at [418, 560] on button "Загрузить" at bounding box center [438, 560] width 92 height 22
click at [452, 307] on div "Видео [.mp4]" at bounding box center [437, 308] width 78 height 16
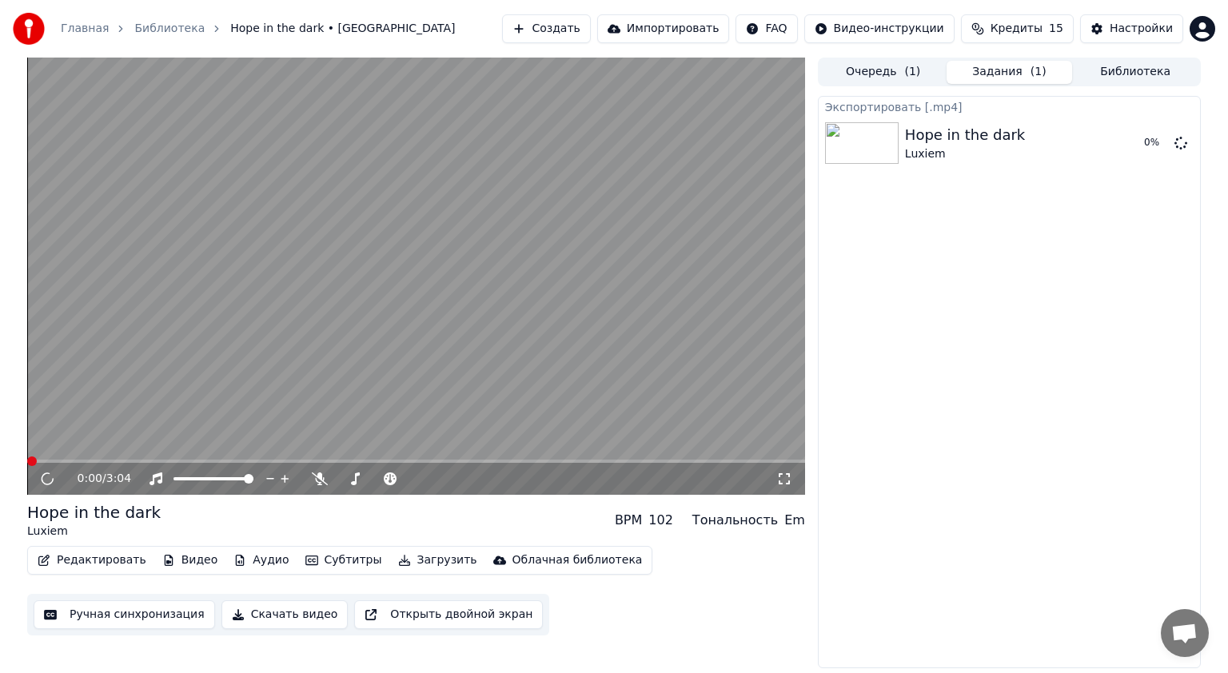
click at [594, 326] on video at bounding box center [416, 276] width 778 height 437
click at [599, 324] on video at bounding box center [416, 276] width 778 height 437
click at [530, 261] on video at bounding box center [416, 276] width 778 height 437
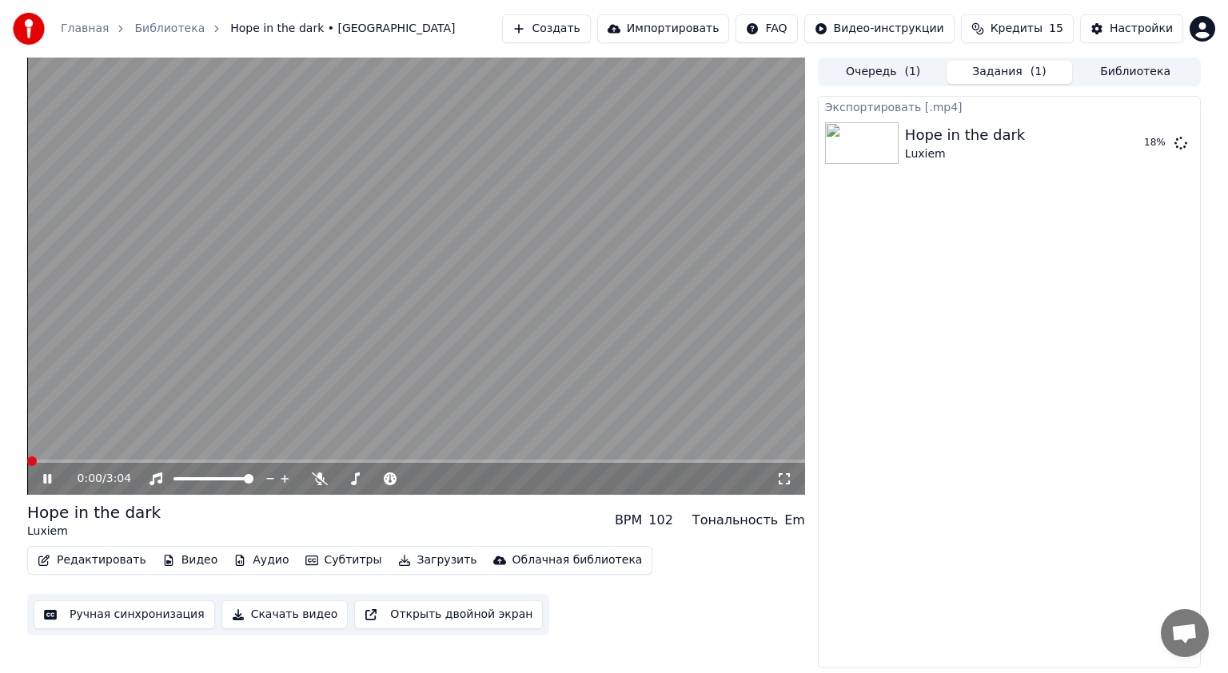
click at [550, 355] on video at bounding box center [416, 276] width 778 height 437
drag, startPoint x: 668, startPoint y: 416, endPoint x: 659, endPoint y: 410, distance: 11.1
click at [588, 514] on div "Hope in the dark Luxiem BPM 102 Тональность Em" at bounding box center [416, 520] width 778 height 38
click at [719, 334] on video at bounding box center [416, 276] width 778 height 437
click at [406, 617] on button "Открыть двойной экран" at bounding box center [448, 614] width 189 height 29
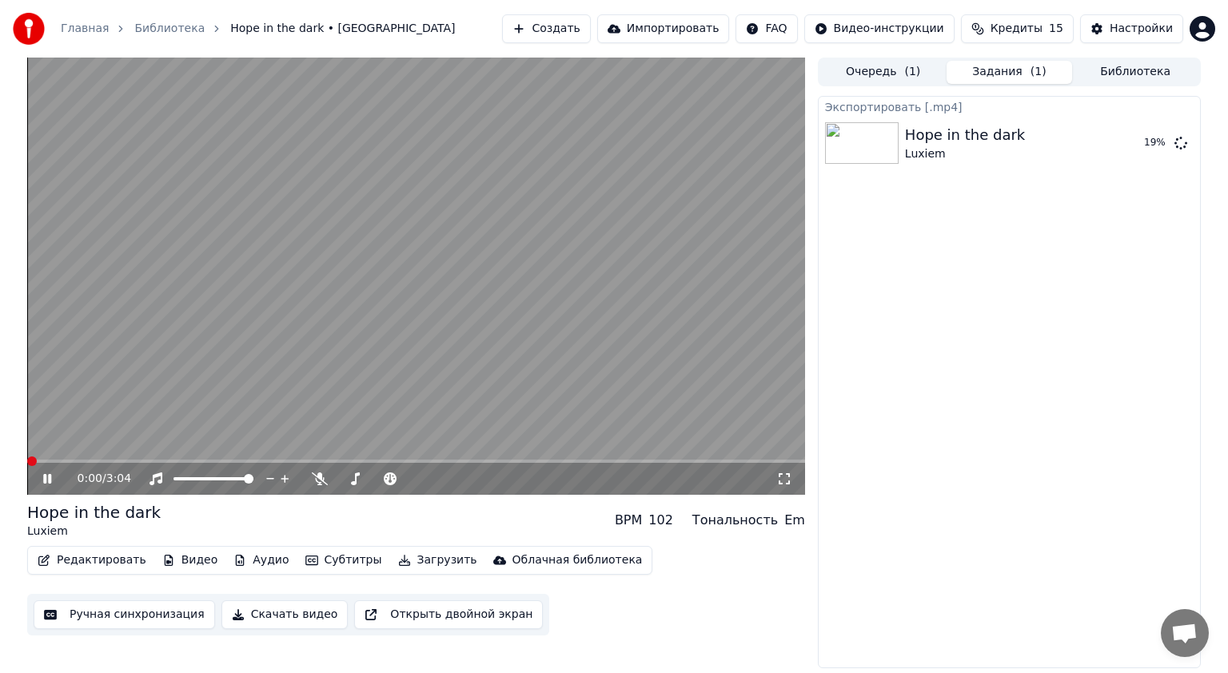
click at [699, 228] on video at bounding box center [416, 276] width 778 height 437
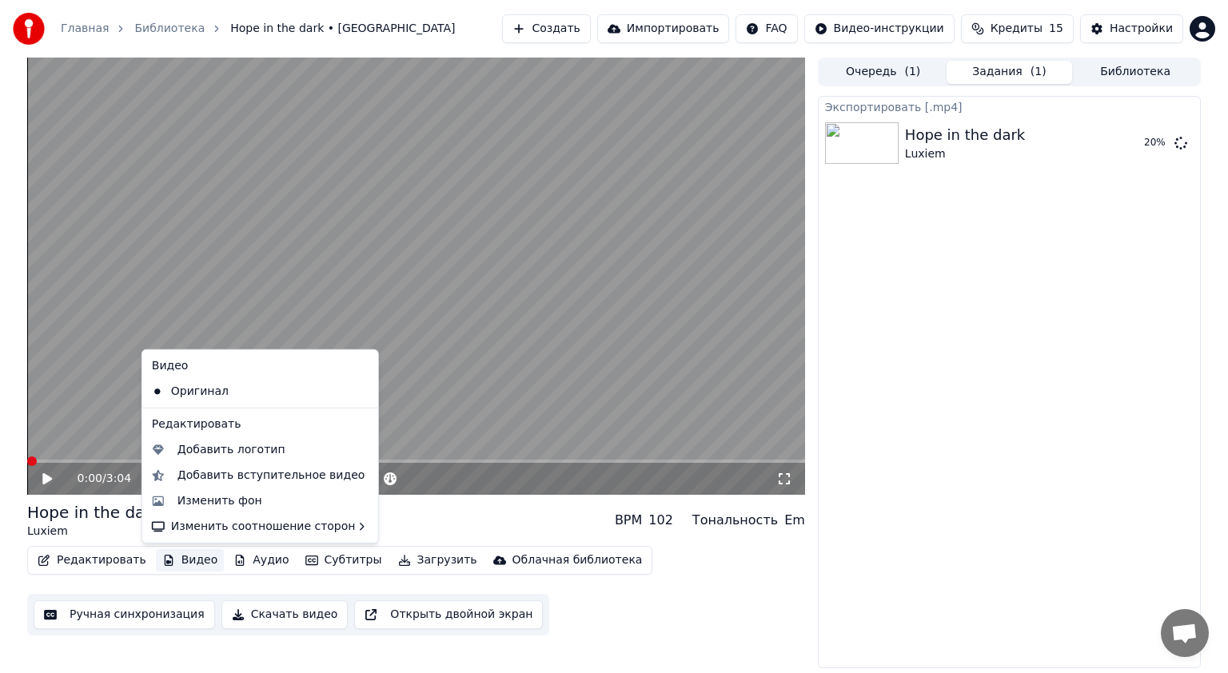
click at [179, 562] on button "Видео" at bounding box center [190, 560] width 69 height 22
click at [231, 388] on div "Оригинал" at bounding box center [247, 392] width 205 height 26
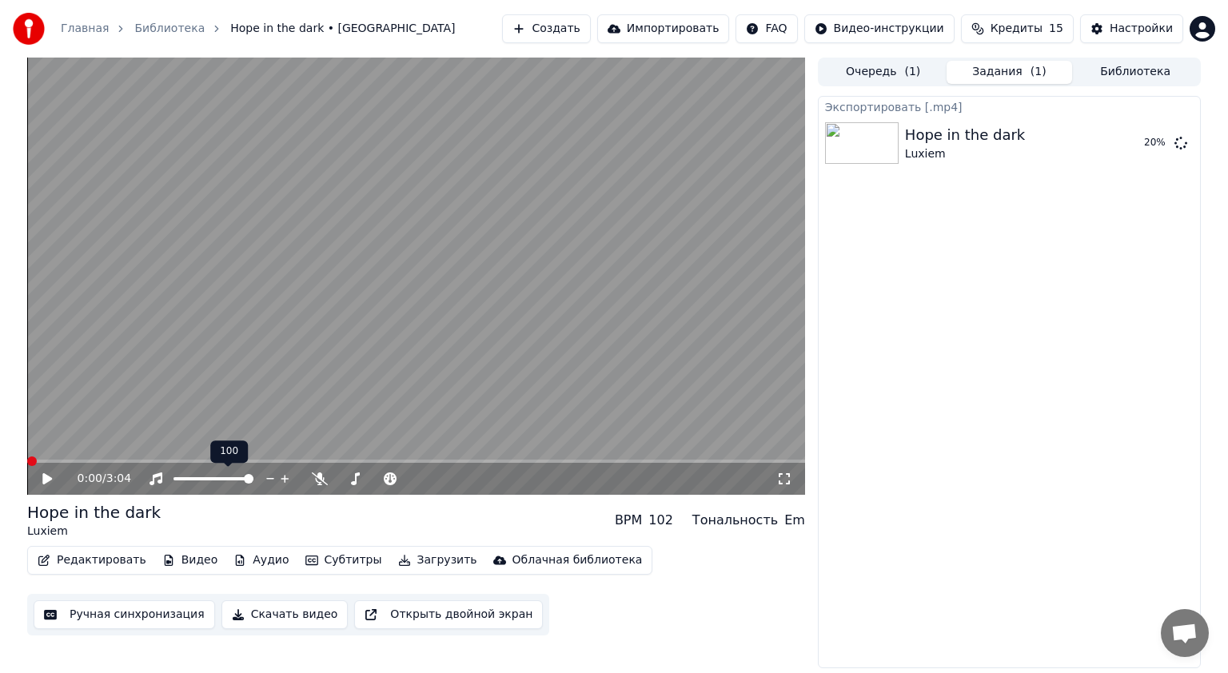
click at [220, 417] on video at bounding box center [416, 276] width 778 height 437
click at [324, 480] on icon at bounding box center [320, 478] width 16 height 13
click at [280, 397] on video at bounding box center [416, 276] width 778 height 437
click at [275, 396] on video at bounding box center [416, 276] width 778 height 437
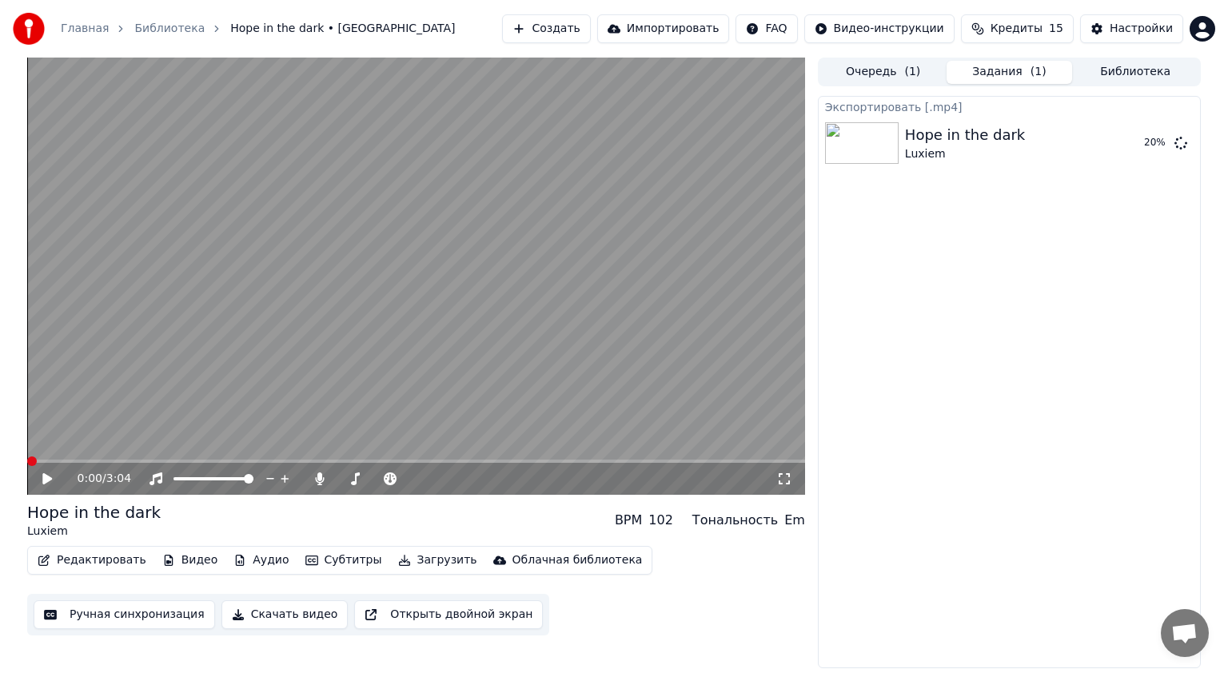
drag, startPoint x: 310, startPoint y: 372, endPoint x: 332, endPoint y: 348, distance: 33.4
click at [330, 348] on video at bounding box center [416, 276] width 778 height 437
drag, startPoint x: 380, startPoint y: 314, endPoint x: 364, endPoint y: 304, distance: 19.3
click at [368, 313] on video at bounding box center [416, 276] width 778 height 437
drag, startPoint x: 350, startPoint y: 312, endPoint x: 351, endPoint y: 321, distance: 8.8
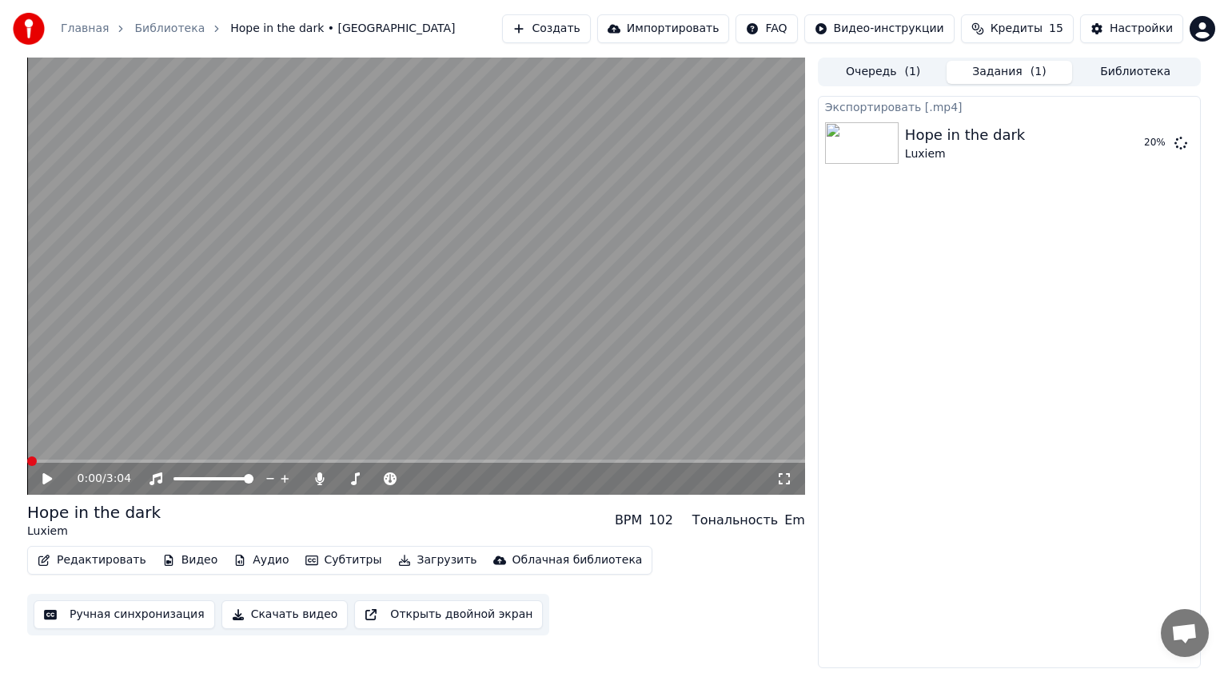
click at [350, 313] on video at bounding box center [416, 276] width 778 height 437
click at [392, 480] on icon at bounding box center [390, 478] width 13 height 13
click at [487, 475] on span at bounding box center [483, 479] width 10 height 10
click at [447, 480] on span at bounding box center [442, 479] width 10 height 10
click at [447, 479] on span at bounding box center [442, 479] width 10 height 10
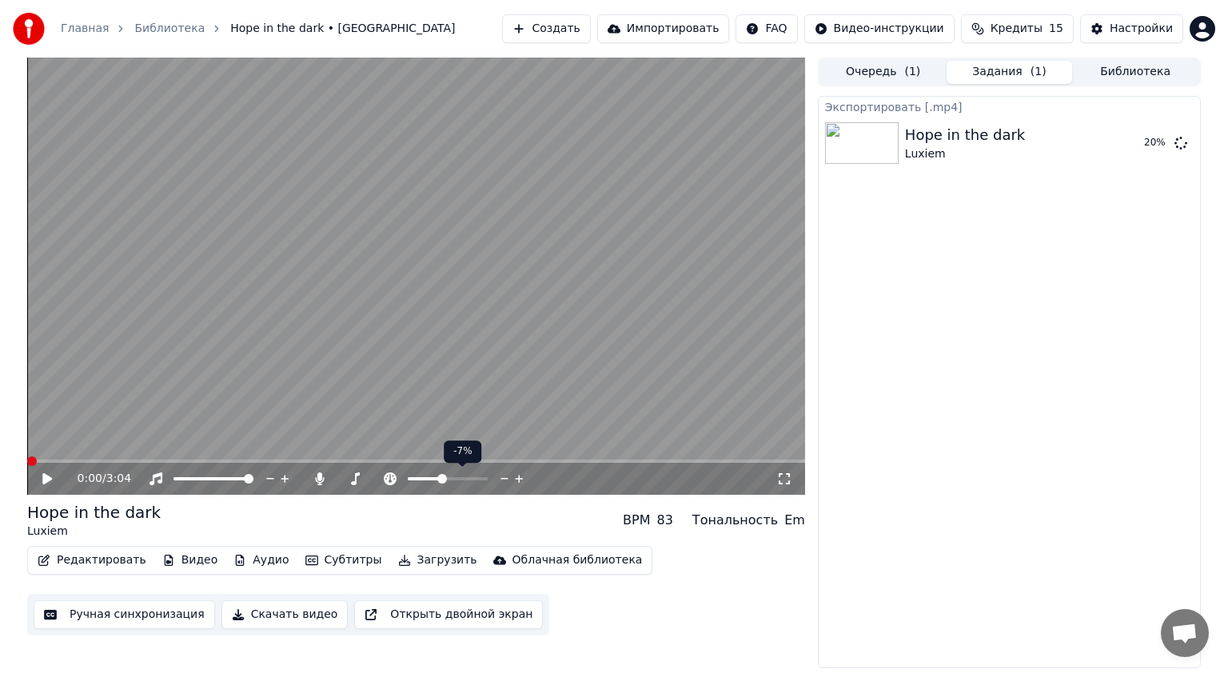
click at [447, 479] on span at bounding box center [442, 479] width 10 height 10
click at [416, 382] on video at bounding box center [416, 276] width 778 height 437
click at [352, 480] on icon at bounding box center [355, 478] width 16 height 13
click at [476, 366] on video at bounding box center [416, 276] width 778 height 437
click at [458, 391] on video at bounding box center [416, 276] width 778 height 437
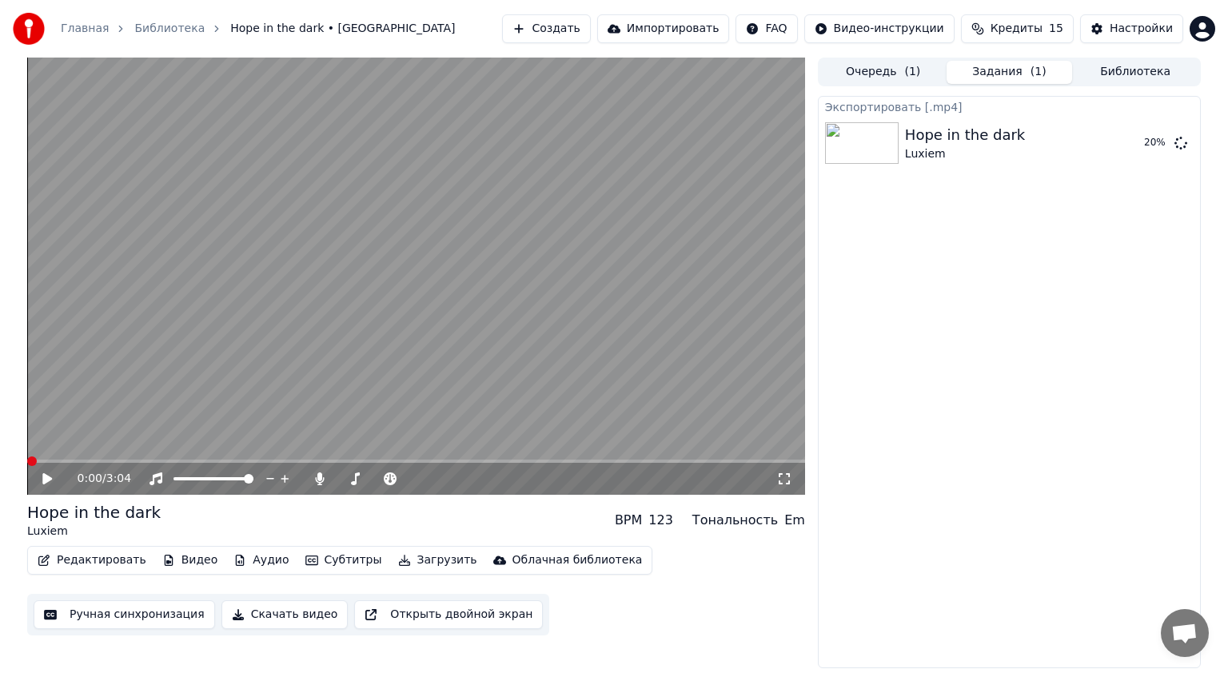
click at [394, 292] on video at bounding box center [416, 276] width 778 height 437
click at [366, 247] on video at bounding box center [416, 276] width 778 height 437
click at [668, 31] on button "Импортировать" at bounding box center [663, 28] width 133 height 29
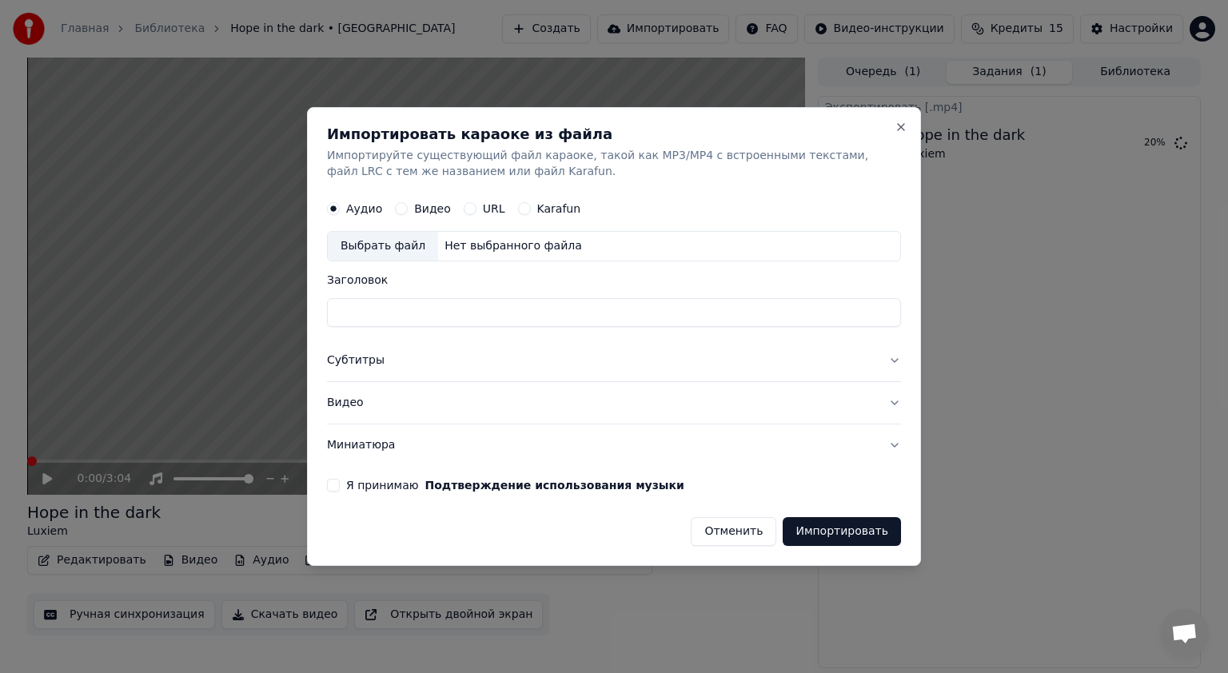
click at [484, 212] on label "URL" at bounding box center [494, 208] width 22 height 11
click at [476, 212] on button "URL" at bounding box center [470, 208] width 13 height 13
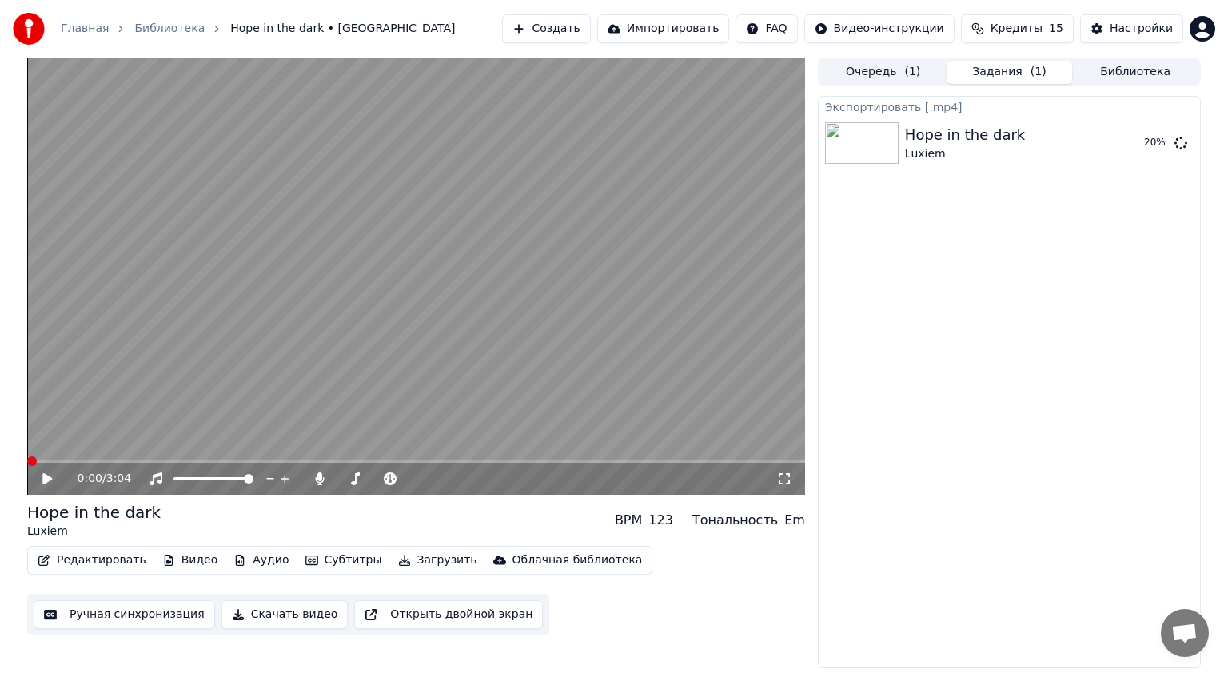
click at [559, 244] on video at bounding box center [416, 276] width 778 height 437
click at [412, 255] on video at bounding box center [416, 276] width 778 height 437
click at [27, 30] on img at bounding box center [29, 29] width 32 height 32
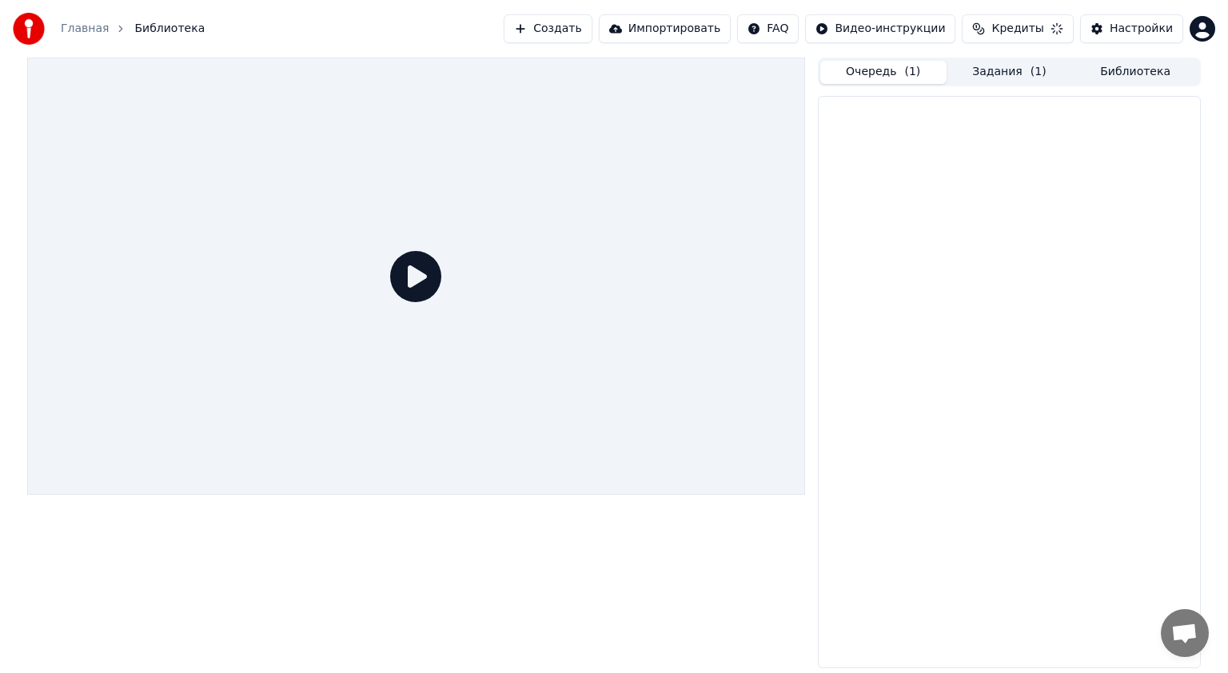
click at [894, 74] on button "Очередь ( 1 )" at bounding box center [883, 72] width 126 height 23
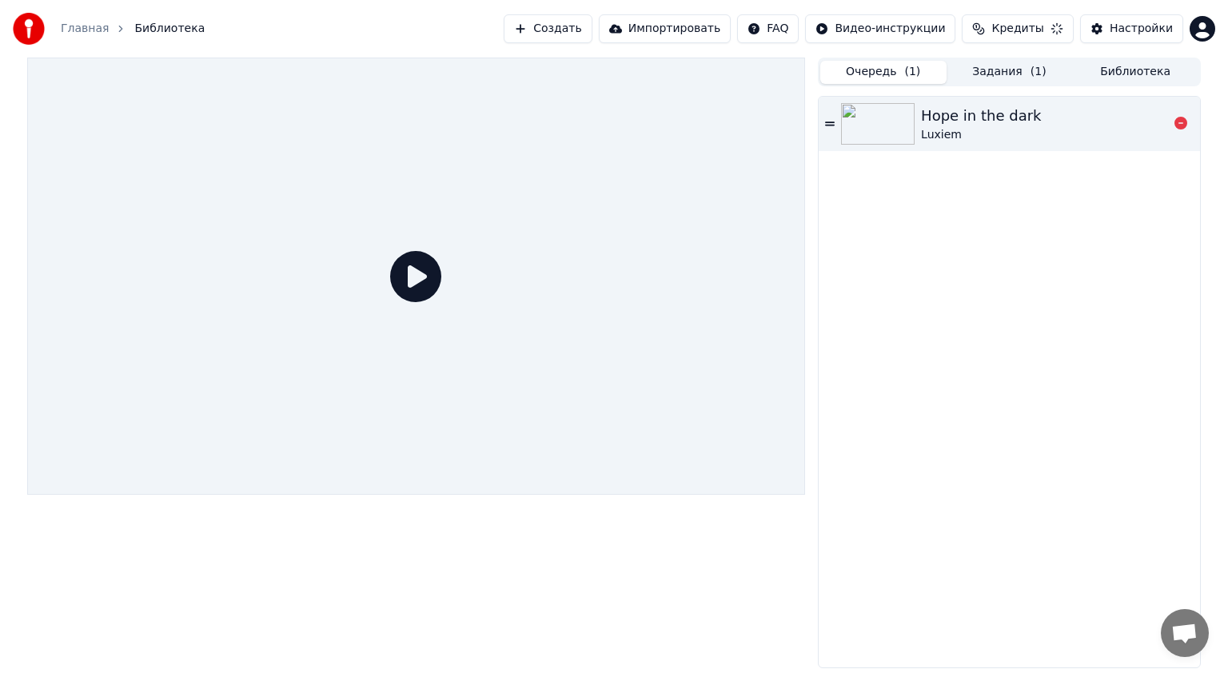
click at [944, 142] on div "Luxiem" at bounding box center [981, 135] width 120 height 16
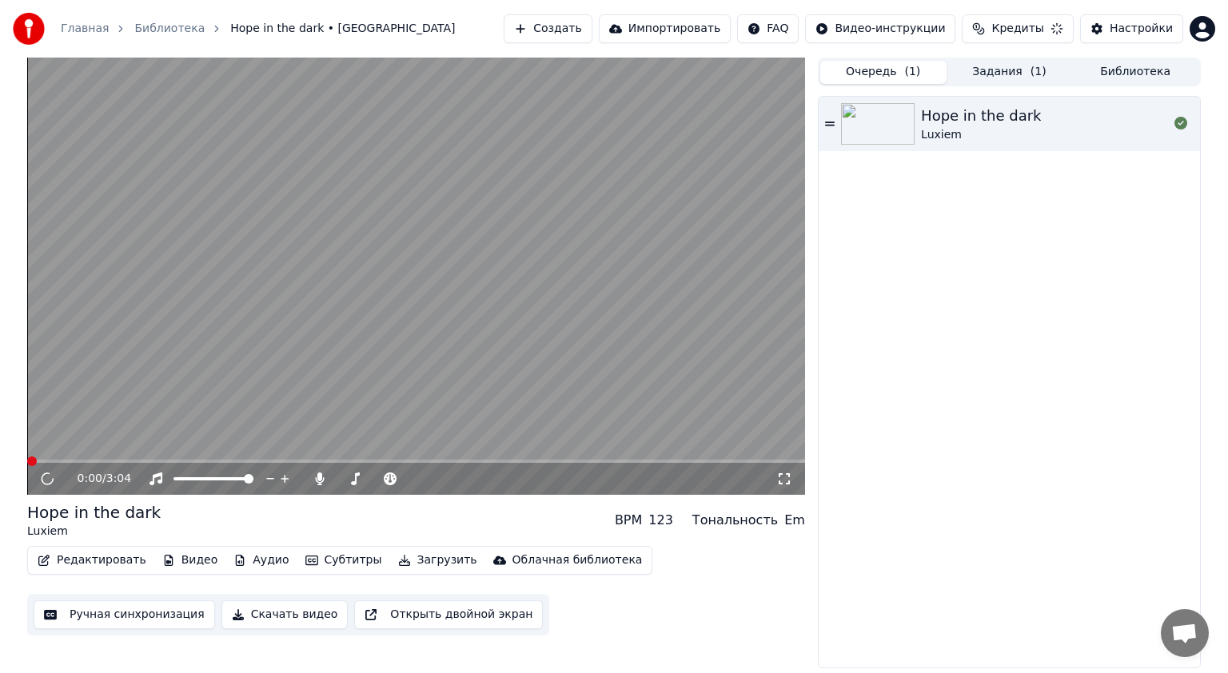
click at [889, 198] on div "Hope in the dark Luxiem" at bounding box center [1008, 382] width 381 height 571
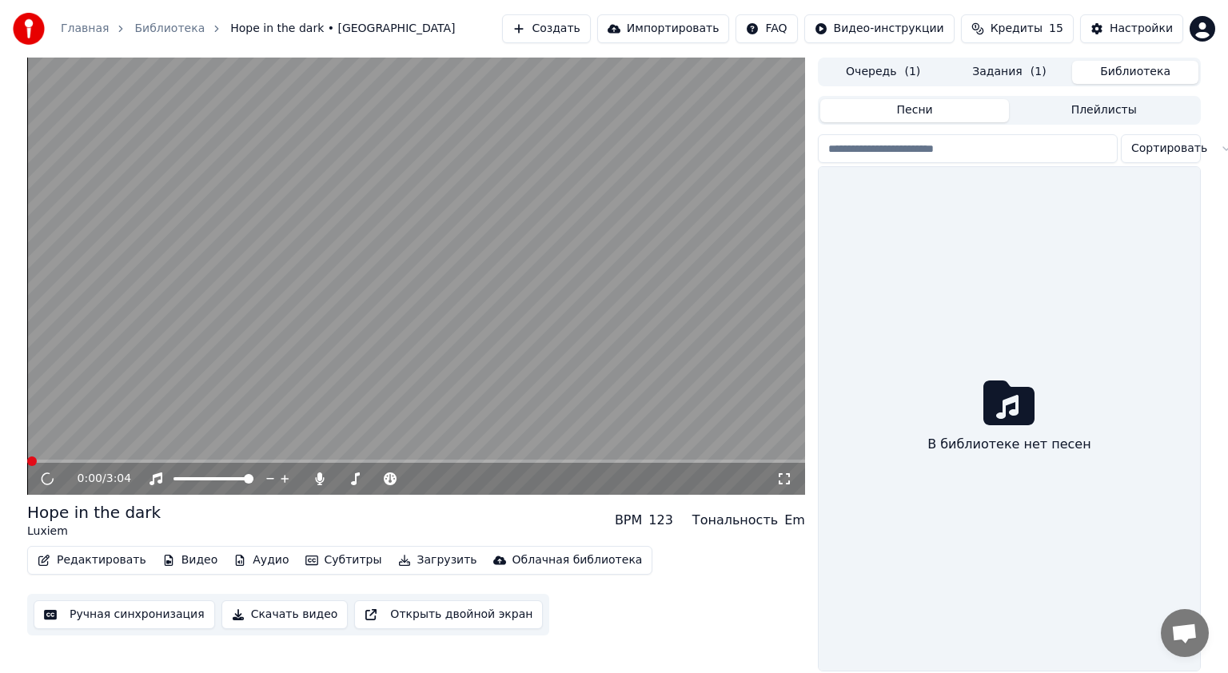
click at [1122, 66] on button "Библиотека" at bounding box center [1135, 72] width 126 height 23
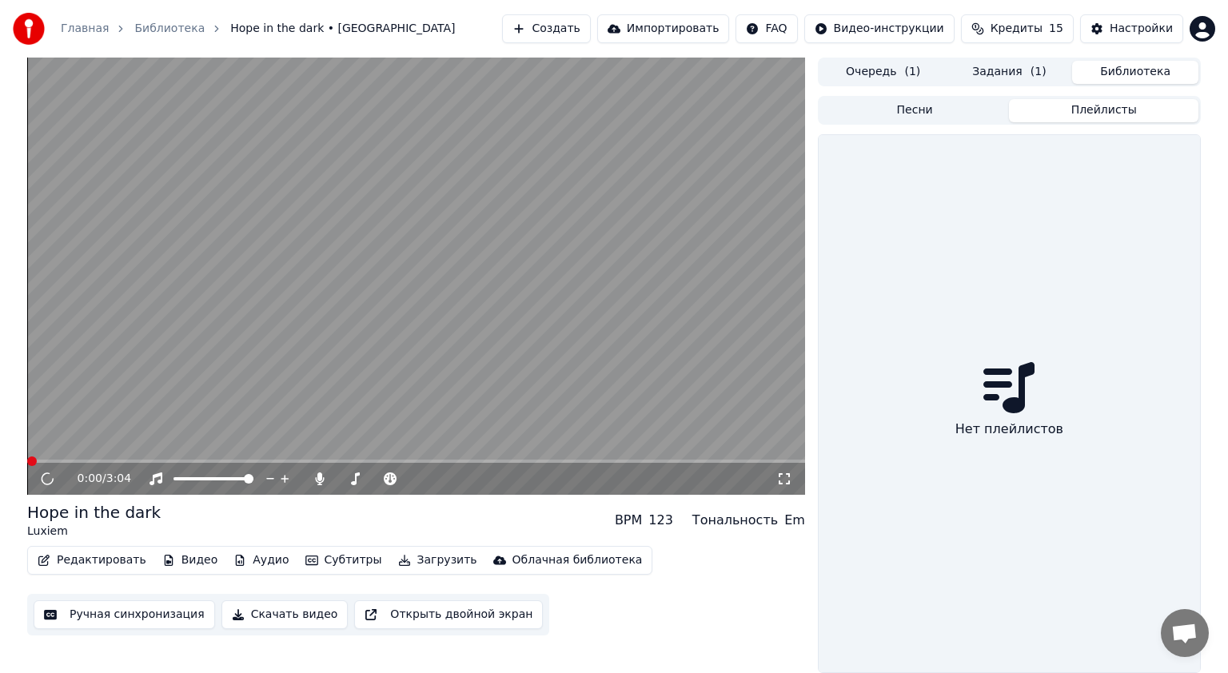
click at [1080, 117] on button "Плейлисты" at bounding box center [1103, 110] width 189 height 23
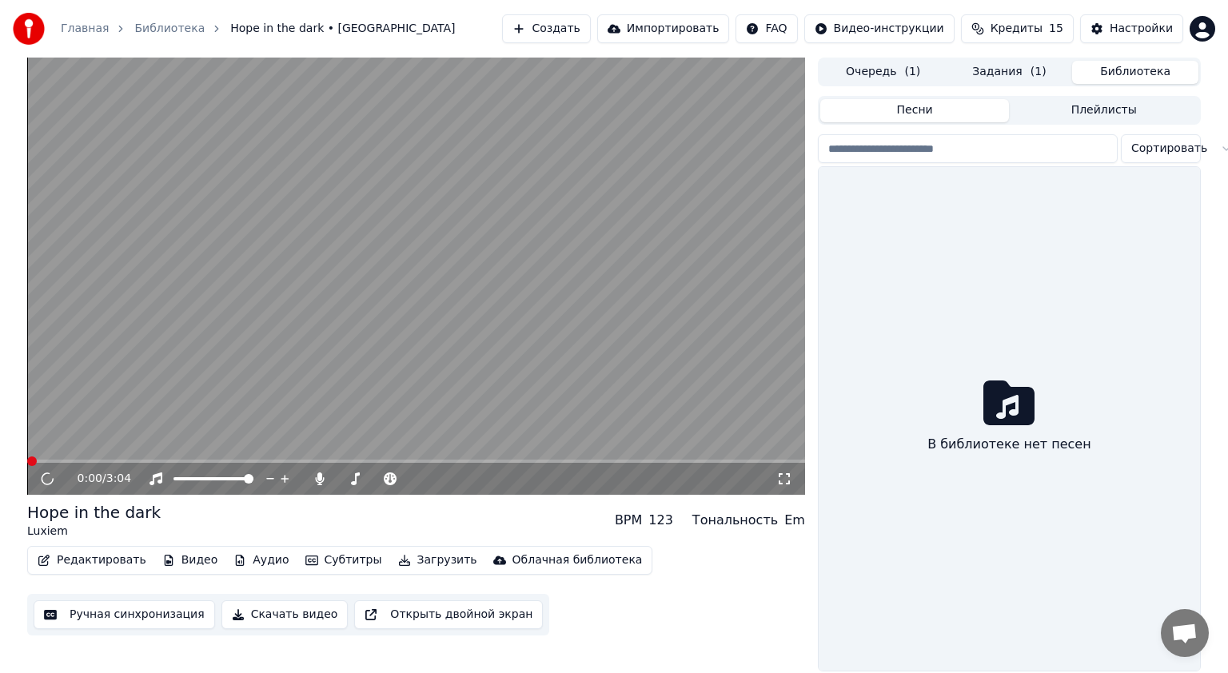
click at [972, 114] on button "Песни" at bounding box center [914, 110] width 189 height 23
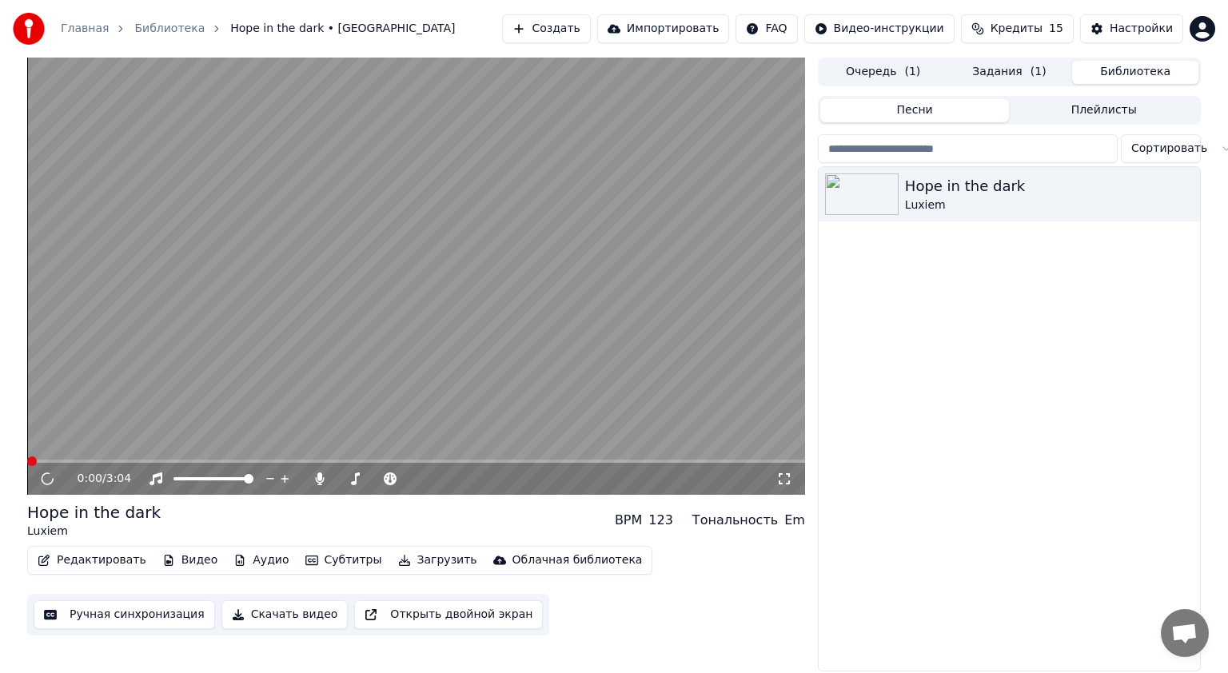
click at [884, 74] on button "Очередь ( 1 )" at bounding box center [883, 72] width 126 height 23
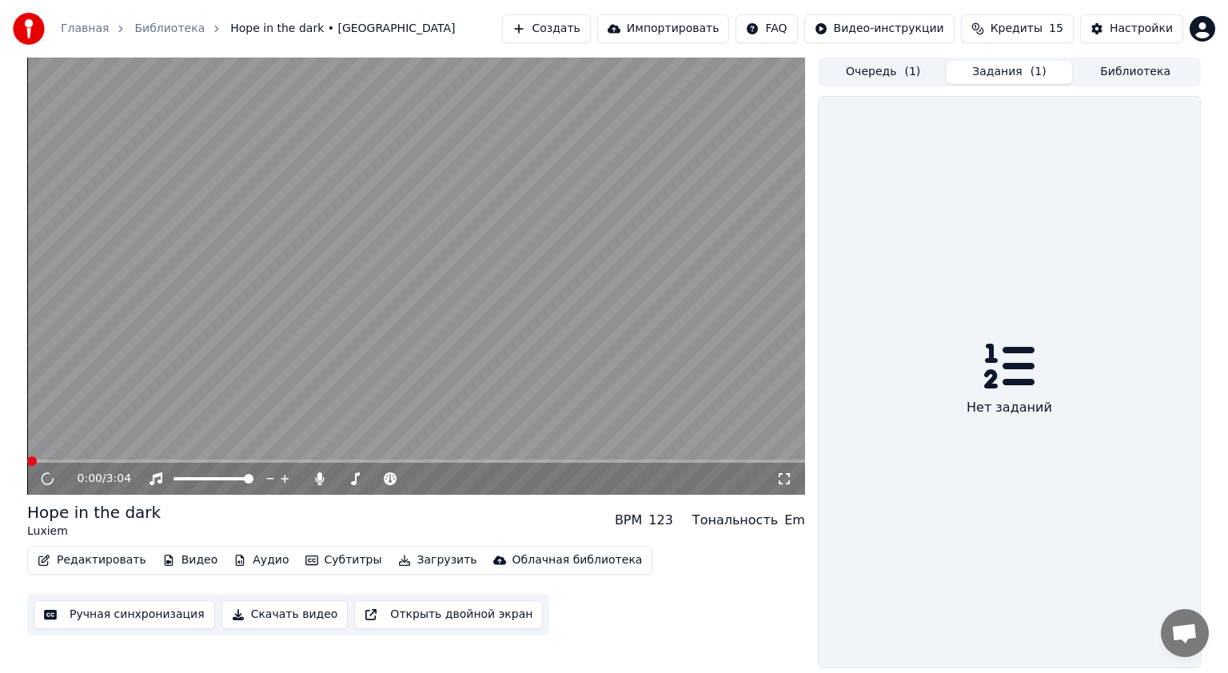
click at [965, 73] on button "Задания ( 1 )" at bounding box center [1009, 72] width 126 height 23
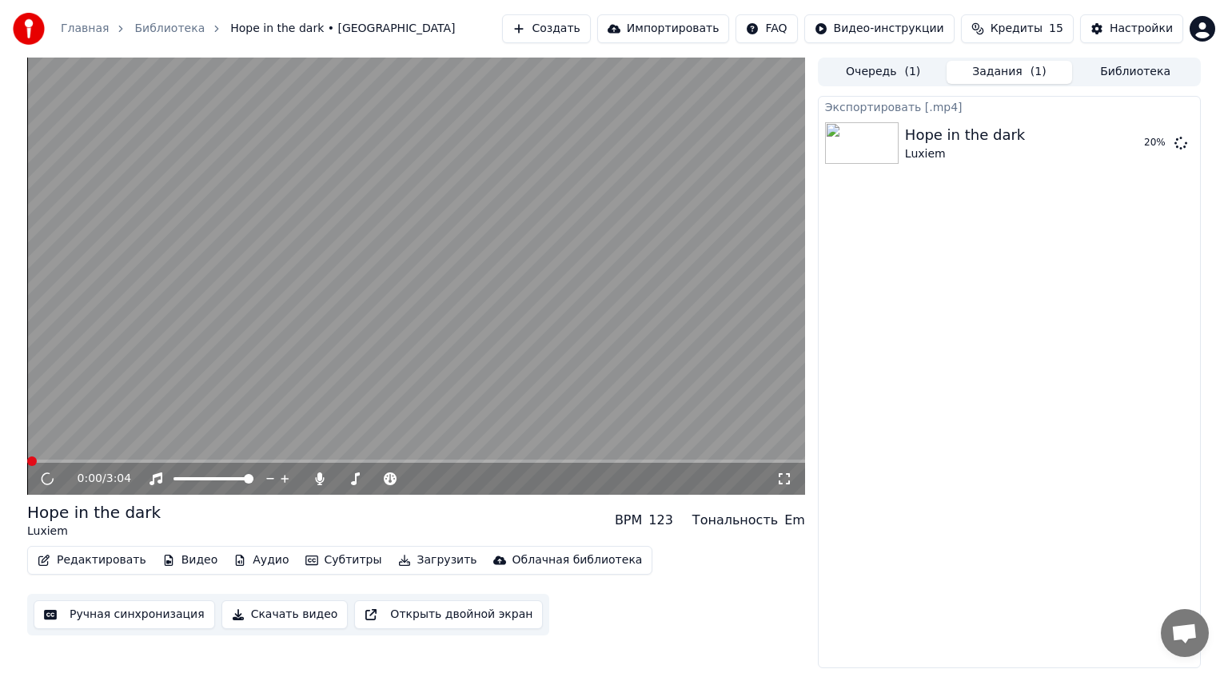
click at [758, 239] on video at bounding box center [416, 276] width 778 height 437
click at [461, 380] on video at bounding box center [416, 276] width 778 height 437
drag, startPoint x: 311, startPoint y: 563, endPoint x: 320, endPoint y: 558, distance: 11.1
click at [288, 520] on div "Hope in the dark Luxiem BPM 123 Тональность Em" at bounding box center [416, 520] width 778 height 38
click at [509, 393] on video at bounding box center [416, 276] width 778 height 437
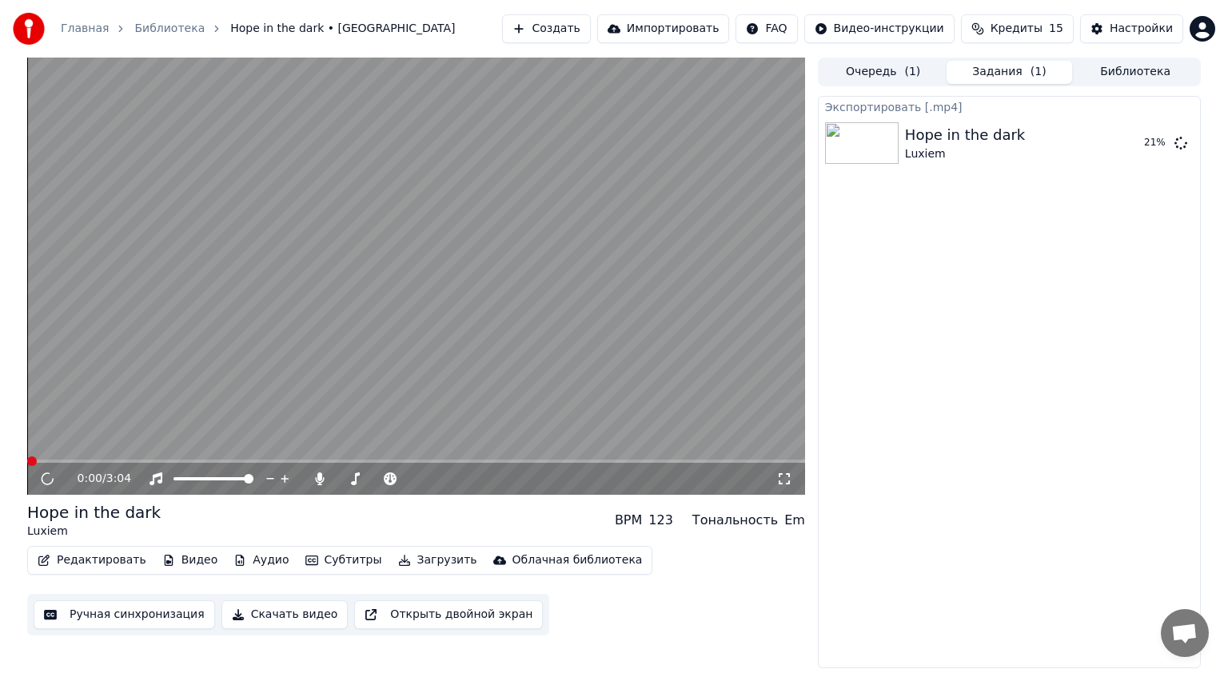
click at [738, 591] on div "Редактировать Видео Аудио Субтитры Загрузить Облачная библиотека Ручная синхрон…" at bounding box center [416, 591] width 778 height 90
click at [673, 341] on video at bounding box center [416, 276] width 778 height 437
click at [634, 340] on video at bounding box center [416, 276] width 778 height 437
drag, startPoint x: 793, startPoint y: 185, endPoint x: 904, endPoint y: 28, distance: 192.7
click at [904, 28] on button "Видео-инструкции" at bounding box center [879, 28] width 150 height 29
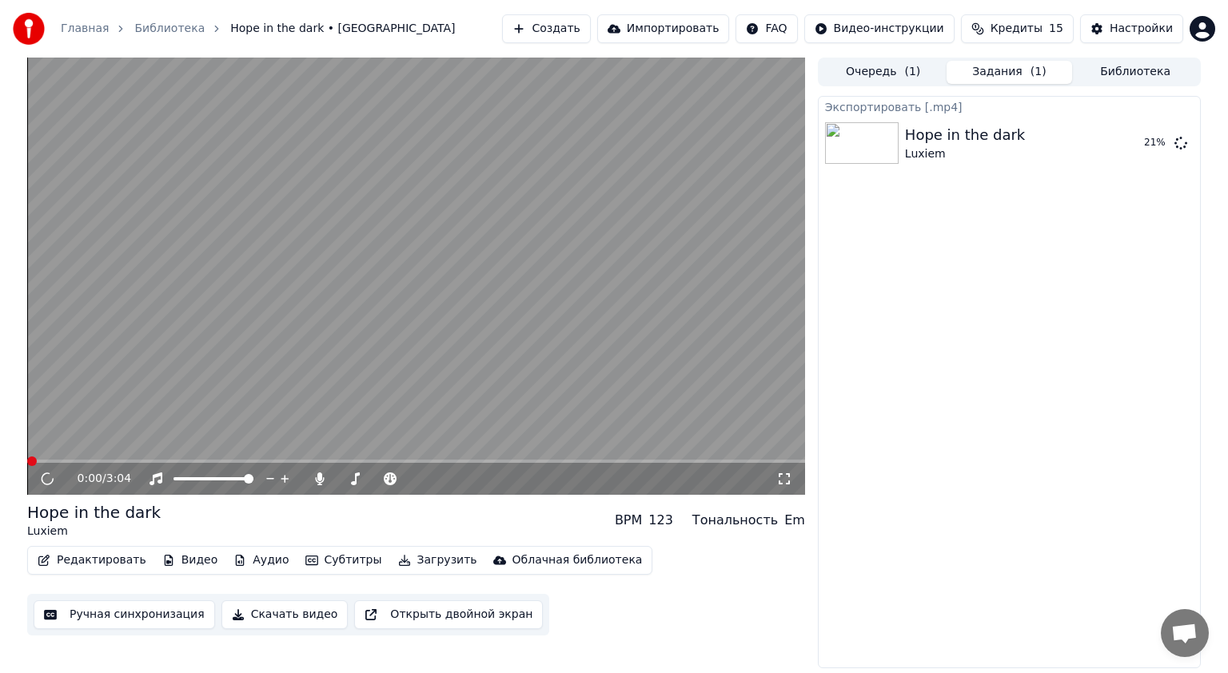
click at [632, 337] on video at bounding box center [416, 276] width 778 height 437
click at [881, 35] on html "Главная Библиотека Hope in the dark • Luxiem Создать Импортировать FAQ Видео-ин…" at bounding box center [614, 336] width 1228 height 673
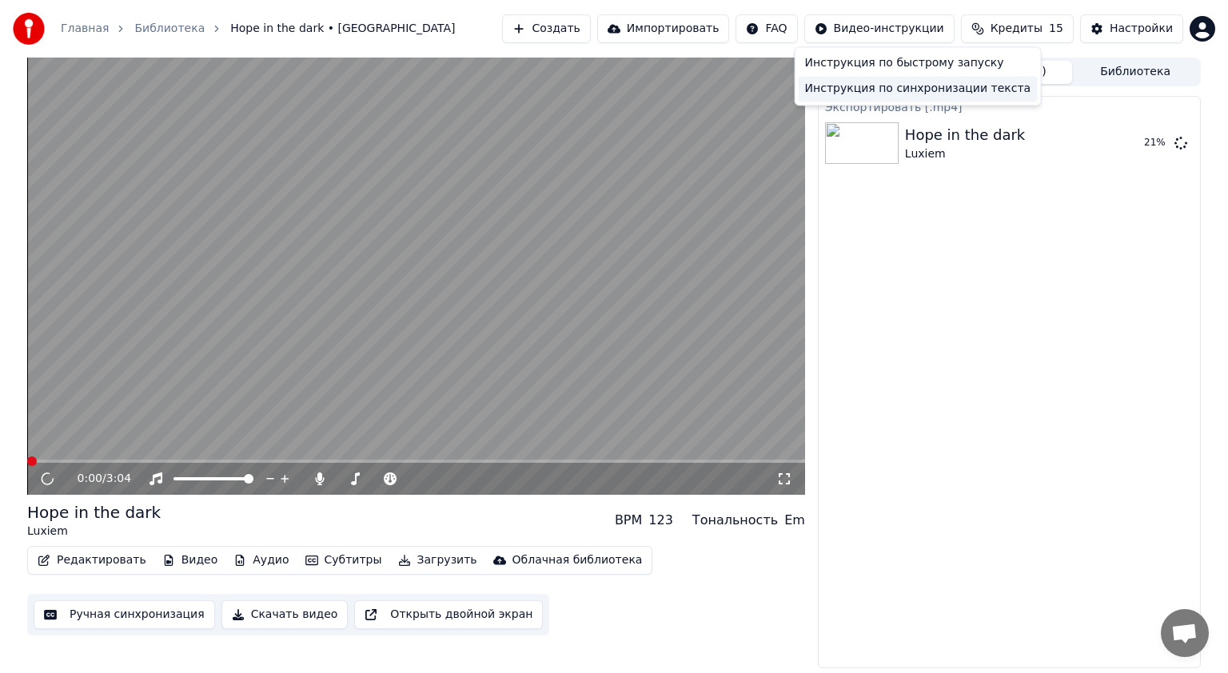
click at [921, 93] on div "Инструкция по синхронизации текста" at bounding box center [917, 89] width 239 height 26
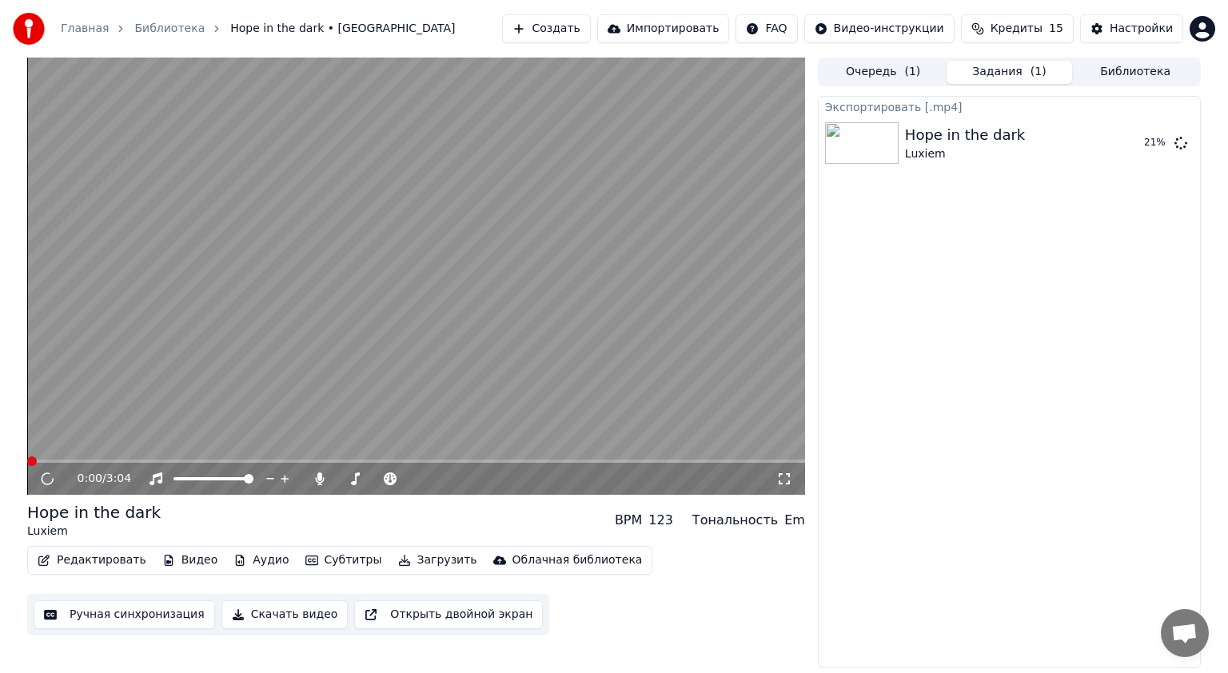
click at [1178, 629] on span "Открытый чат" at bounding box center [1184, 634] width 26 height 22
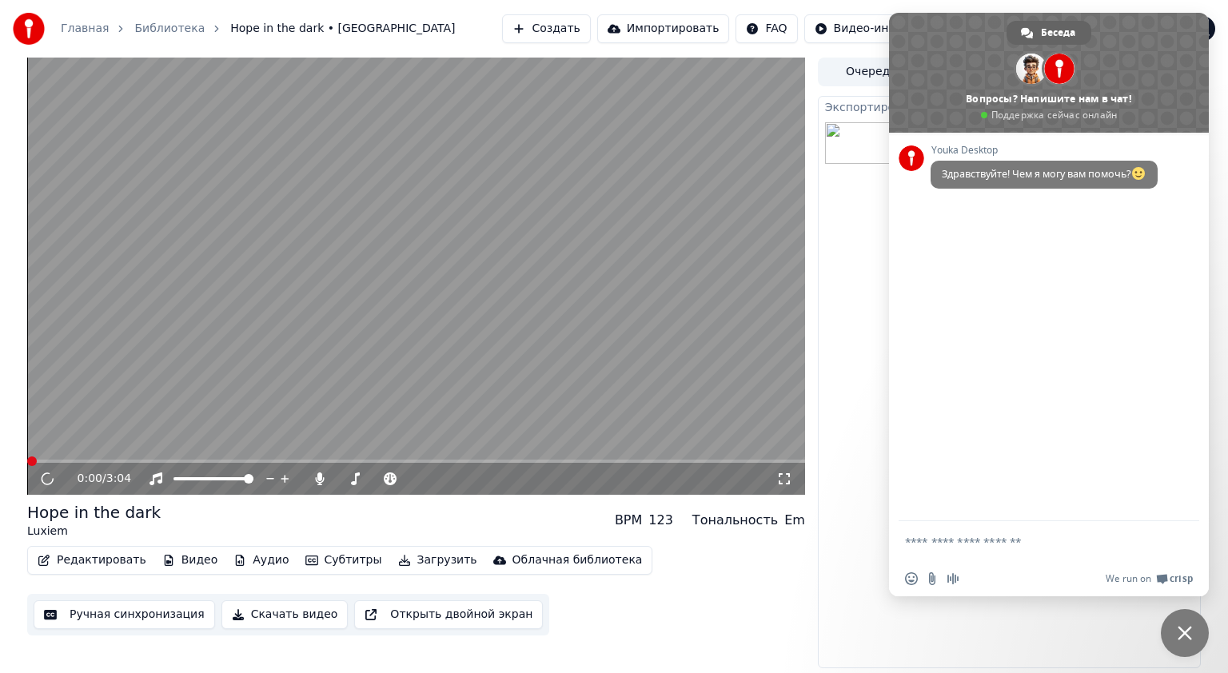
drag, startPoint x: 981, startPoint y: 537, endPoint x: 1004, endPoint y: 669, distance: 133.7
click at [981, 537] on textarea "Отправьте сообщение..." at bounding box center [1033, 541] width 256 height 40
click at [1001, 537] on textarea "Отправьте сообщение..." at bounding box center [1033, 541] width 256 height 40
click at [965, 540] on textarea "******" at bounding box center [1033, 541] width 256 height 40
type textarea "**********"
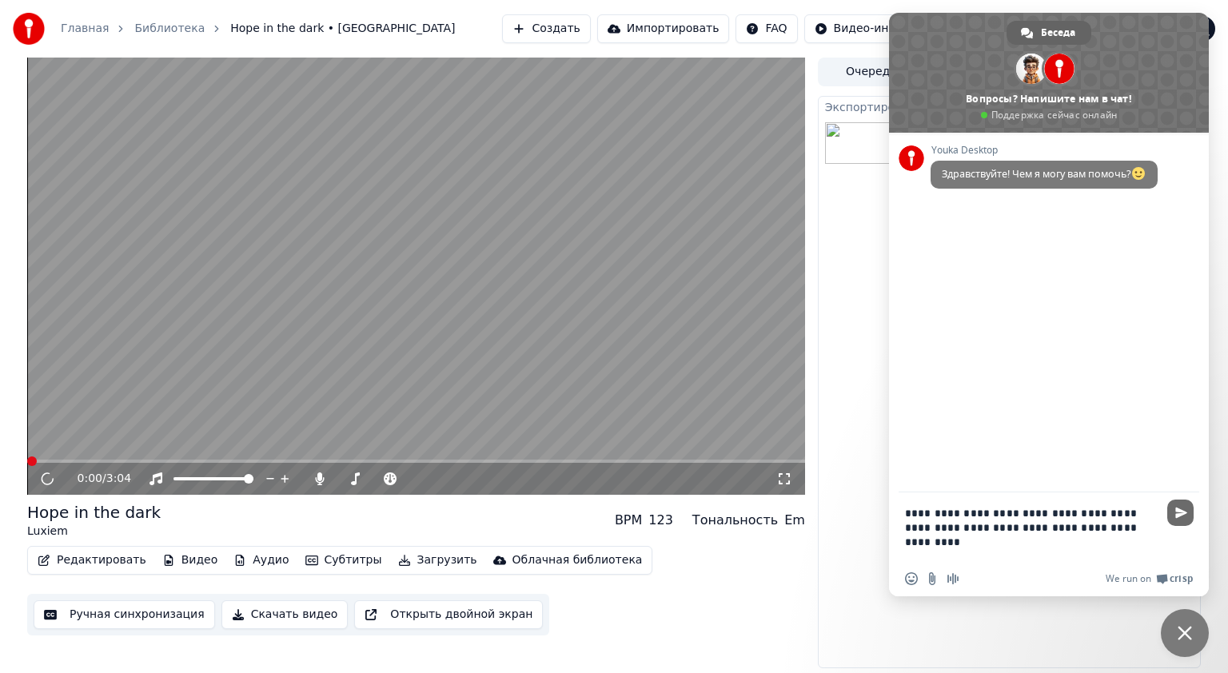
click at [1178, 505] on span "Отправить" at bounding box center [1180, 512] width 26 height 26
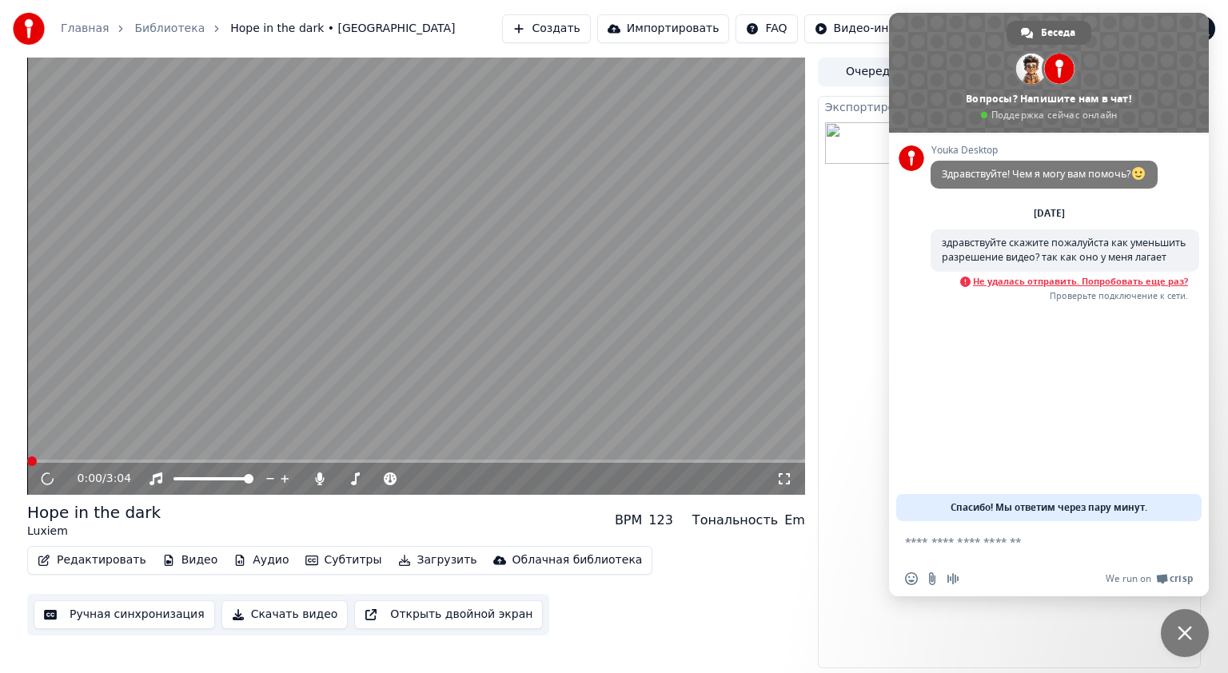
click at [536, 365] on video at bounding box center [416, 276] width 778 height 437
click at [793, 457] on video at bounding box center [416, 276] width 778 height 437
click at [784, 463] on span at bounding box center [416, 461] width 778 height 3
click at [1013, 287] on span "Не удалась отправить. Попробовать еще раз?" at bounding box center [1080, 281] width 215 height 11
click at [1103, 287] on span "Не удалась отправить. Попробовать еще раз?" at bounding box center [1080, 281] width 215 height 11
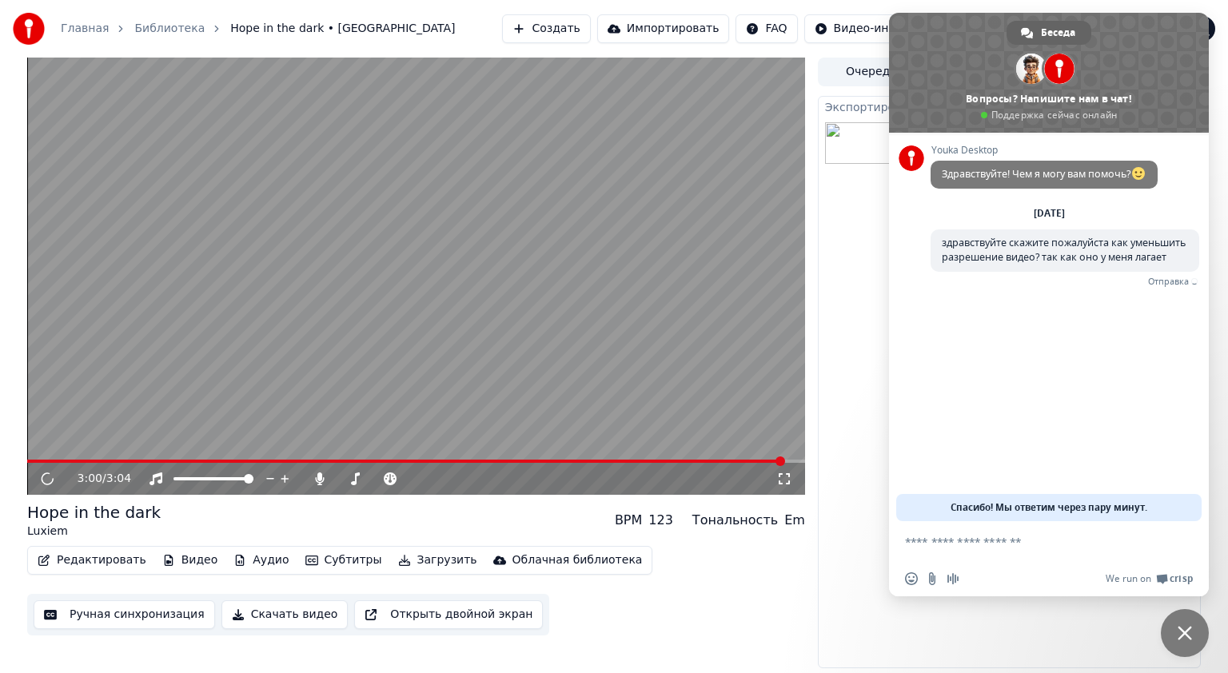
click at [344, 173] on video at bounding box center [416, 276] width 778 height 437
click at [937, 396] on div "Youka Desktop Здравствуйте! Чем я могу вам помочь? [PERSON_NAME][DATE][PERSON_N…" at bounding box center [1049, 327] width 320 height 388
click at [1009, 287] on span "Не удалась отправить. Попробовать еще раз?" at bounding box center [1080, 281] width 215 height 11
click at [34, 31] on img at bounding box center [29, 29] width 32 height 32
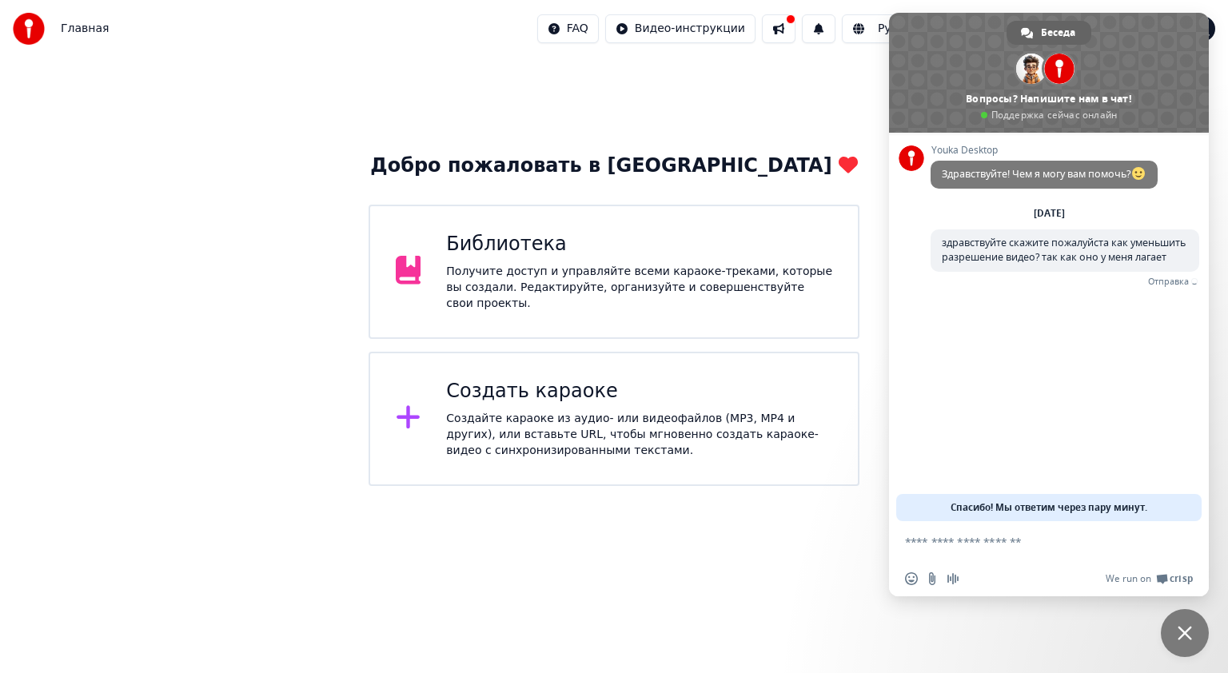
click at [623, 438] on div "Создайте караоке из аудио- или видеофайлов (MP3, MP4 и других), или вставьте UR…" at bounding box center [639, 435] width 386 height 48
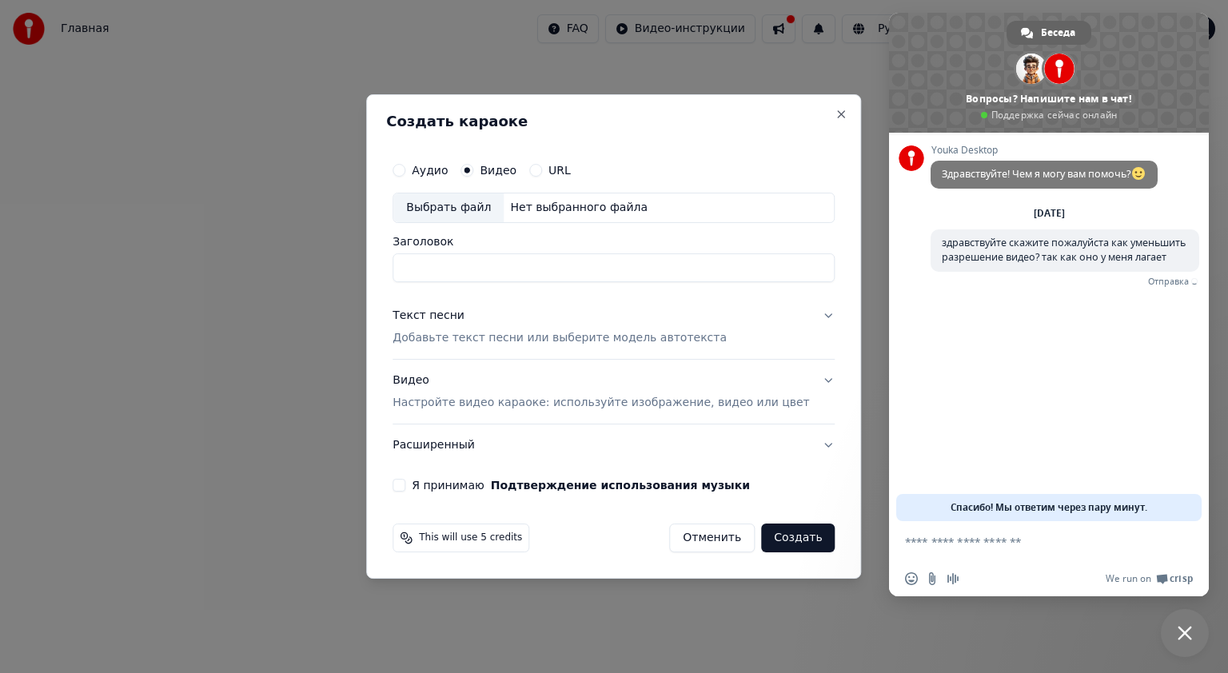
click at [564, 170] on label "URL" at bounding box center [559, 170] width 22 height 11
click at [542, 170] on button "URL" at bounding box center [535, 170] width 13 height 13
